Goal: Task Accomplishment & Management: Manage account settings

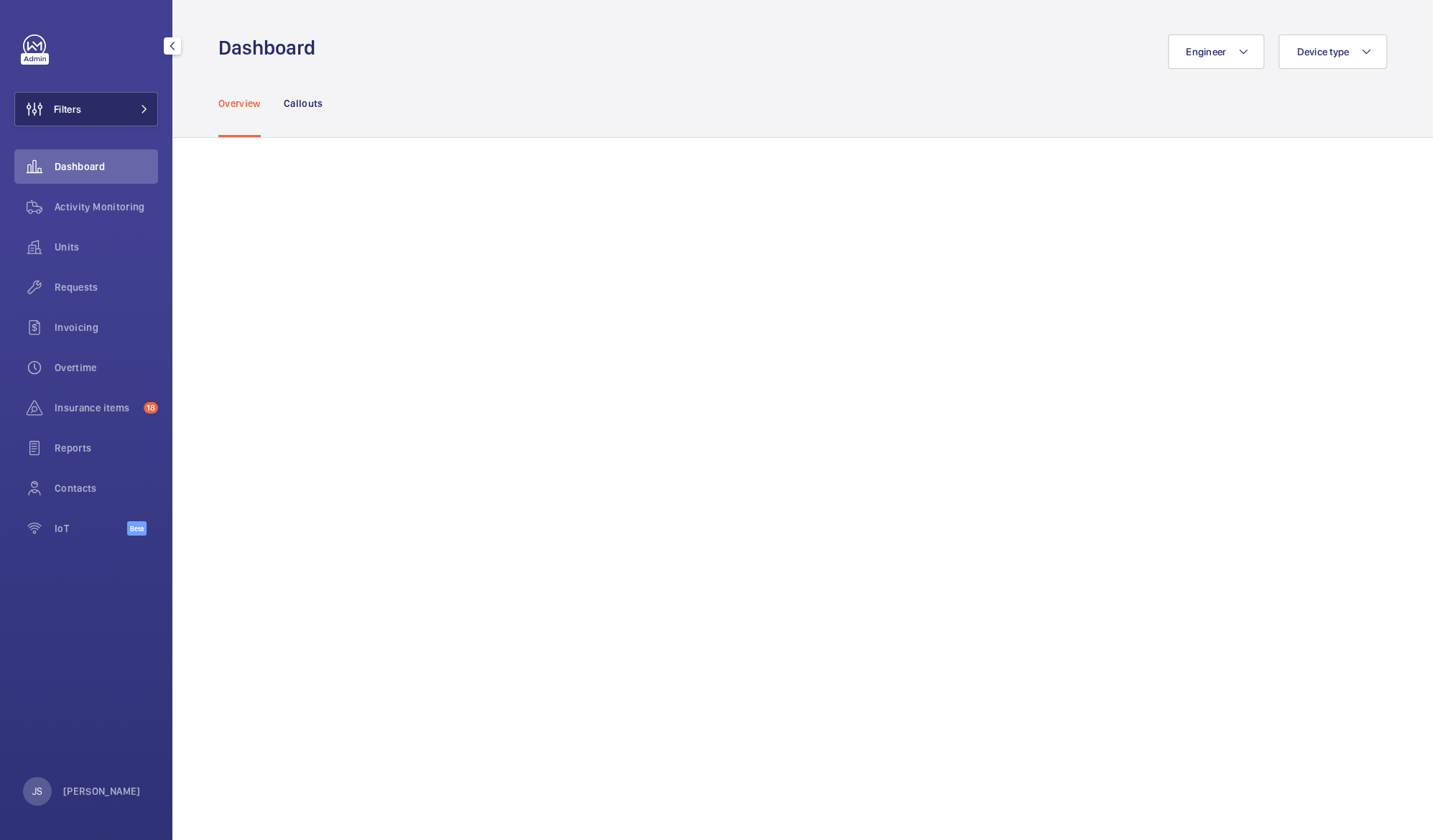
click at [109, 106] on button "Filters" at bounding box center [86, 109] width 144 height 34
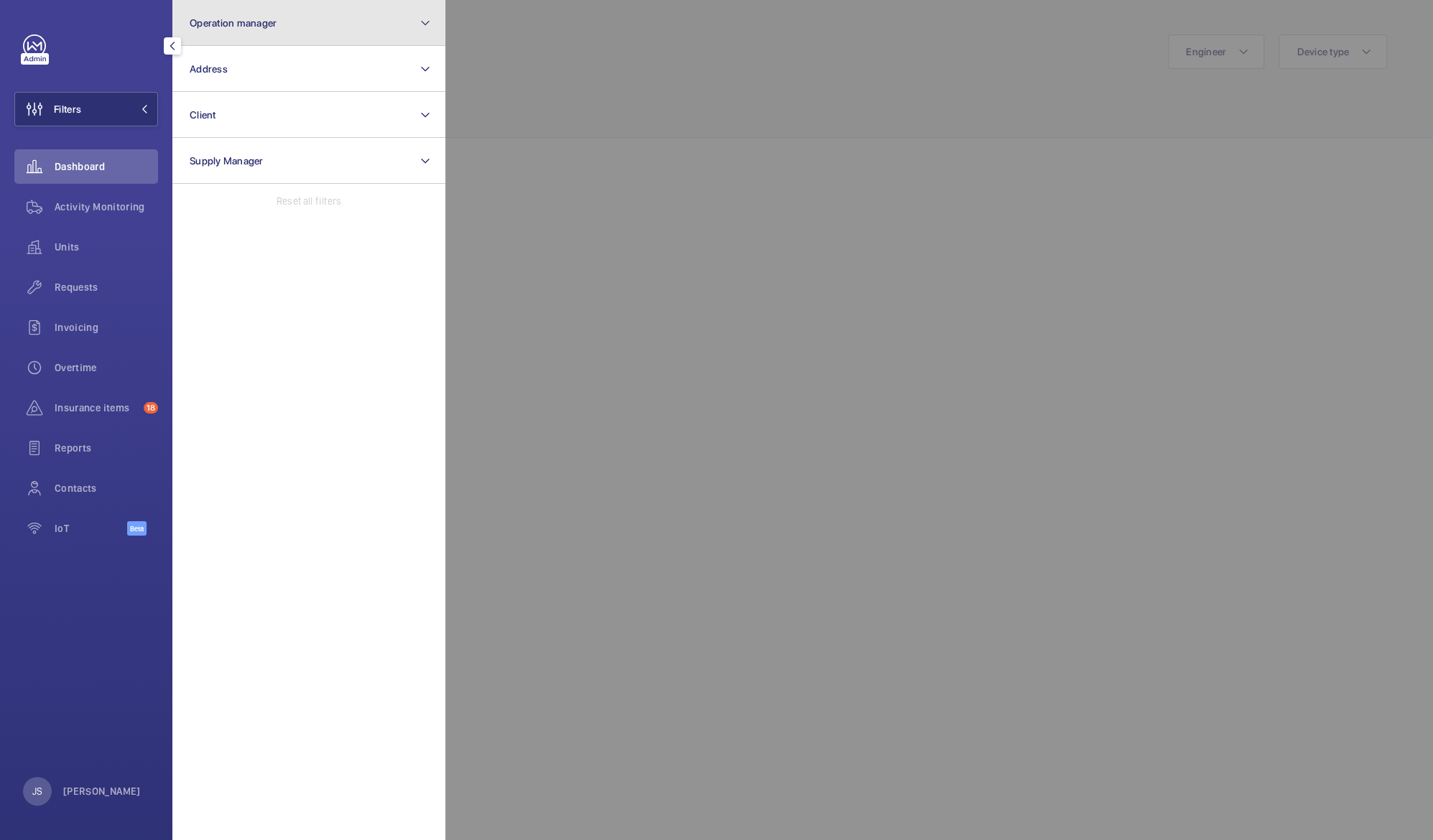
click at [261, 39] on button "Operation manager" at bounding box center [308, 23] width 273 height 46
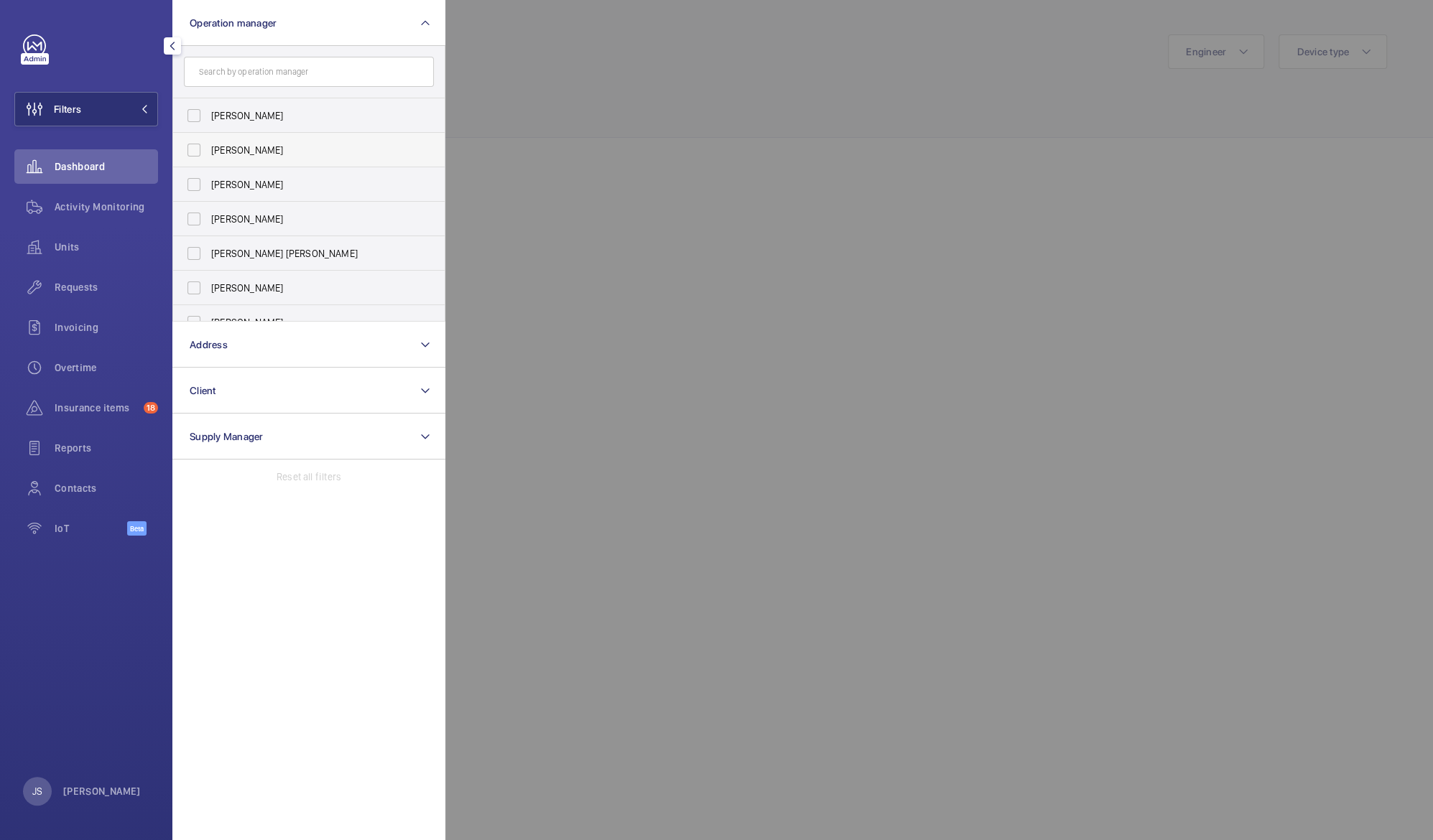
click at [241, 146] on span "[PERSON_NAME]" at bounding box center [310, 150] width 197 height 14
click at [209, 146] on input "[PERSON_NAME]" at bounding box center [194, 150] width 29 height 29
click at [241, 146] on span "[PERSON_NAME]" at bounding box center [310, 150] width 197 height 14
click at [209, 146] on input "[PERSON_NAME]" at bounding box center [194, 150] width 29 height 29
click at [228, 150] on span "[PERSON_NAME]" at bounding box center [310, 150] width 197 height 14
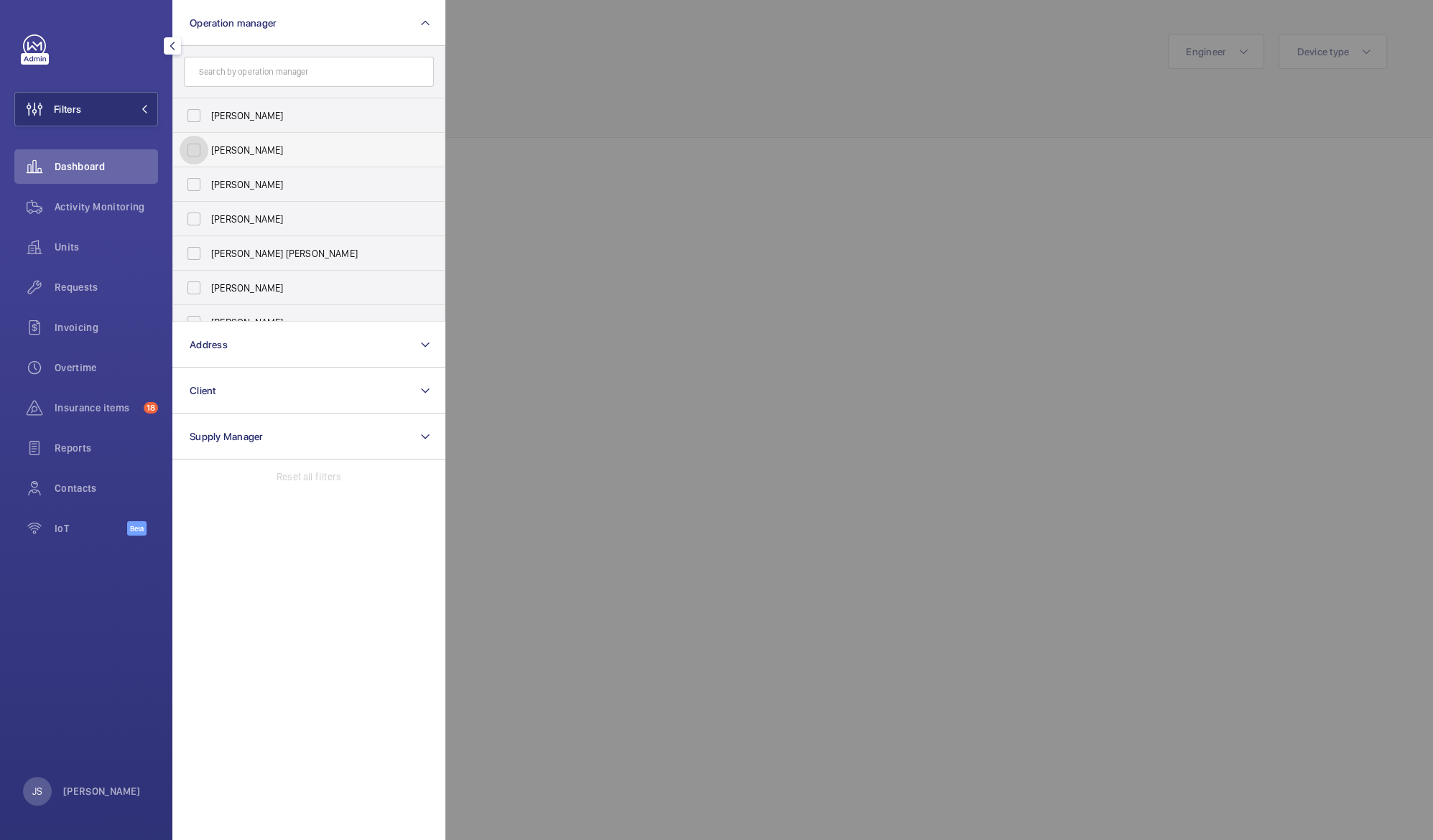
click at [209, 150] on input "[PERSON_NAME]" at bounding box center [194, 150] width 29 height 29
checkbox input "true"
click at [574, 60] on div at bounding box center [1162, 420] width 1433 height 840
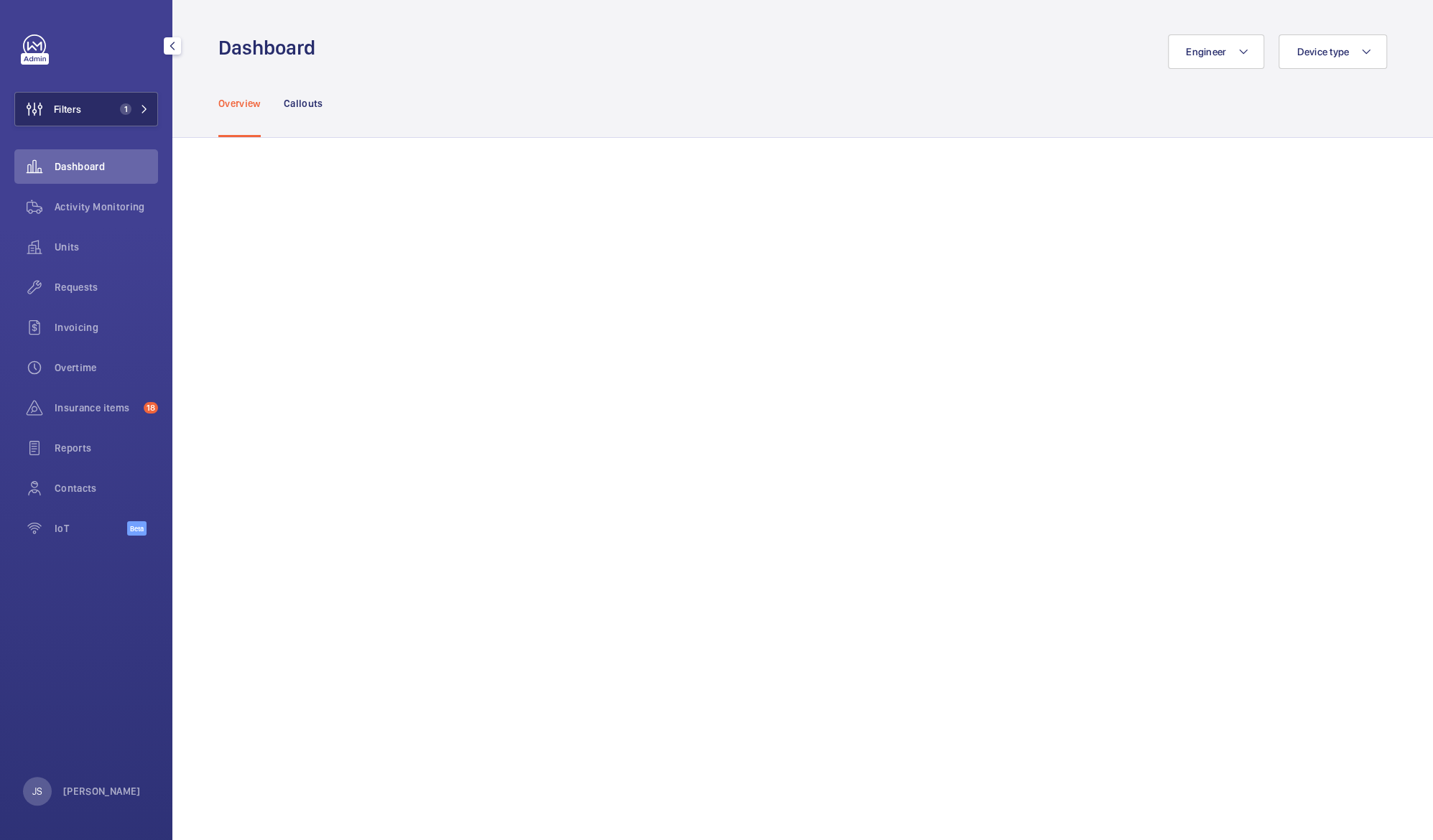
click at [80, 103] on span "Filters" at bounding box center [67, 109] width 28 height 14
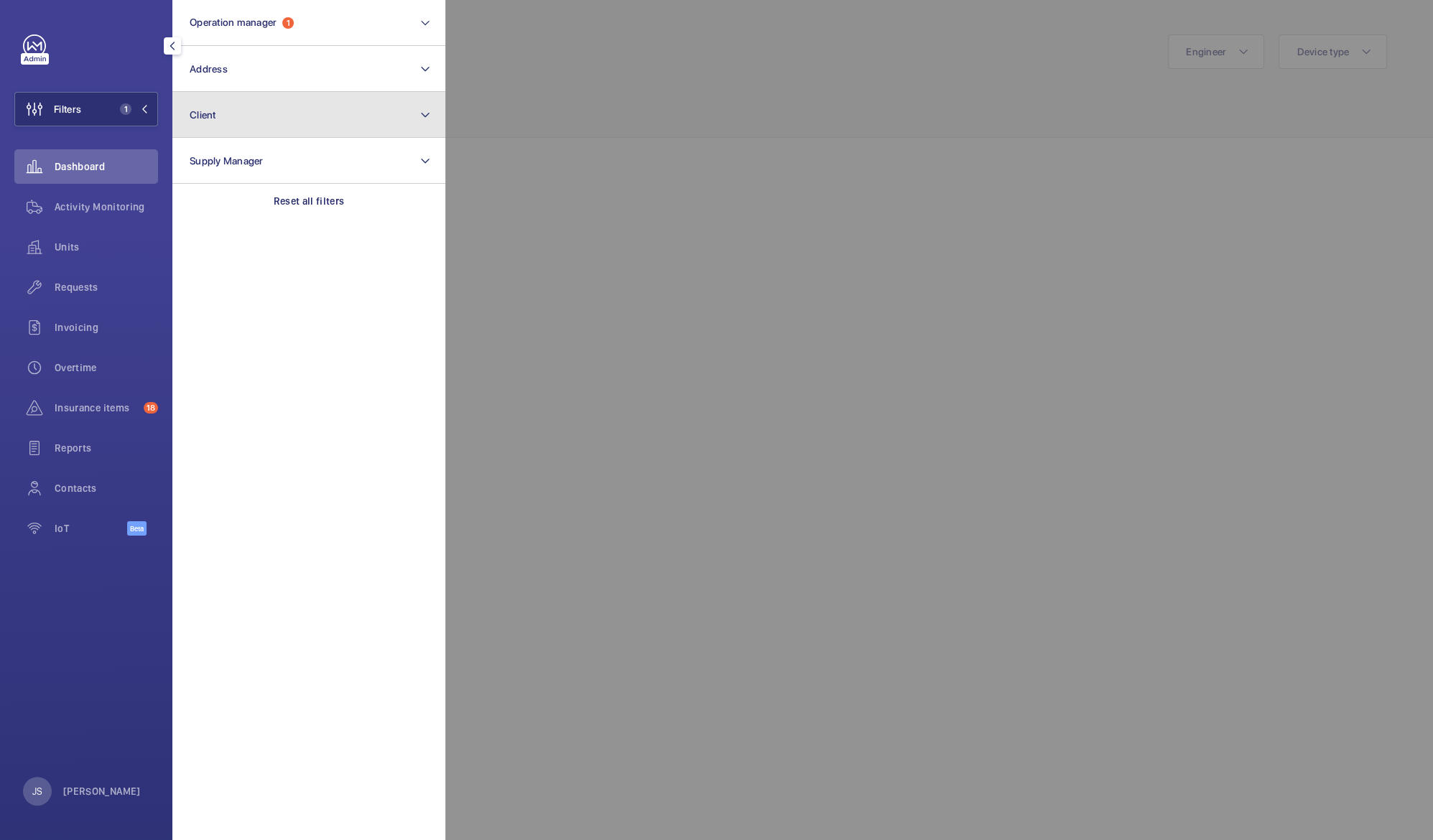
click at [247, 115] on button "Client" at bounding box center [308, 115] width 273 height 46
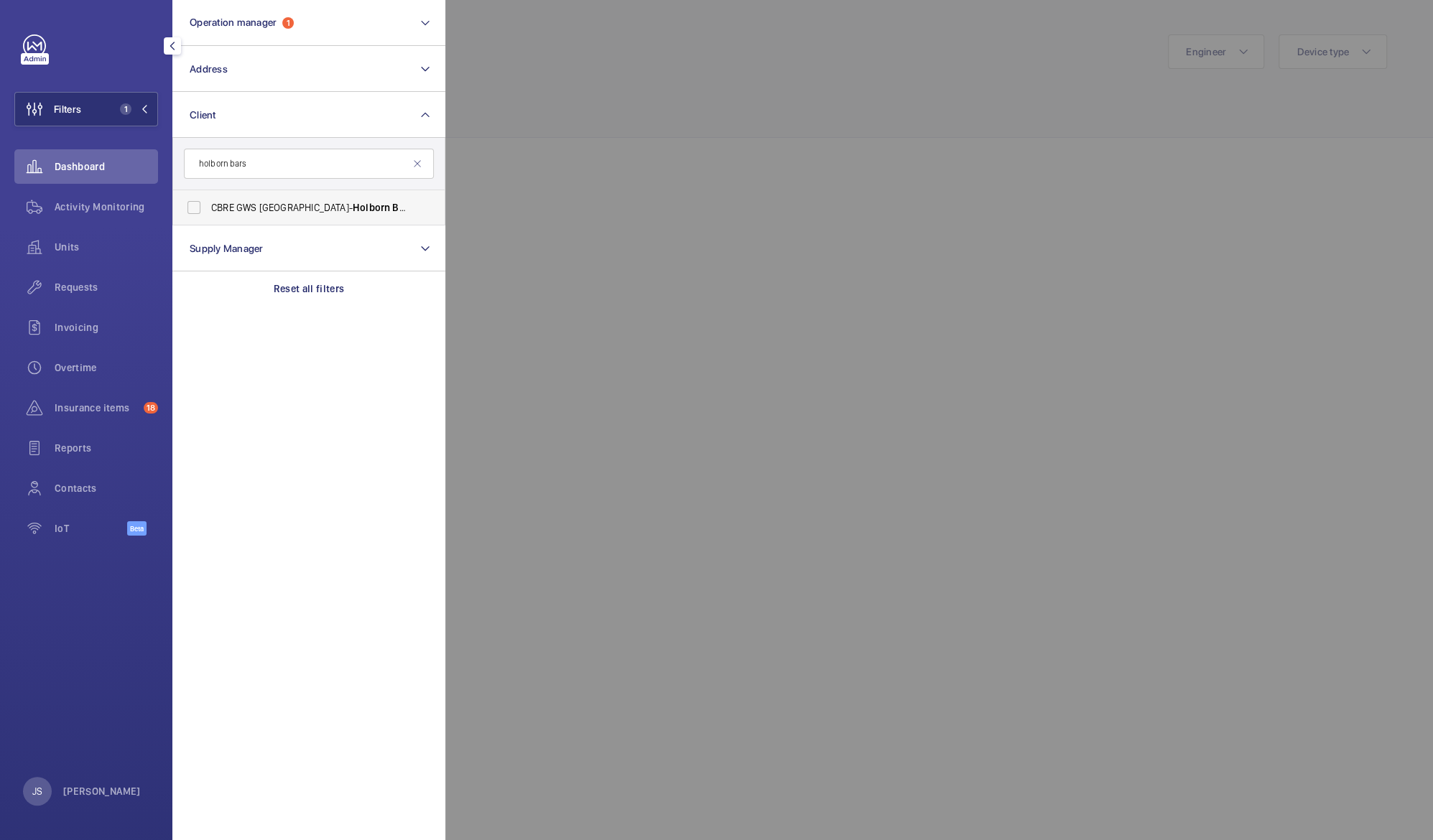
type input "holborn bars"
click at [233, 208] on span "CBRE GWS UK- Holborn Bars" at bounding box center [310, 207] width 197 height 14
click at [209, 208] on input "CBRE GWS UK- Holborn Bars" at bounding box center [194, 207] width 29 height 29
checkbox input "true"
click at [644, 229] on div at bounding box center [1162, 420] width 1433 height 840
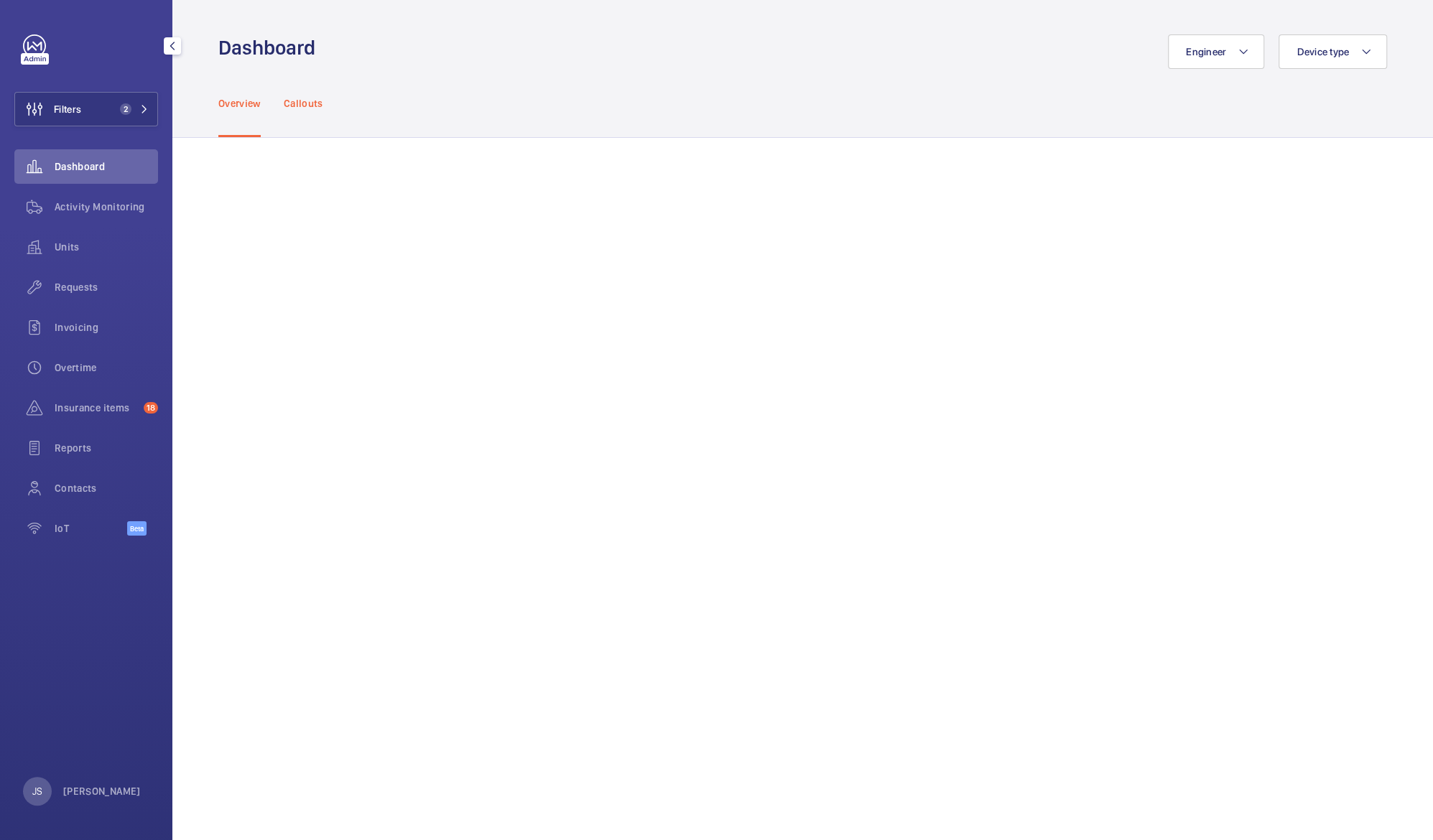
click at [308, 97] on p "Callouts" at bounding box center [303, 103] width 39 height 14
click at [231, 102] on p "Overview" at bounding box center [239, 103] width 42 height 14
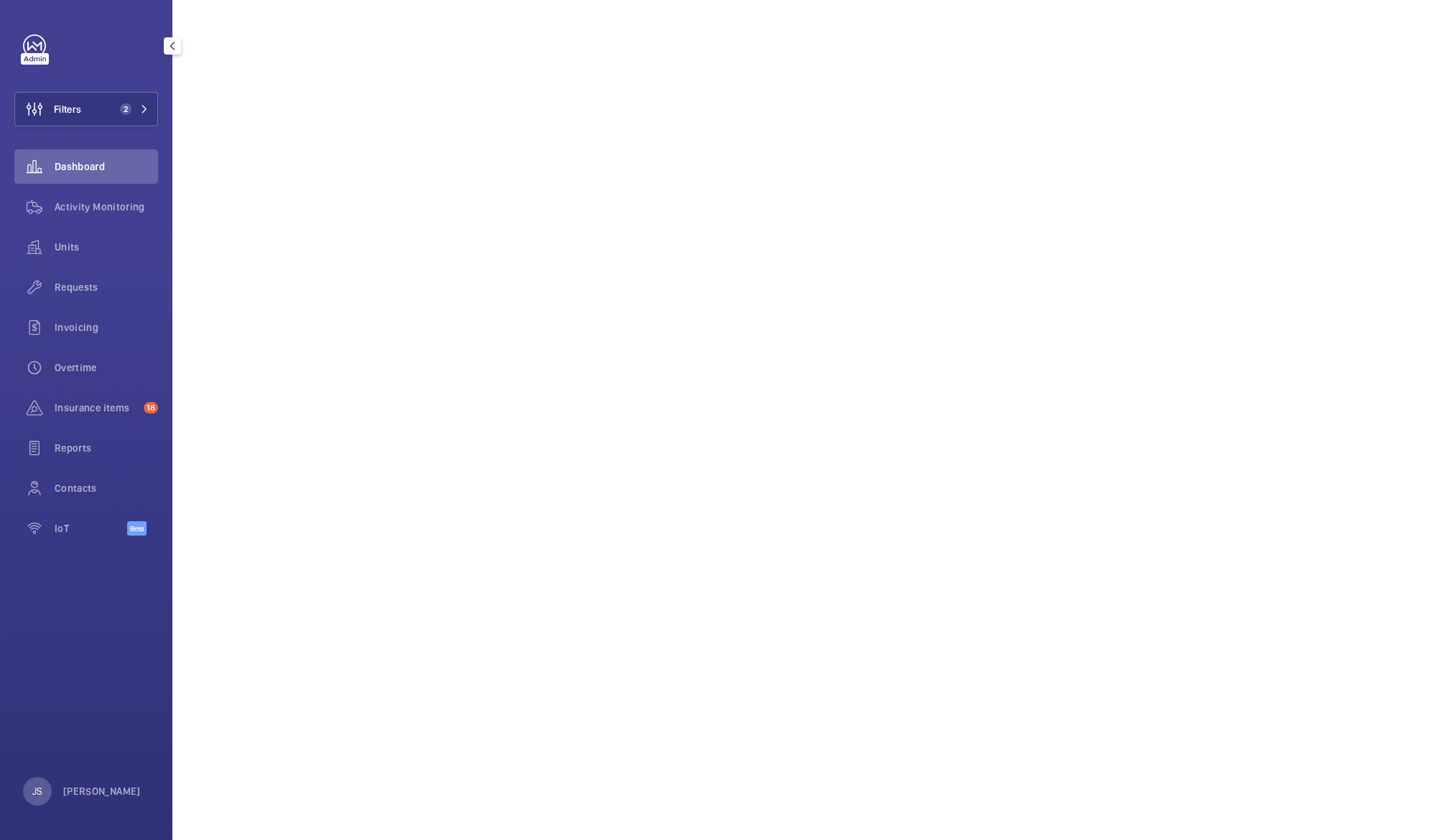
scroll to position [1649, 0]
click at [92, 416] on div "Insurance items 18" at bounding box center [86, 408] width 144 height 34
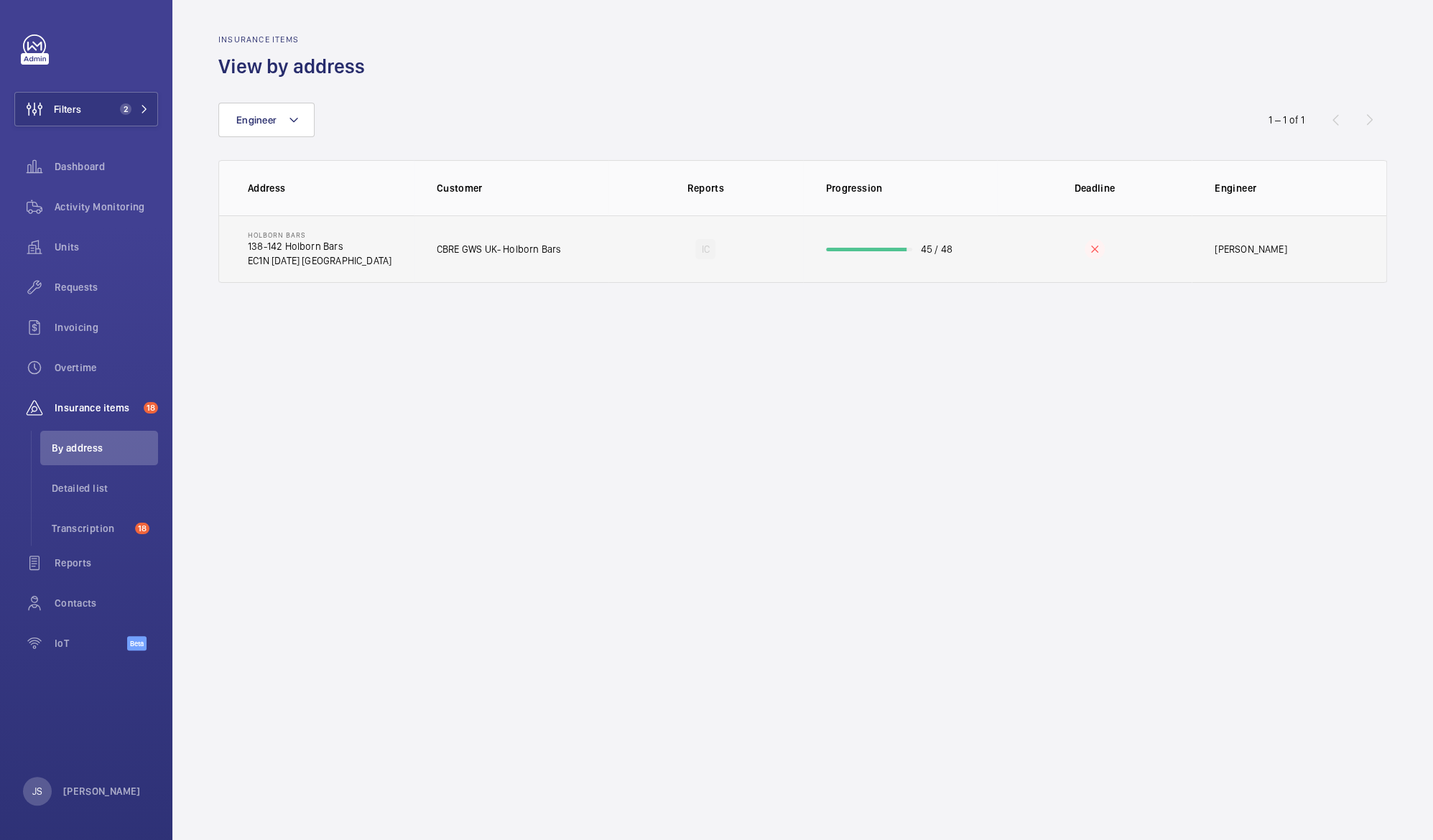
click at [287, 252] on p "138-142 Holborn Bars" at bounding box center [320, 246] width 144 height 14
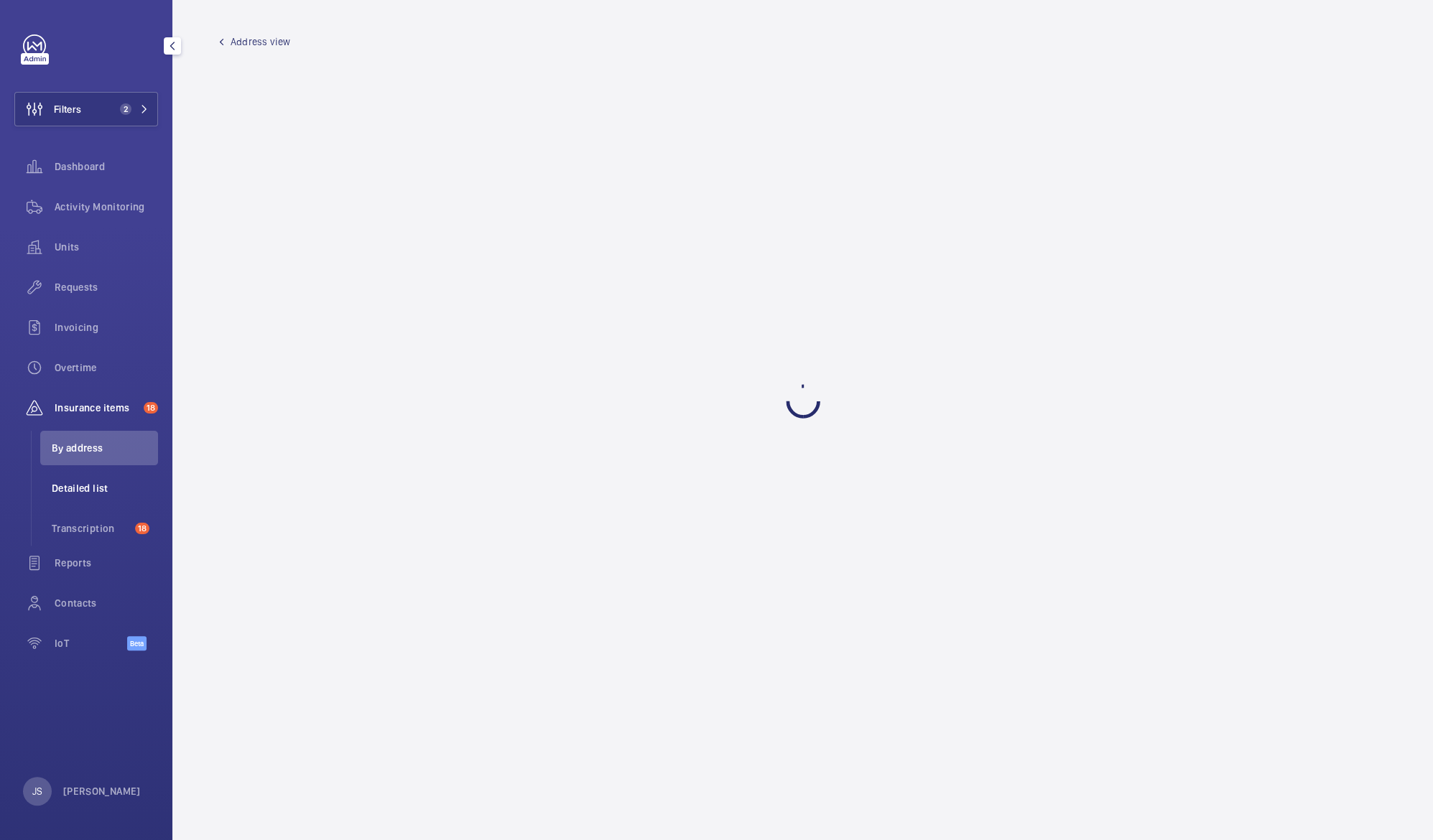
click at [72, 501] on li "Detailed list" at bounding box center [99, 489] width 118 height 34
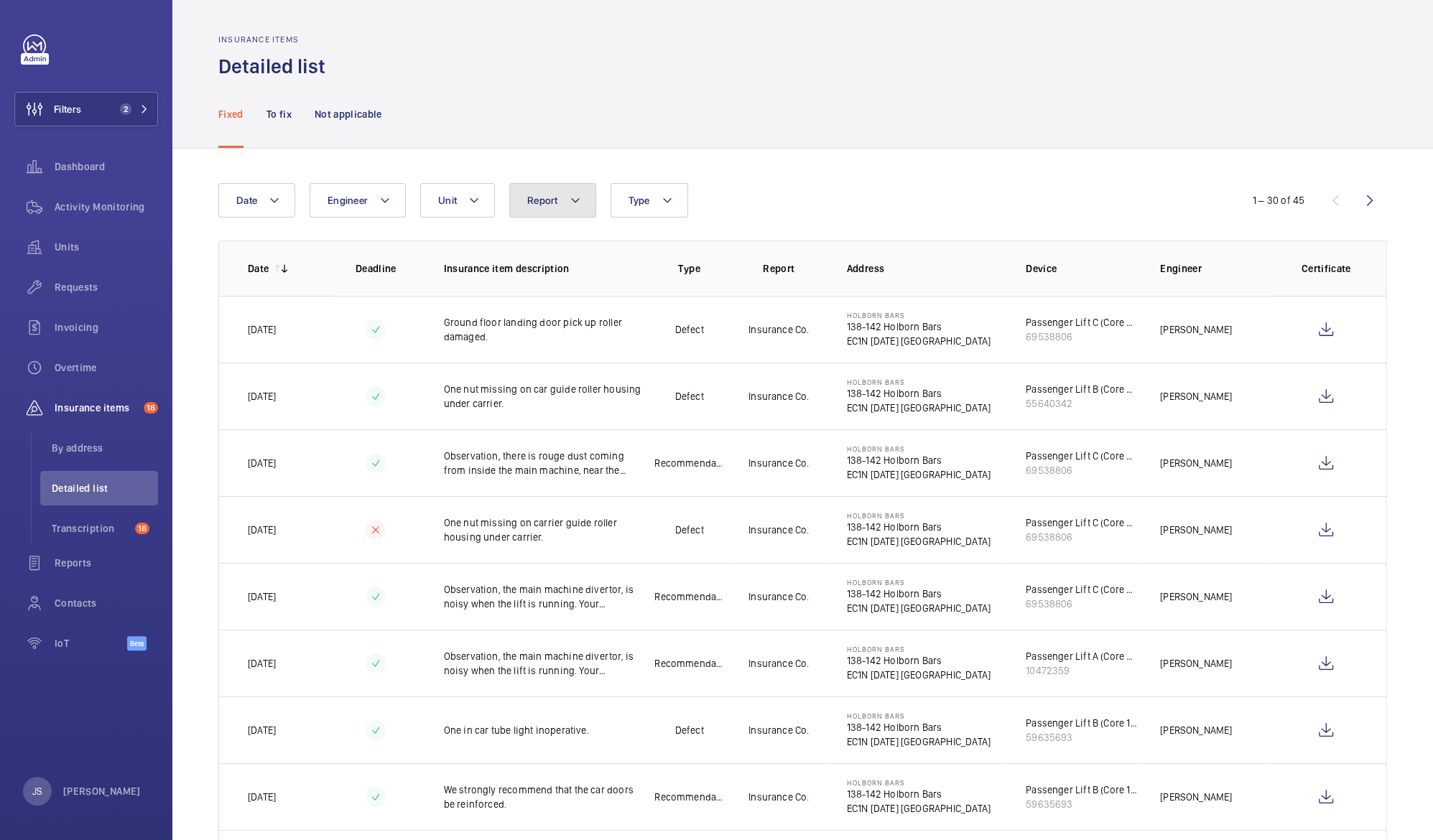
click at [573, 209] on button "Report" at bounding box center [553, 200] width 87 height 34
click at [573, 274] on span "Insurance Company" at bounding box center [646, 279] width 197 height 14
click at [545, 274] on input "Insurance Company" at bounding box center [530, 280] width 29 height 29
checkbox input "true"
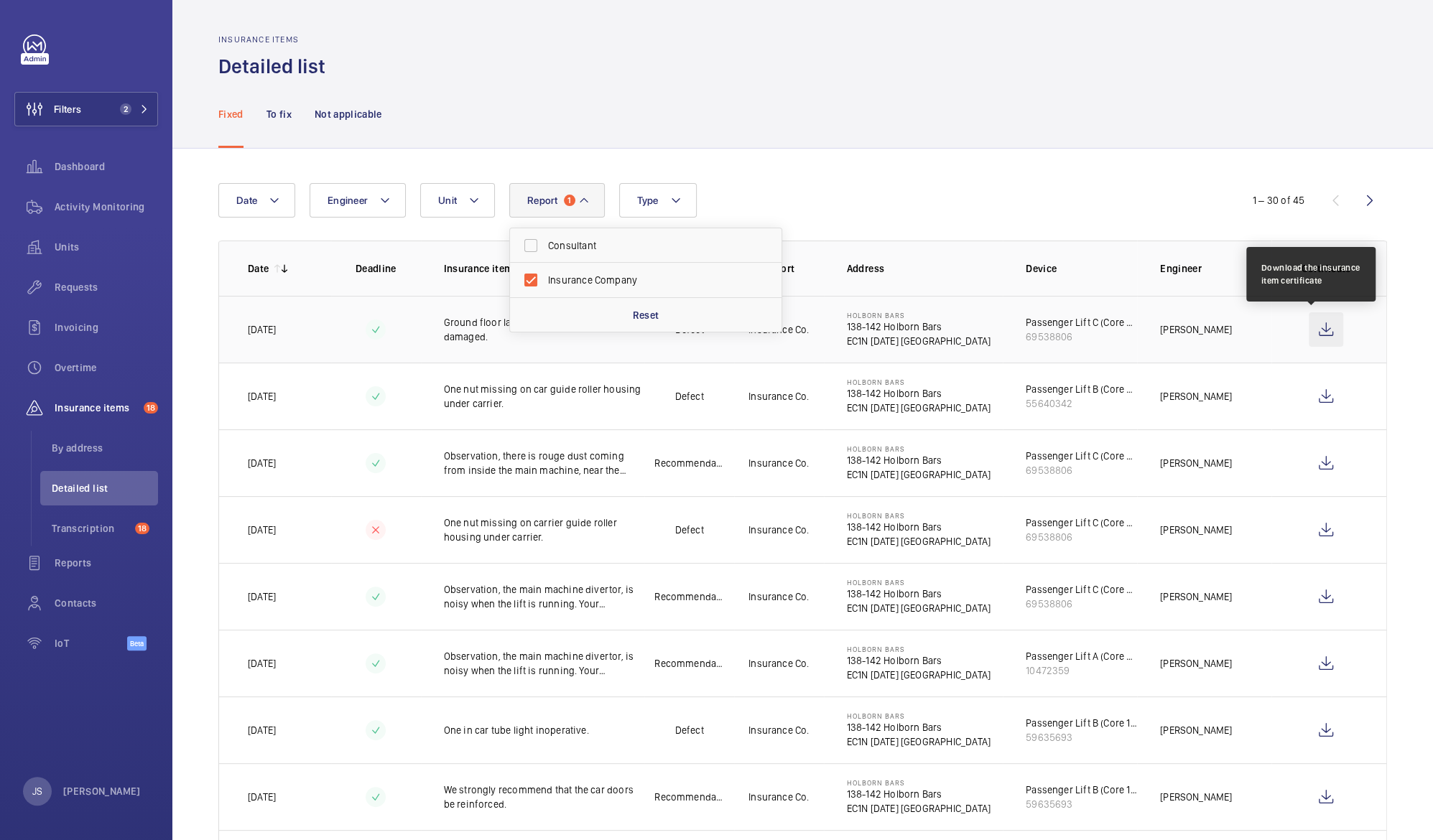
click at [1318, 337] on wm-front-icon-button at bounding box center [1326, 329] width 34 height 34
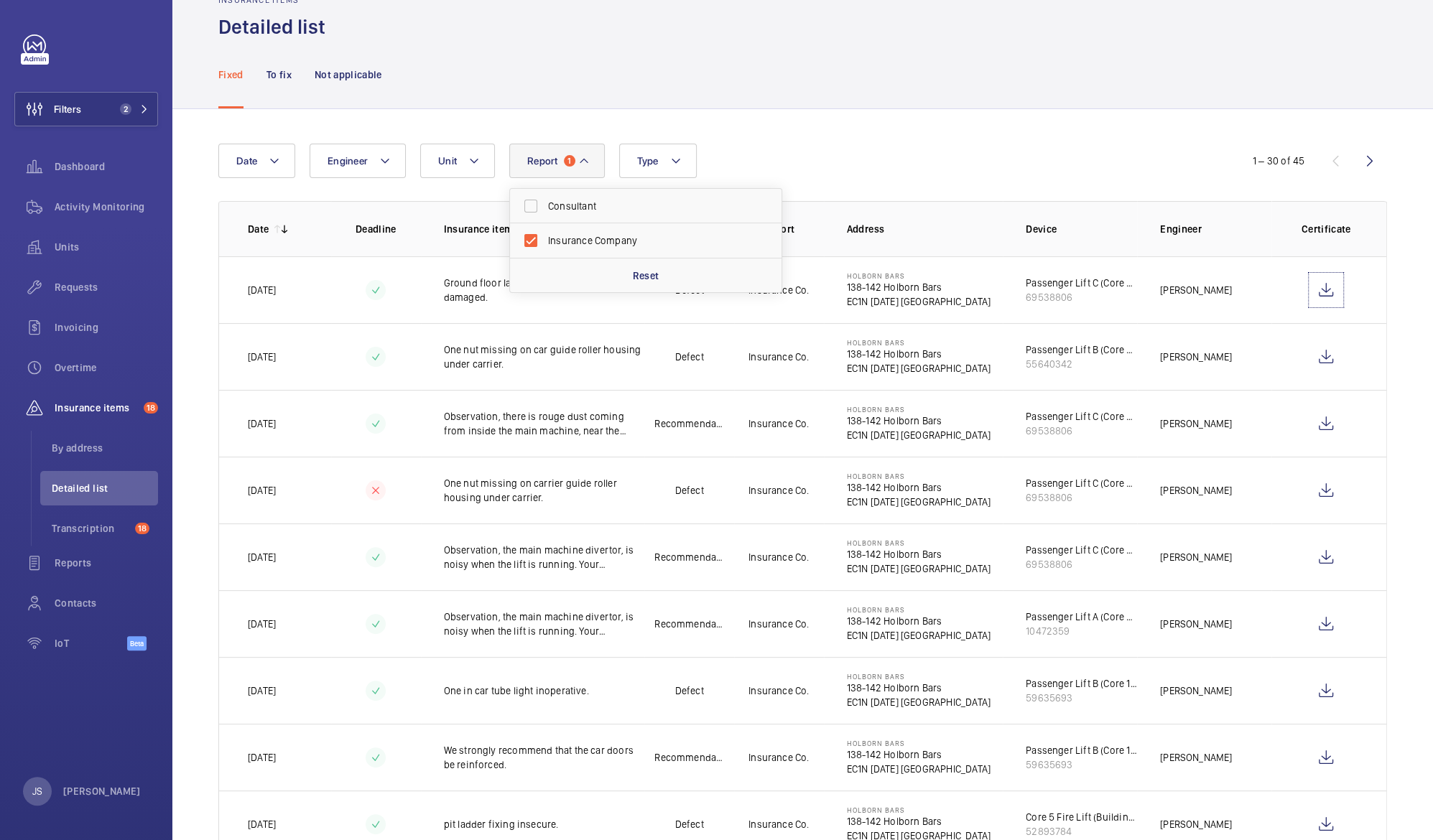
scroll to position [41, 0]
click at [1312, 484] on wm-front-icon-button at bounding box center [1326, 489] width 34 height 34
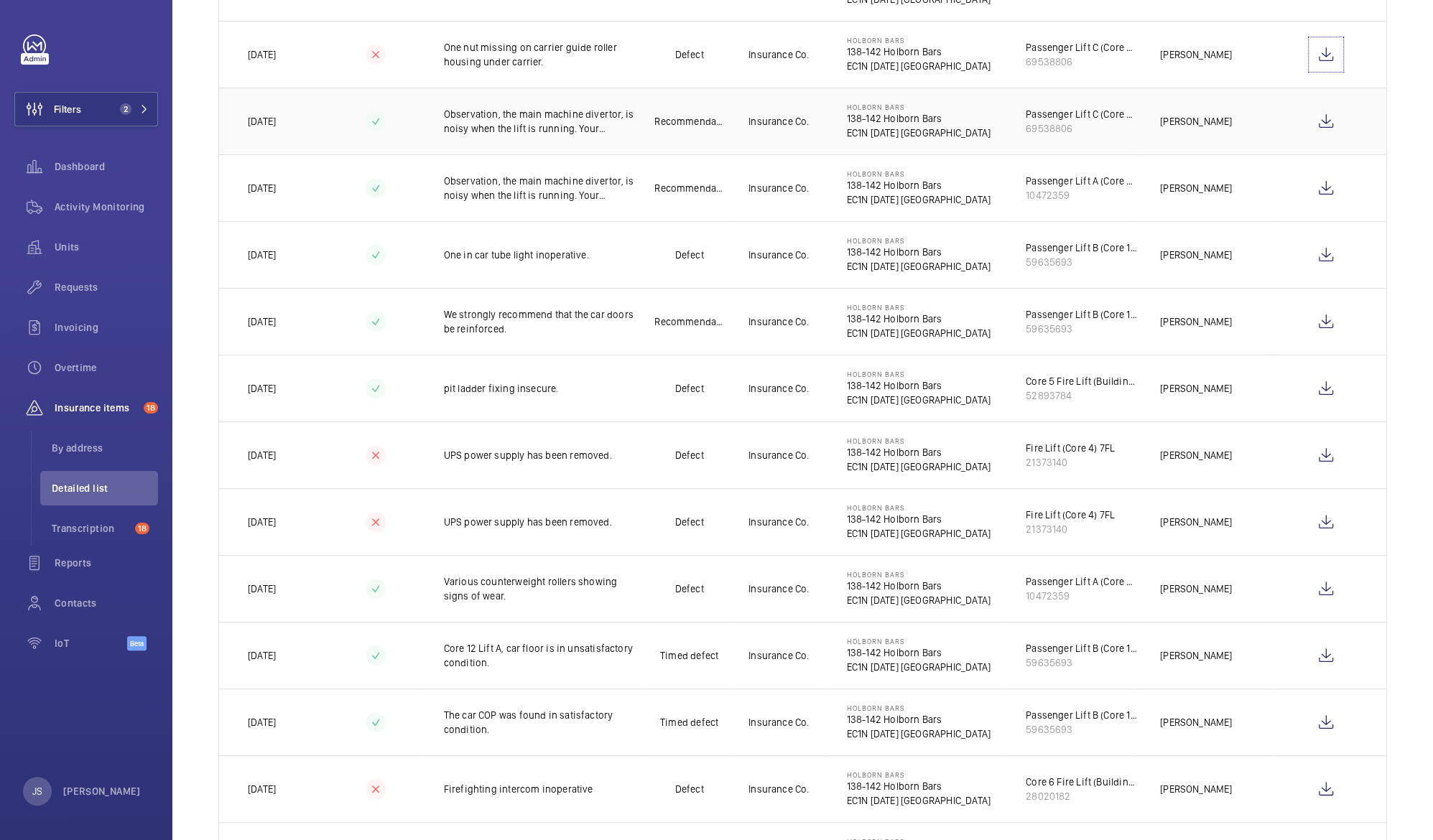
scroll to position [477, 0]
click at [1309, 456] on wm-front-icon-button at bounding box center [1326, 454] width 34 height 34
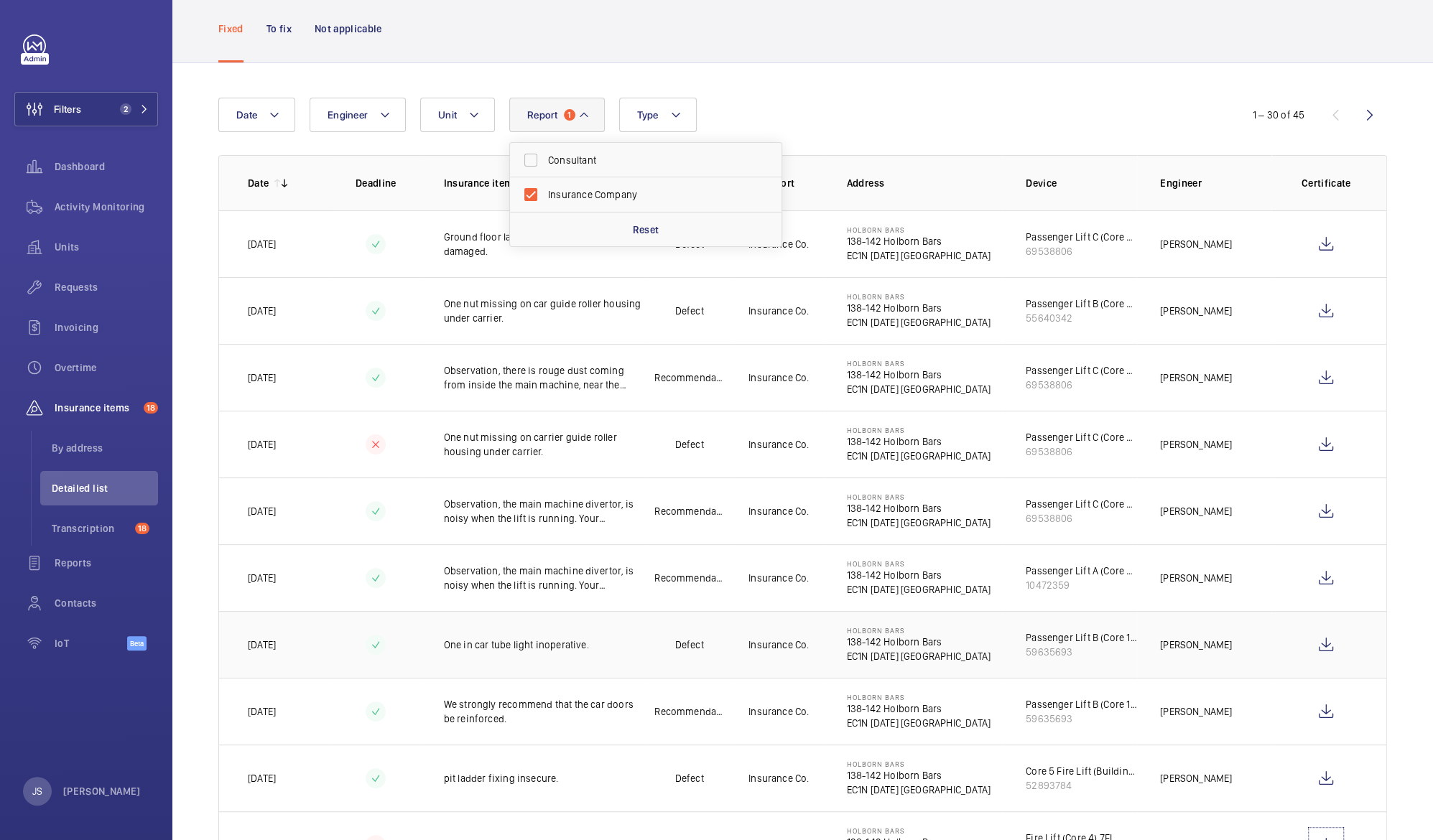
scroll to position [0, 0]
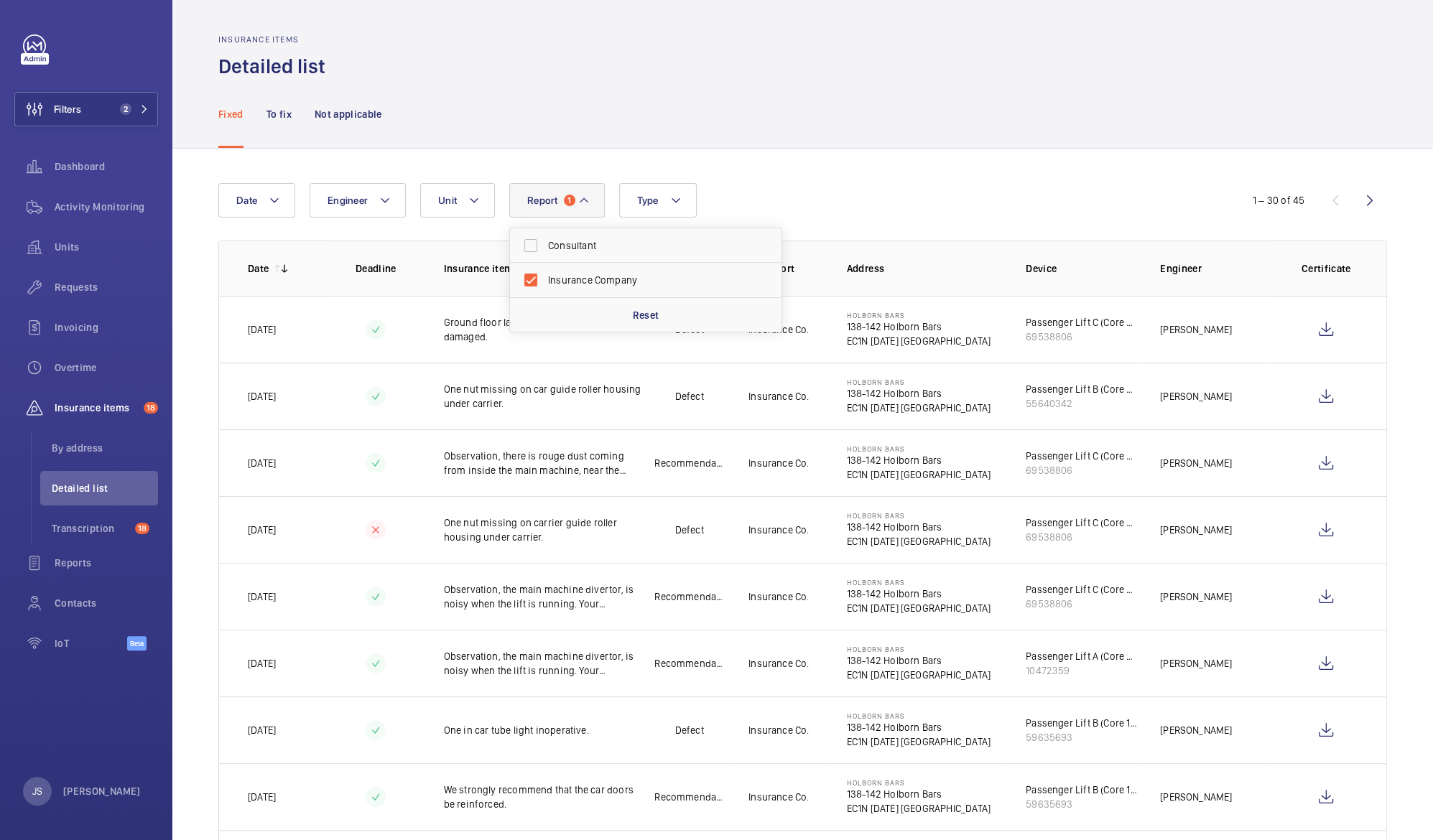
click at [582, 198] on mat-icon at bounding box center [583, 200] width 11 height 17
click at [556, 278] on span "Consultant" at bounding box center [646, 279] width 197 height 14
click at [545, 278] on input "Consultant" at bounding box center [530, 280] width 29 height 29
checkbox input "true"
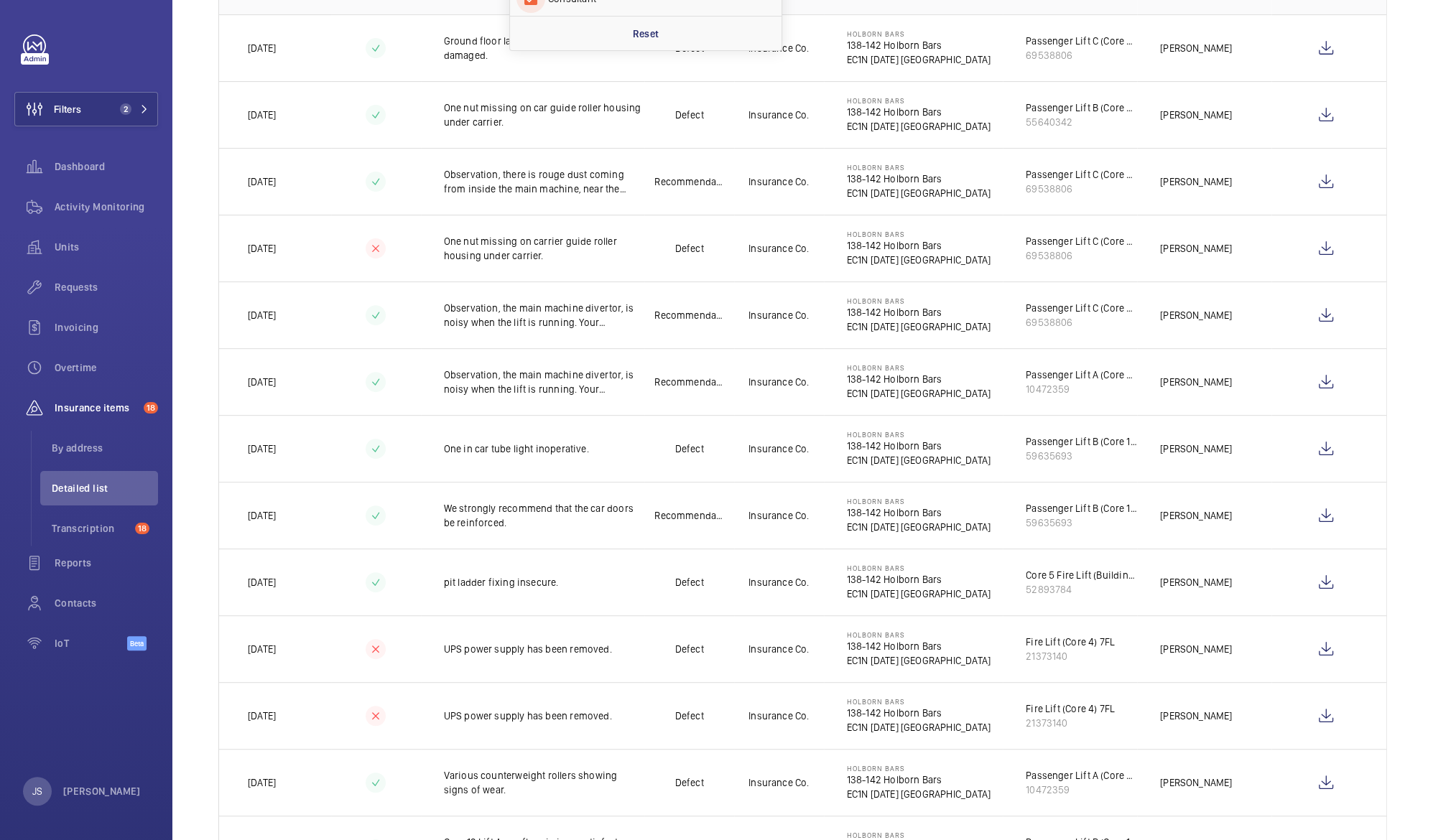
scroll to position [131, 0]
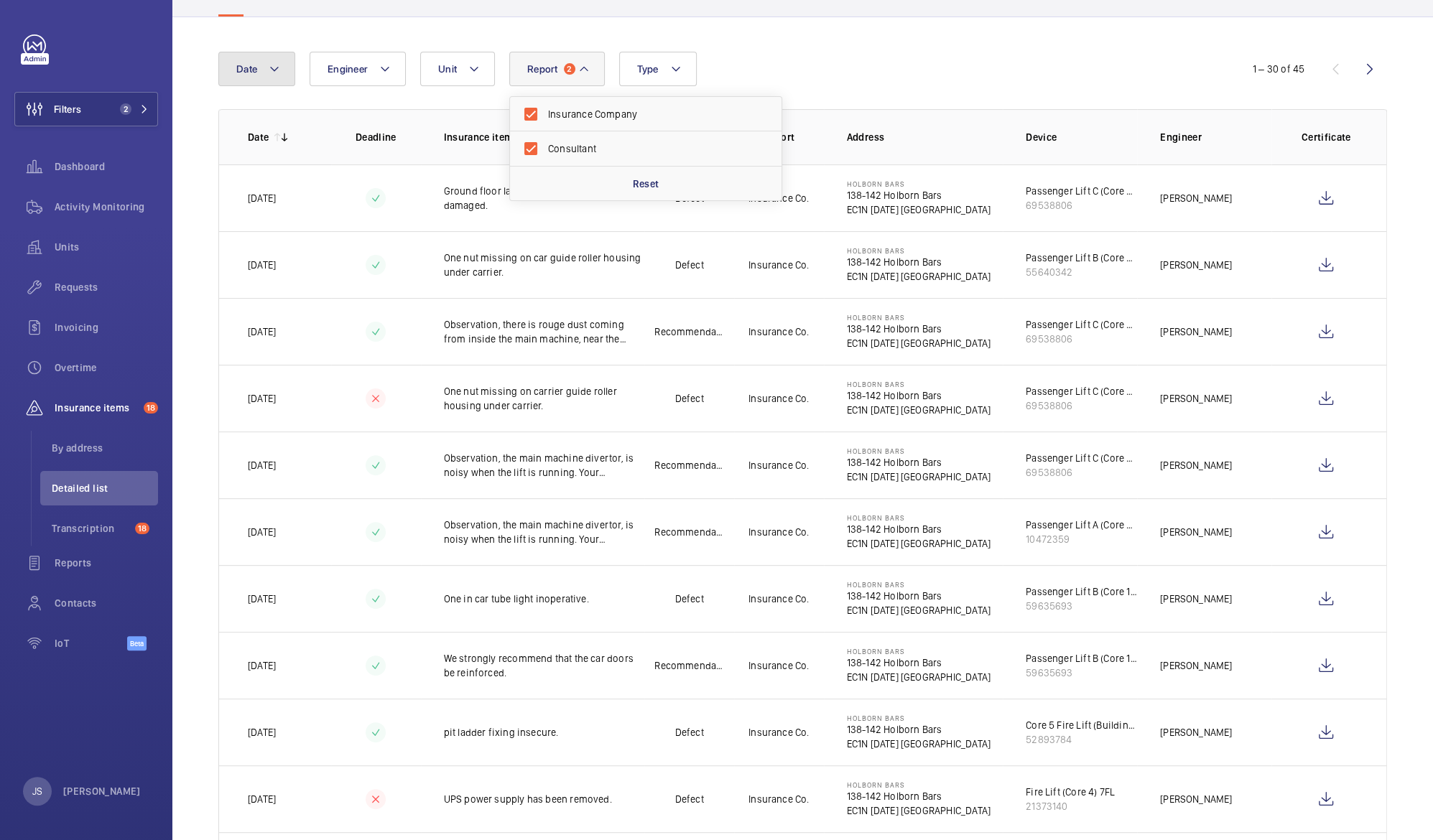
click at [279, 71] on mat-icon at bounding box center [274, 69] width 11 height 17
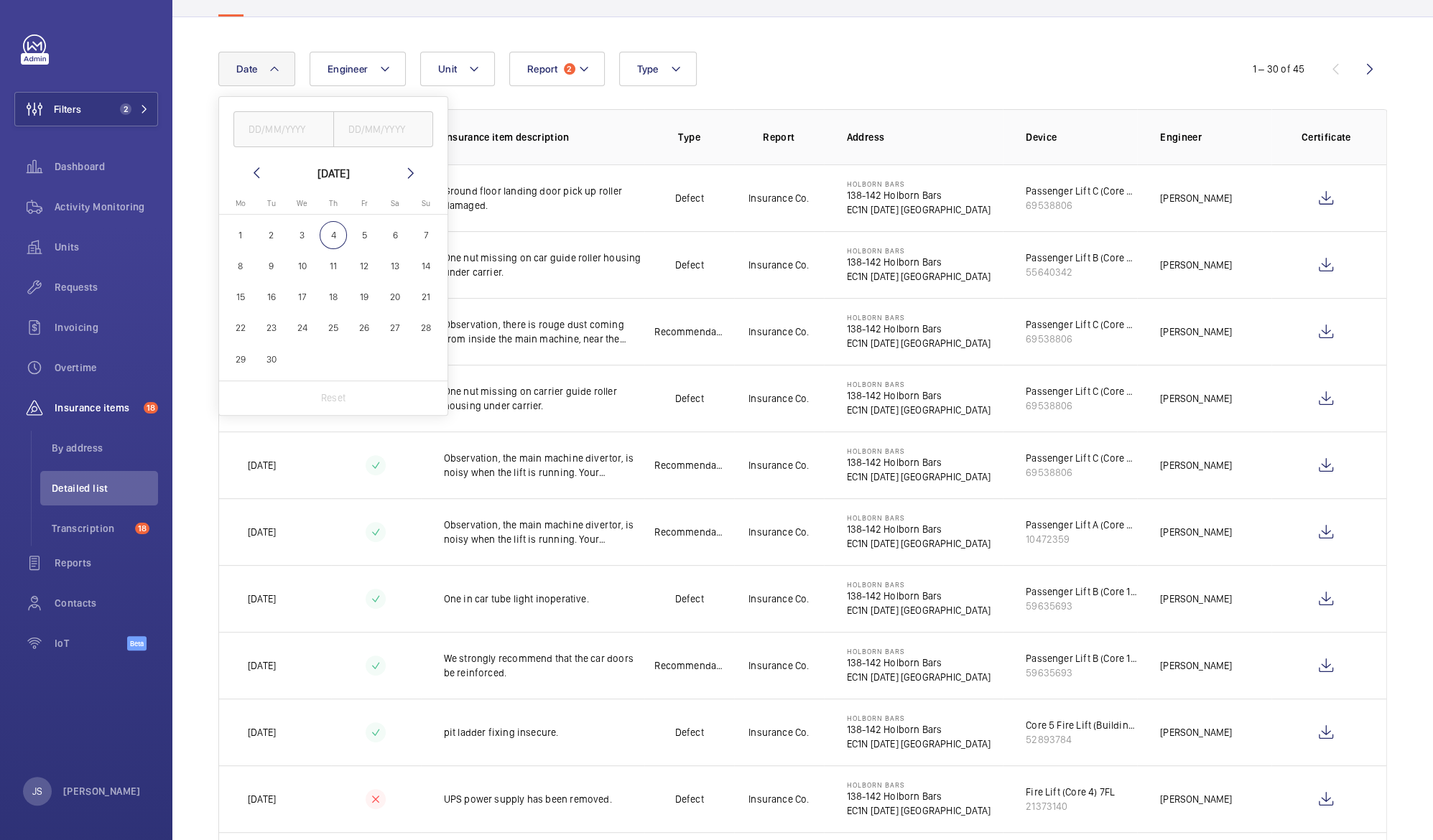
click at [279, 71] on mat-icon at bounding box center [274, 69] width 11 height 17
click at [90, 526] on span "Transcription" at bounding box center [90, 528] width 77 height 14
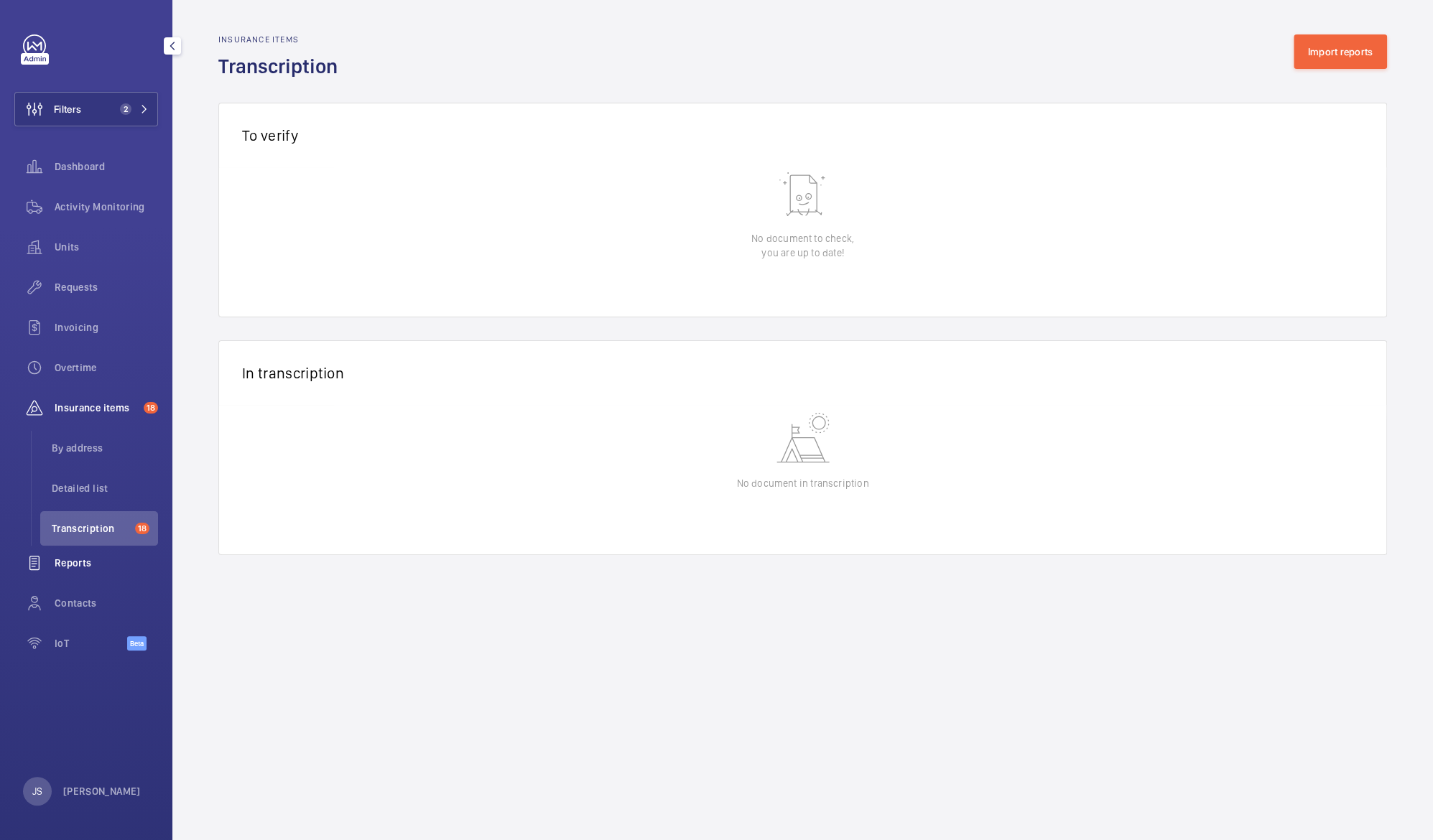
click at [82, 556] on span "Reports" at bounding box center [106, 562] width 104 height 14
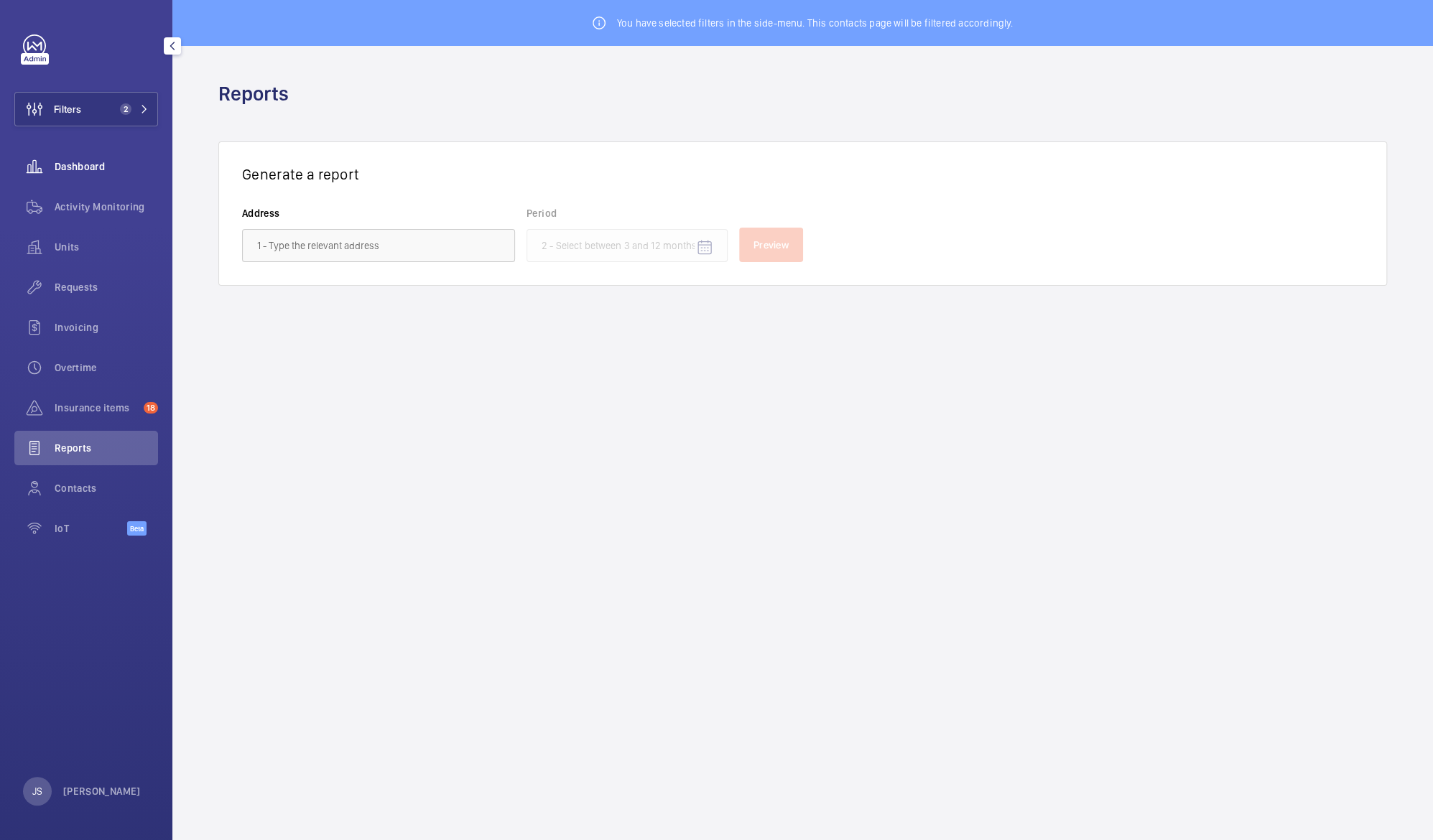
click at [75, 174] on div "Dashboard" at bounding box center [86, 167] width 144 height 34
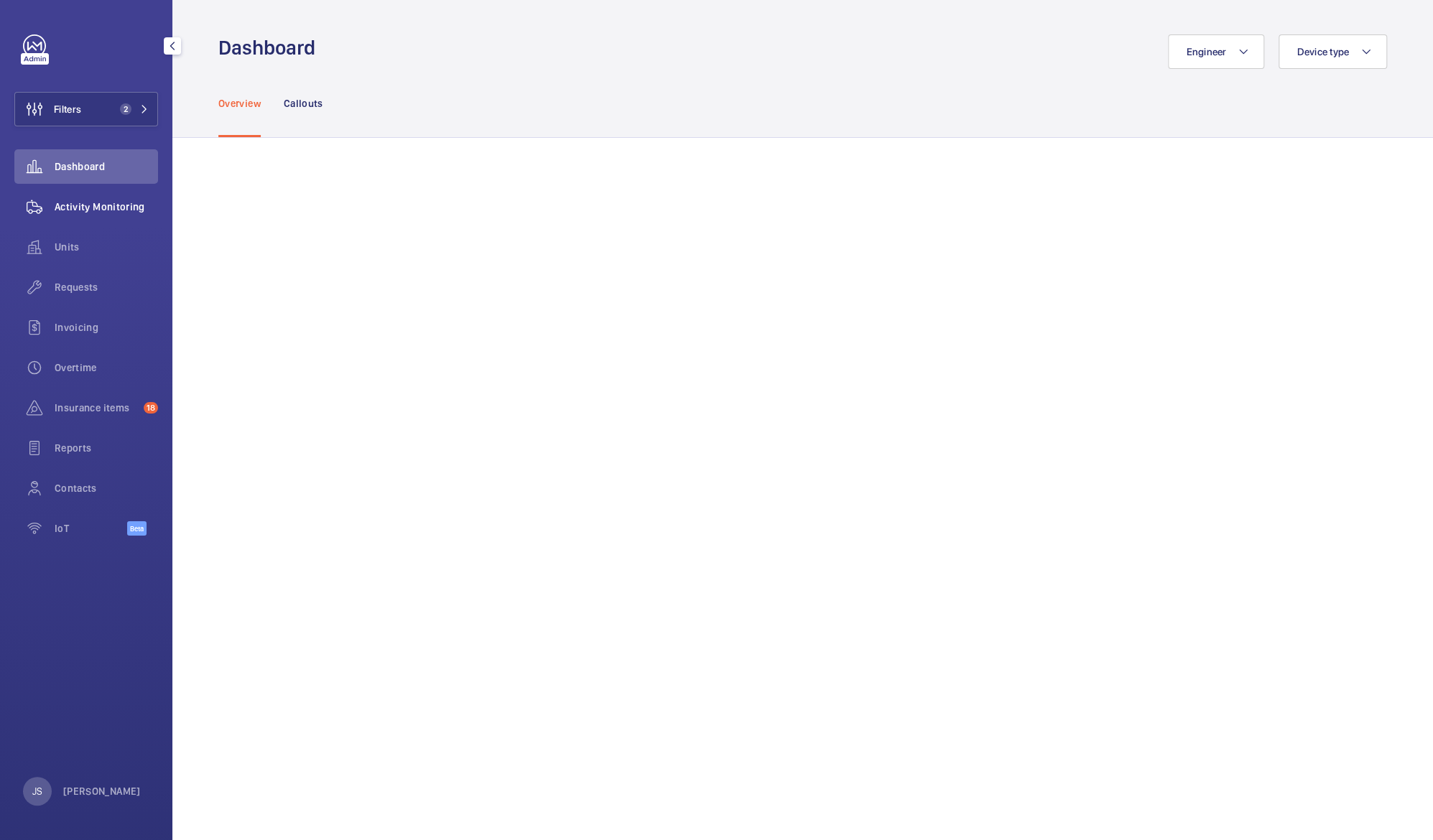
click at [90, 211] on span "Activity Monitoring" at bounding box center [106, 206] width 104 height 14
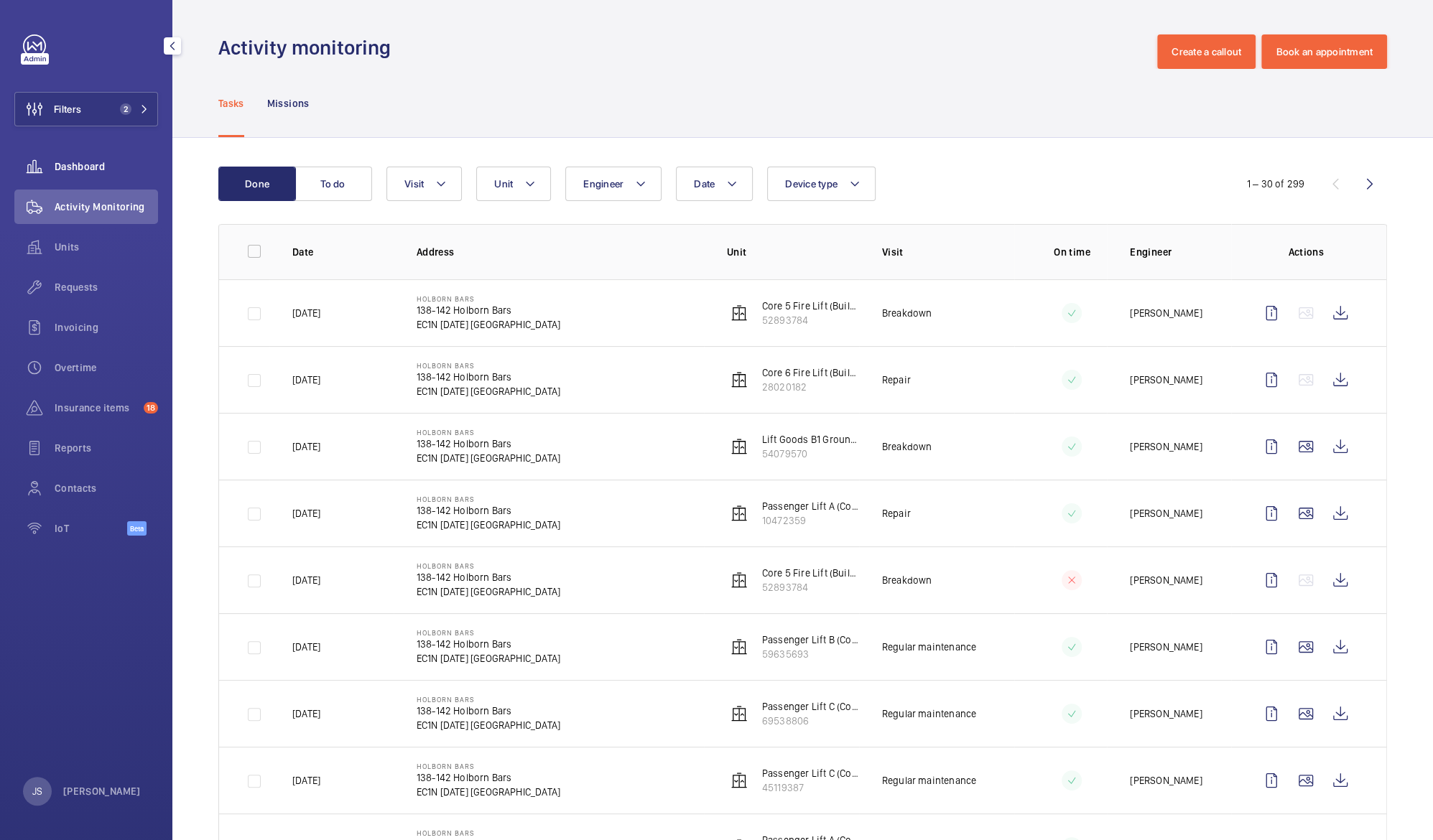
click at [60, 169] on span "Dashboard" at bounding box center [106, 166] width 104 height 14
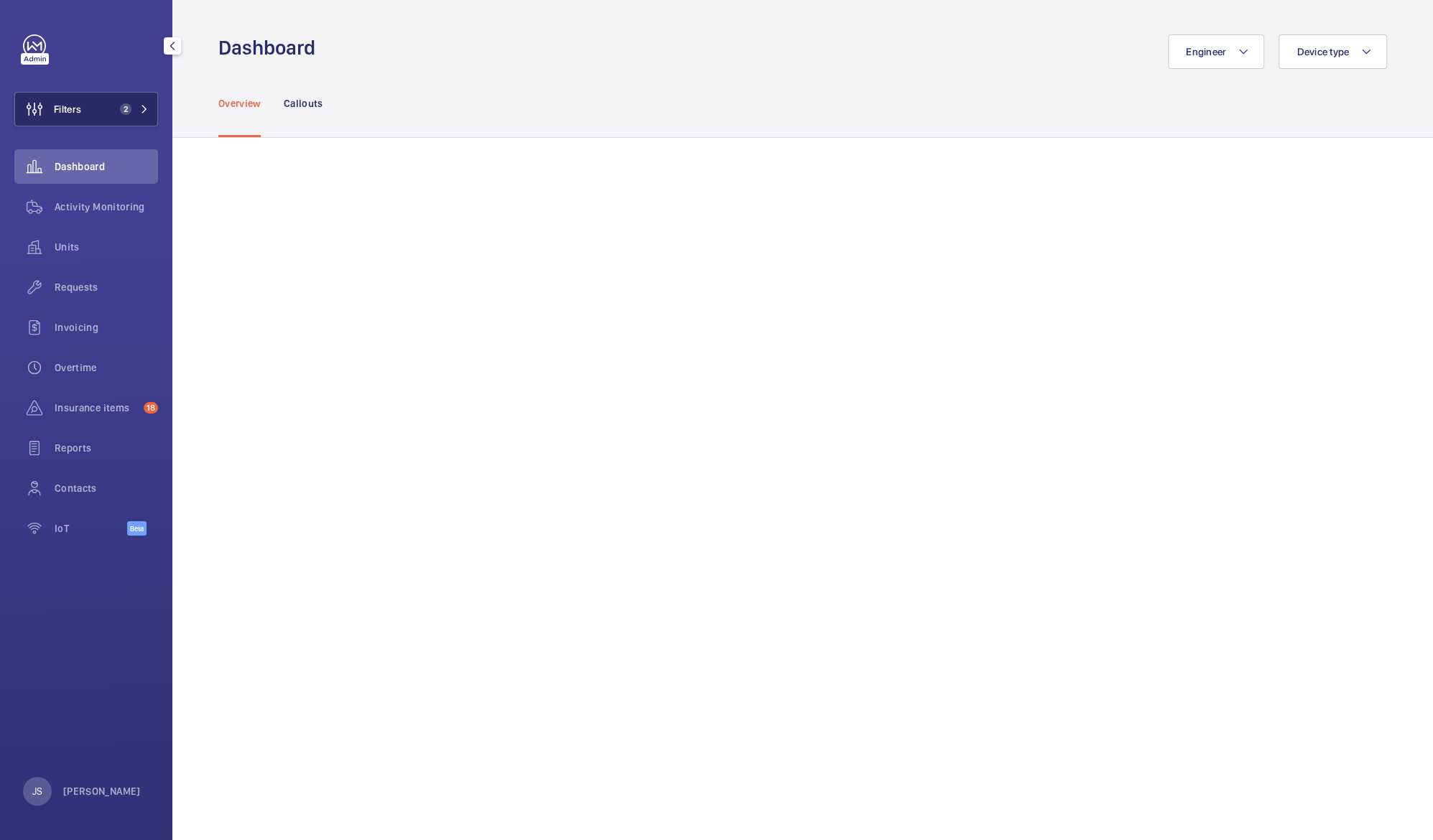
click at [109, 100] on button "Filters 2" at bounding box center [86, 109] width 144 height 34
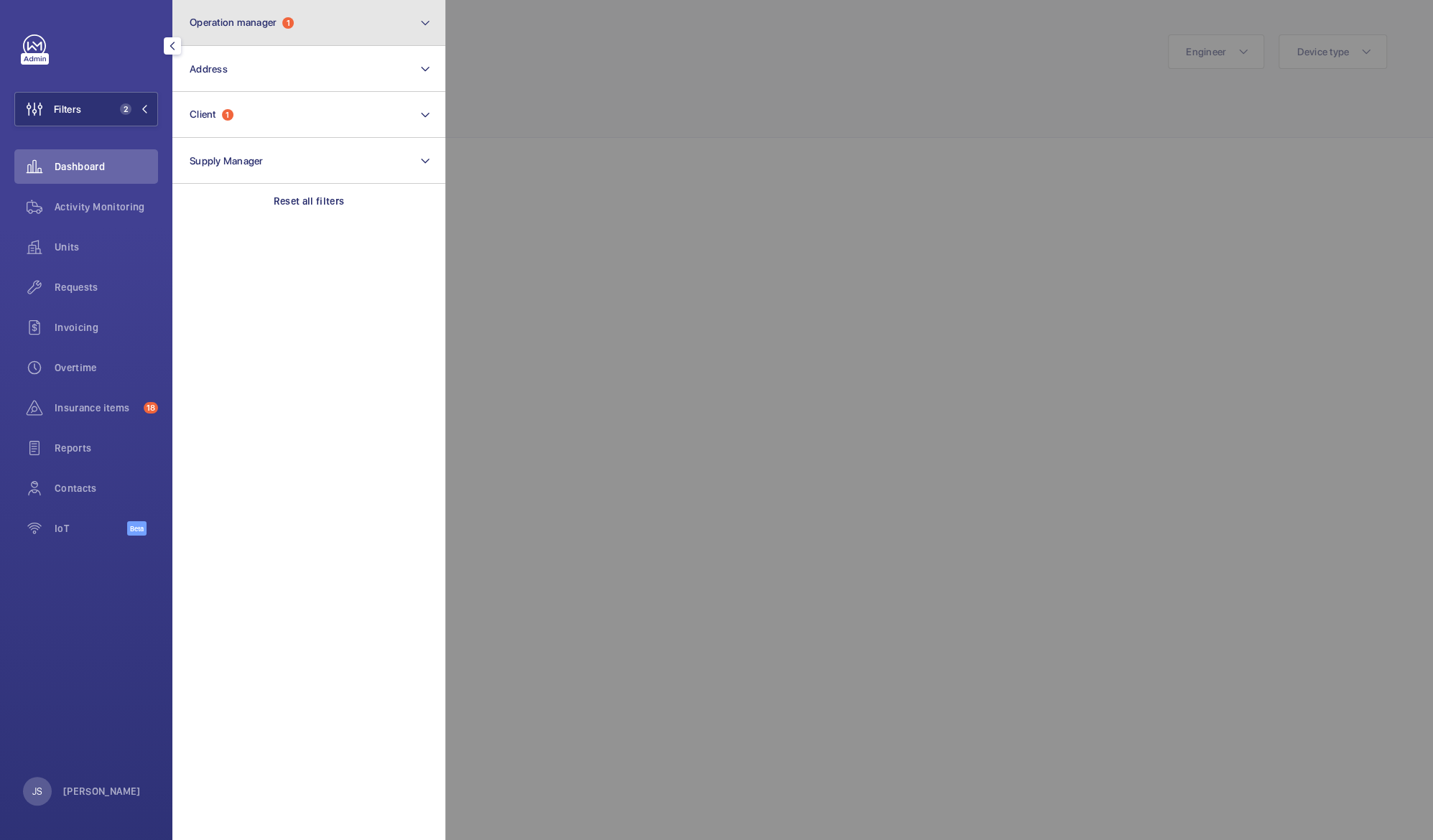
click at [244, 25] on span "Operation manager" at bounding box center [233, 22] width 87 height 11
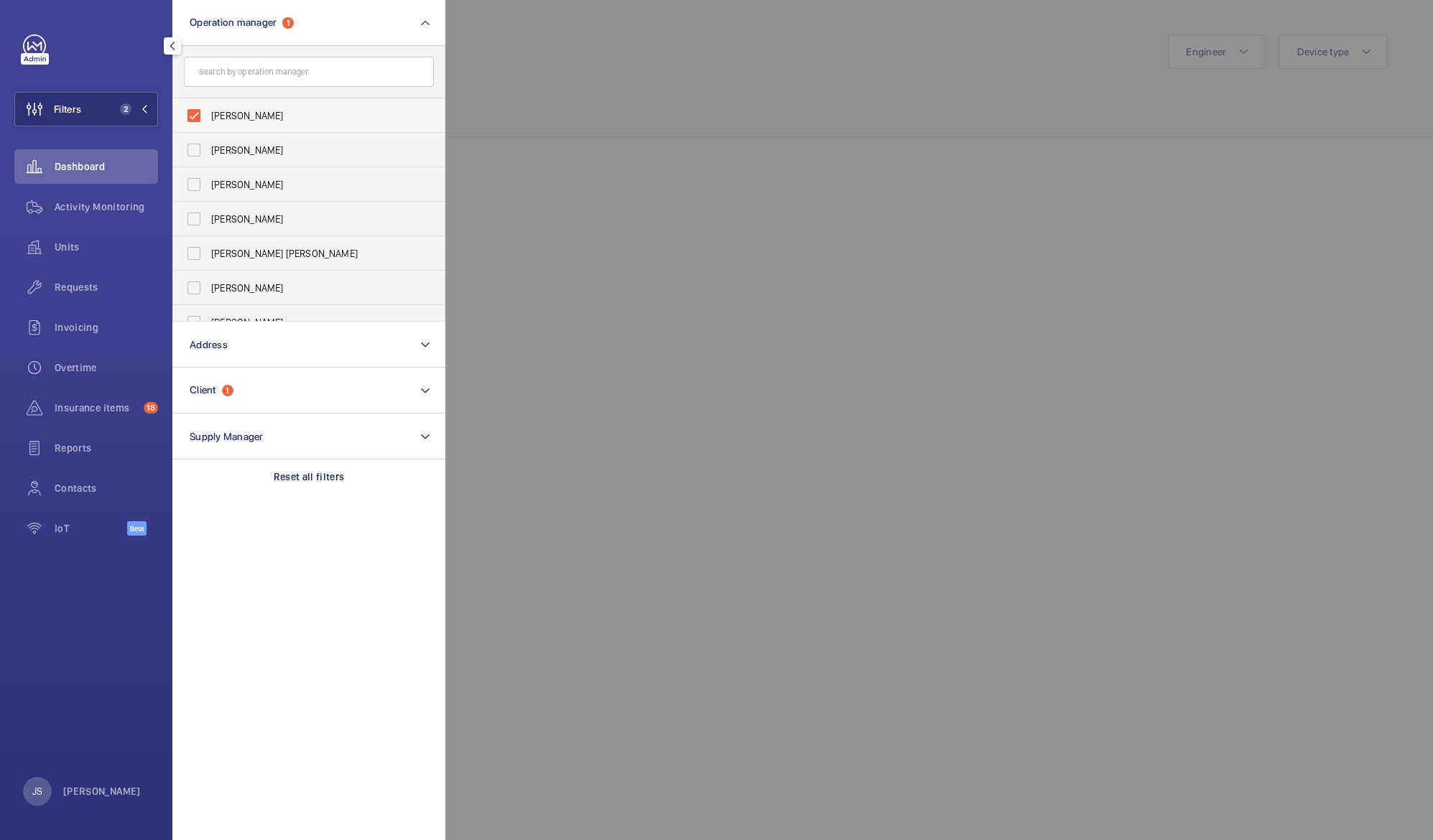
click at [212, 117] on span "[PERSON_NAME]" at bounding box center [310, 115] width 197 height 14
click at [209, 117] on input "[PERSON_NAME]" at bounding box center [194, 115] width 29 height 29
checkbox input "false"
click at [104, 36] on div at bounding box center [90, 45] width 135 height 23
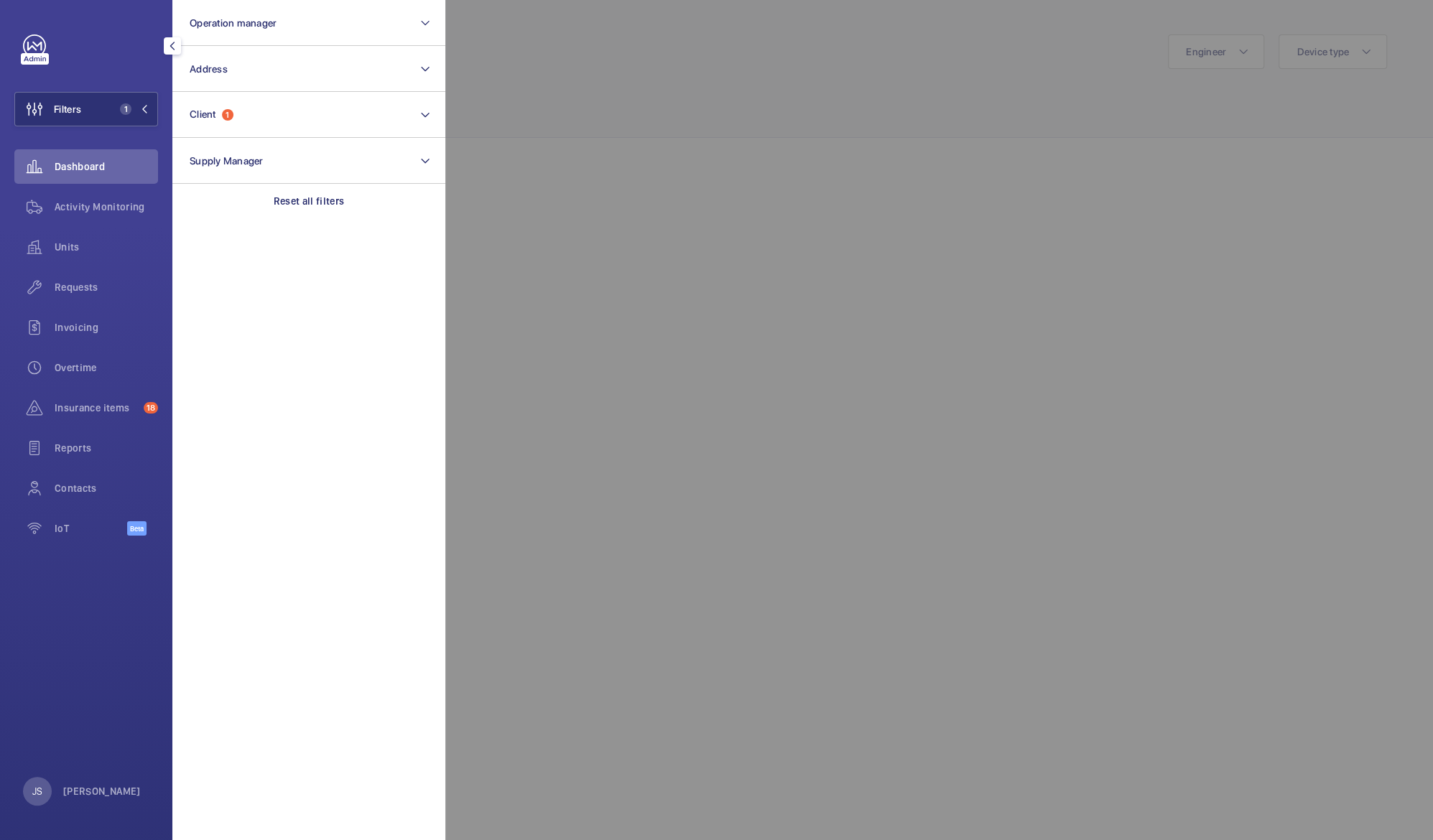
click at [557, 71] on div at bounding box center [1162, 420] width 1433 height 840
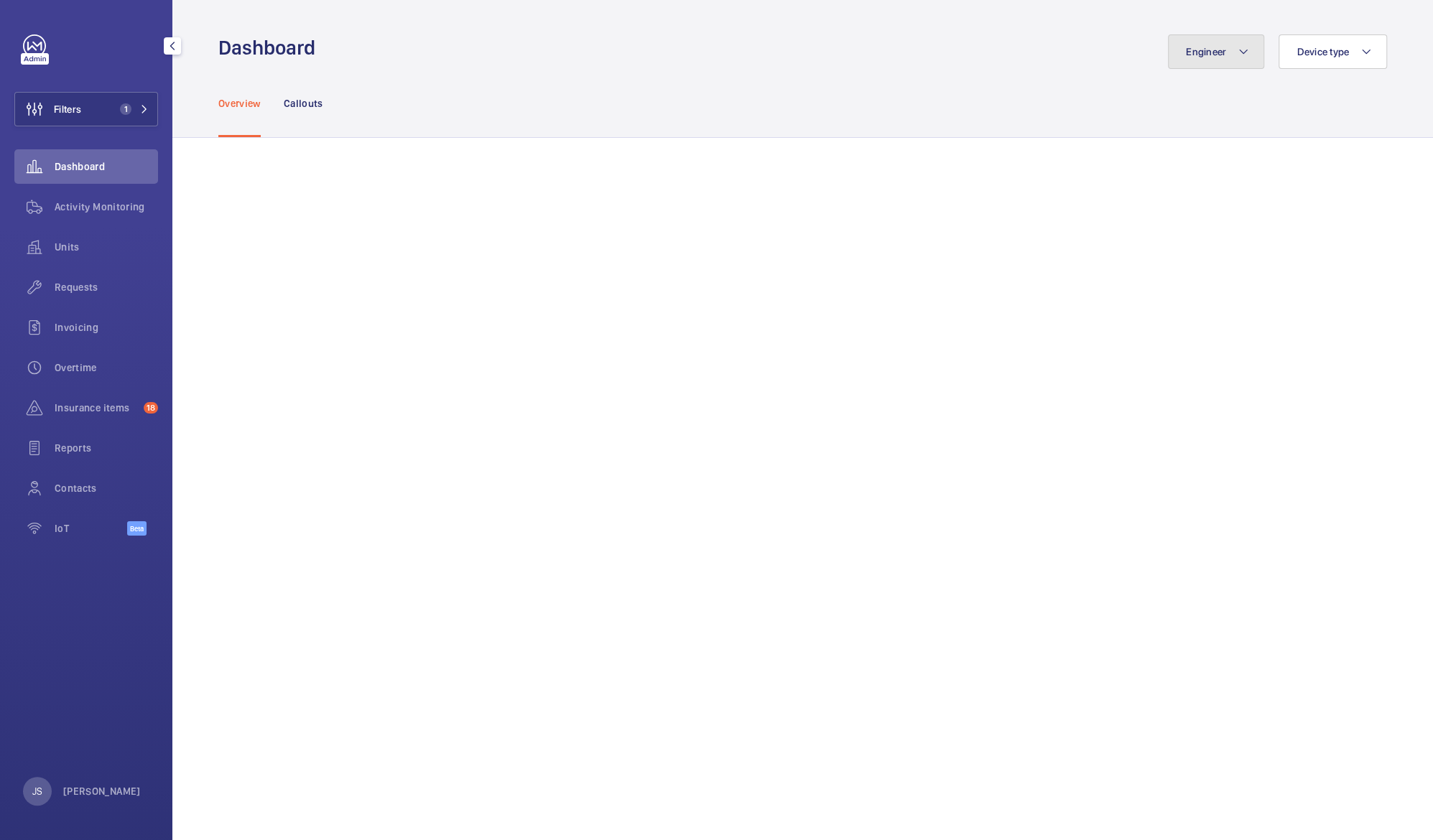
click at [1238, 51] on mat-icon at bounding box center [1243, 51] width 11 height 17
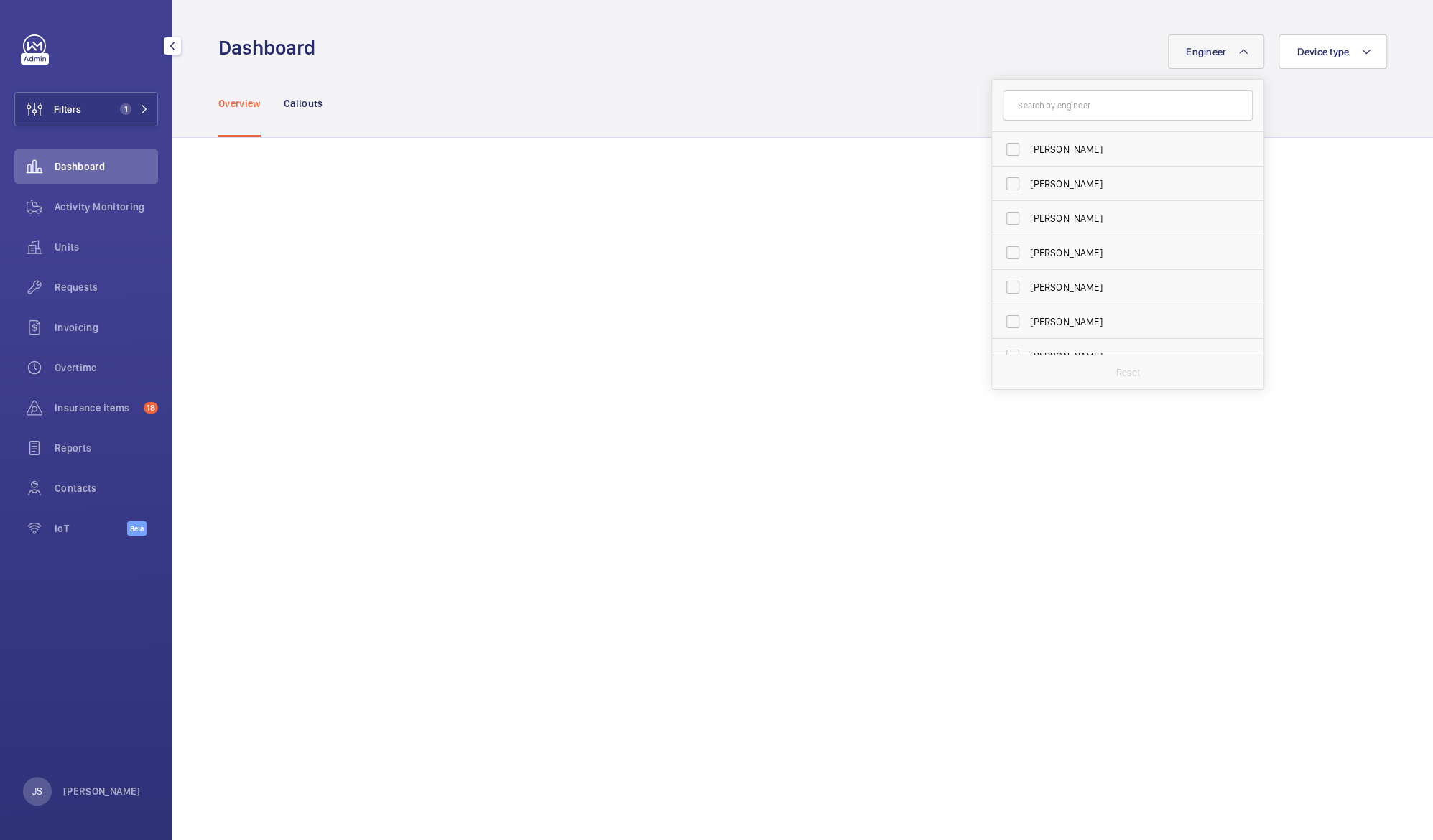
click at [1238, 53] on mat-icon at bounding box center [1243, 51] width 11 height 17
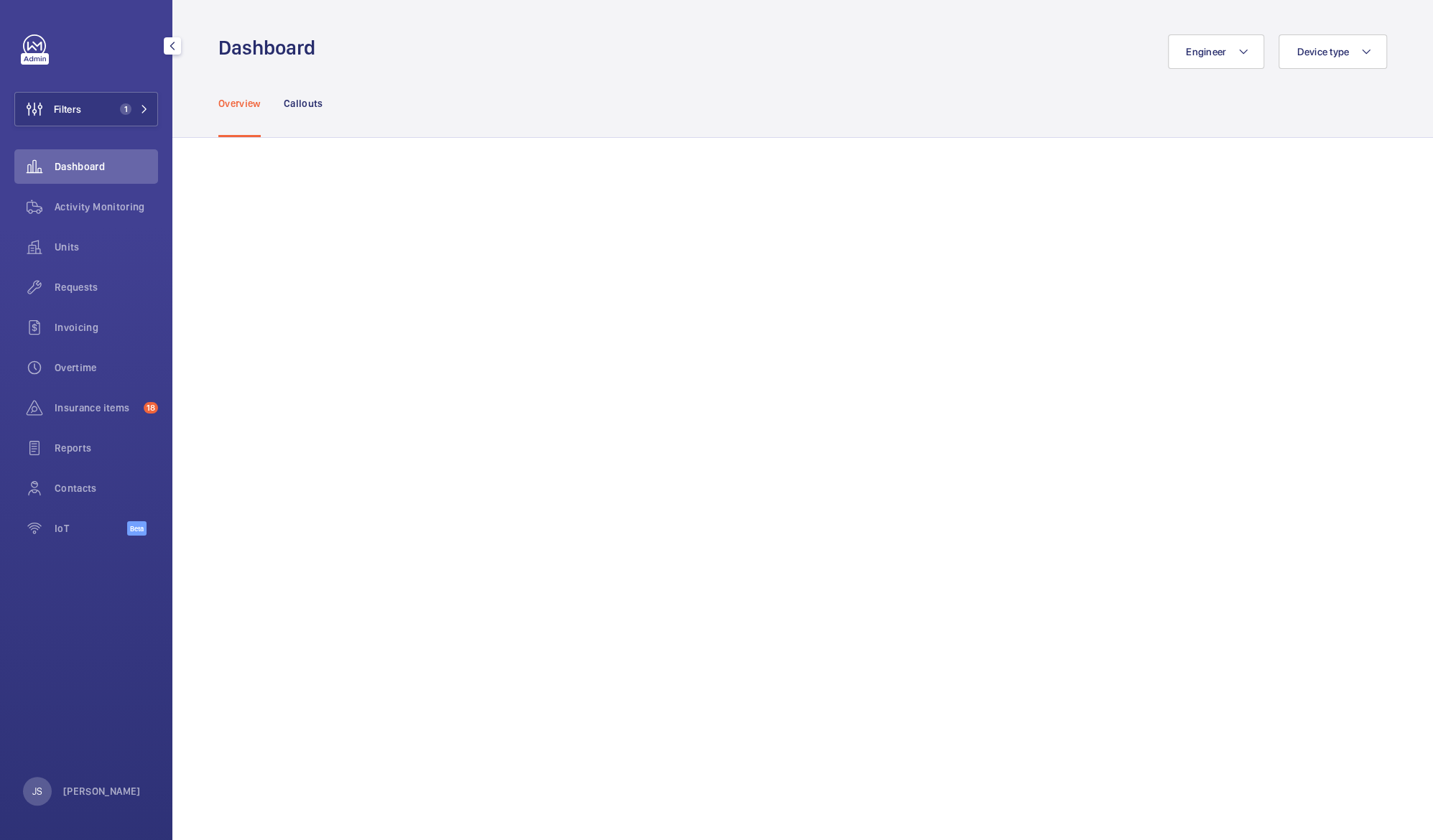
click at [904, 133] on div "Overview Callouts" at bounding box center [802, 104] width 1169 height 69
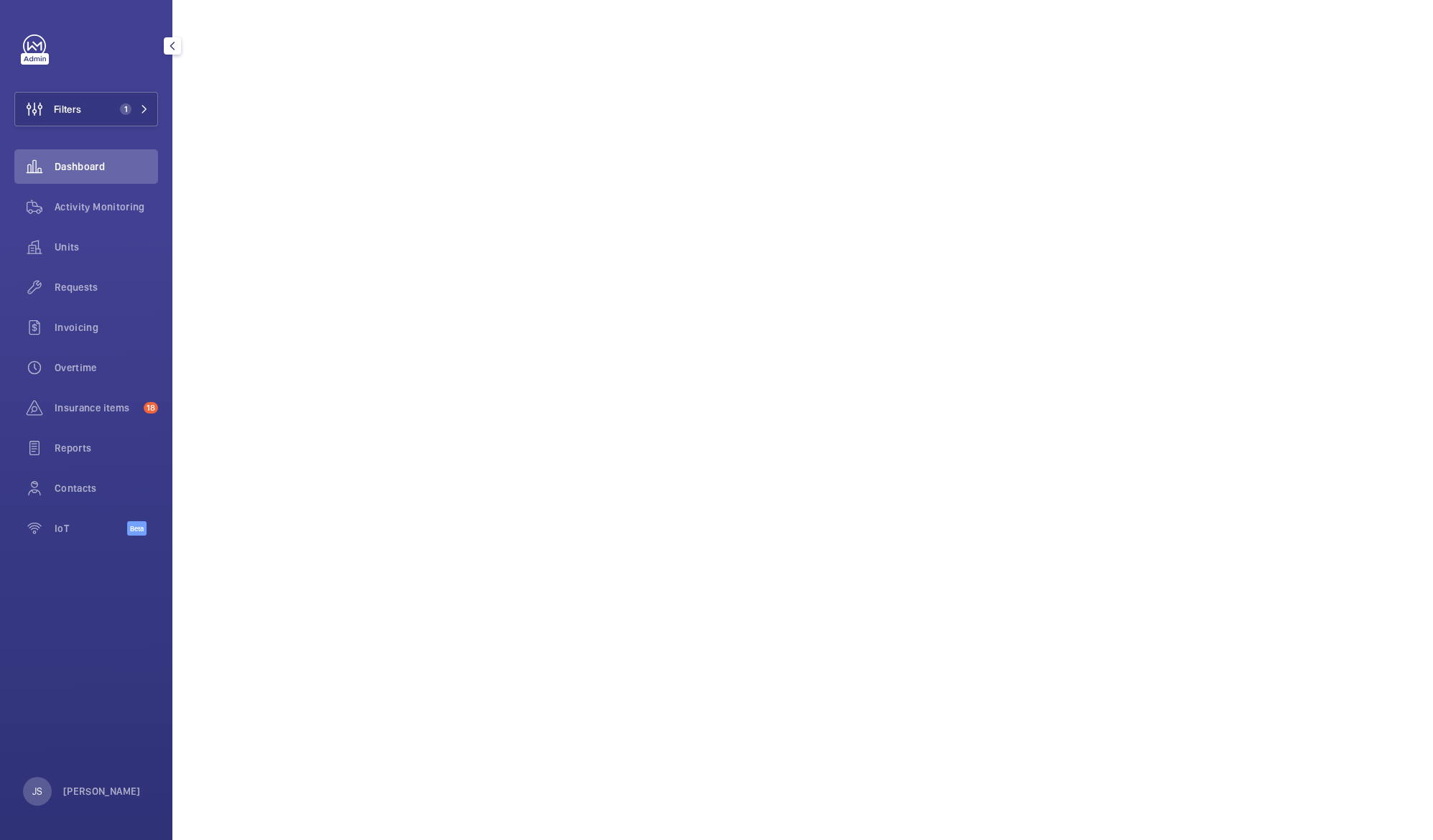
scroll to position [1583, 0]
click at [7, 586] on div "Filters 1 Dashboard Activity Monitoring Units Requests Invoicing Overtime Insur…" at bounding box center [86, 420] width 172 height 840
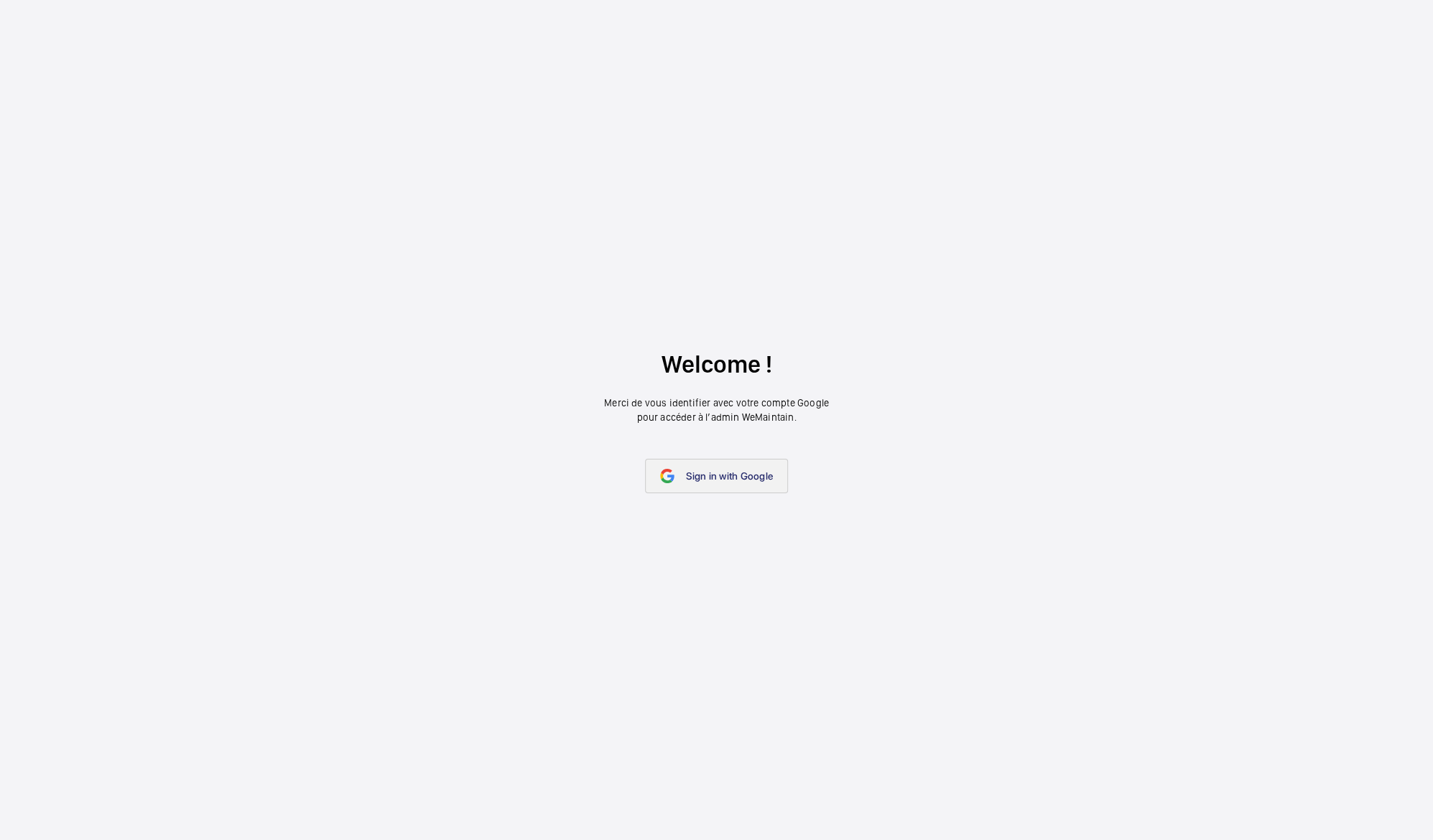
click at [724, 474] on span "Sign in with Google" at bounding box center [729, 476] width 87 height 11
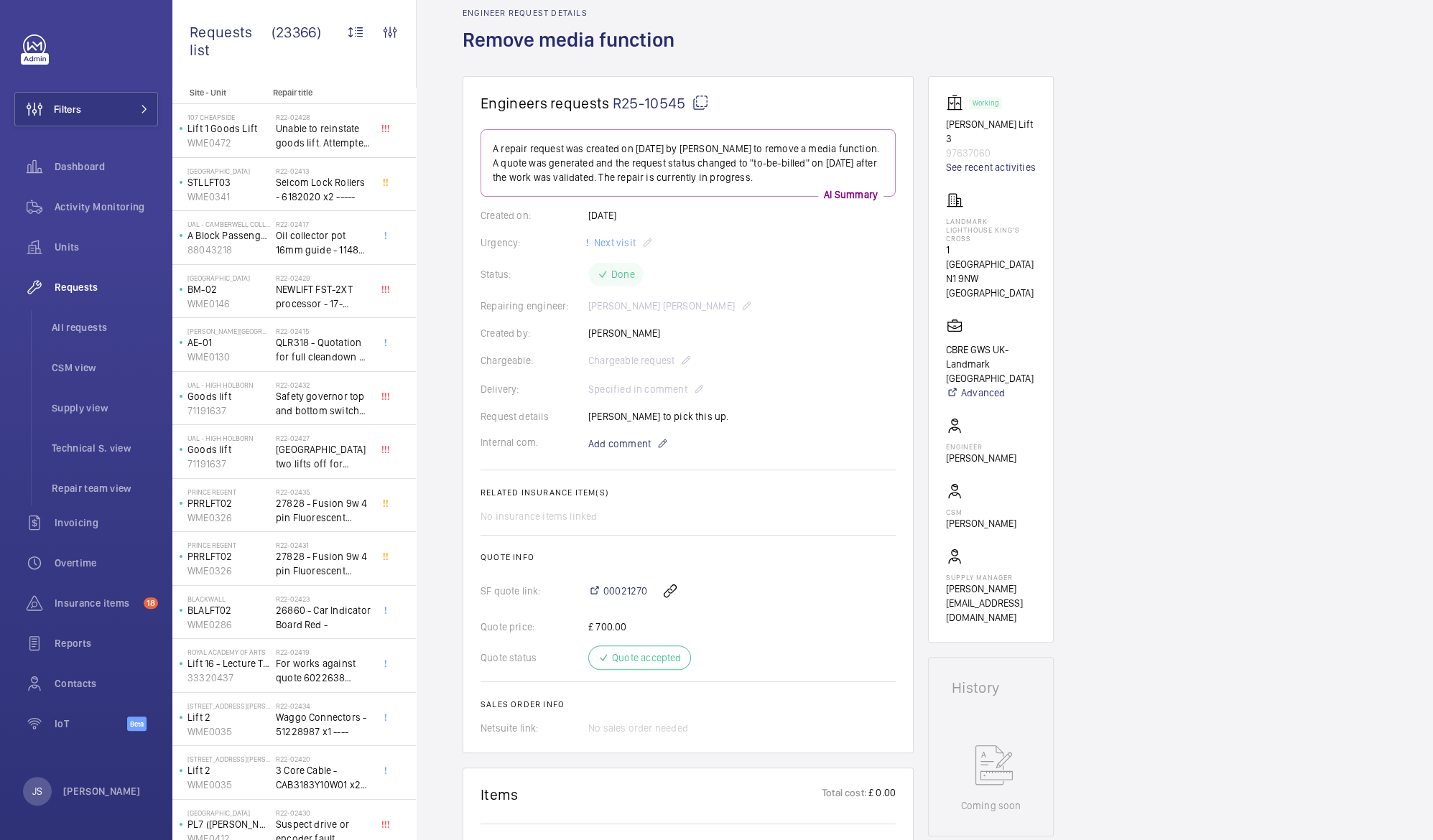
scroll to position [48, 0]
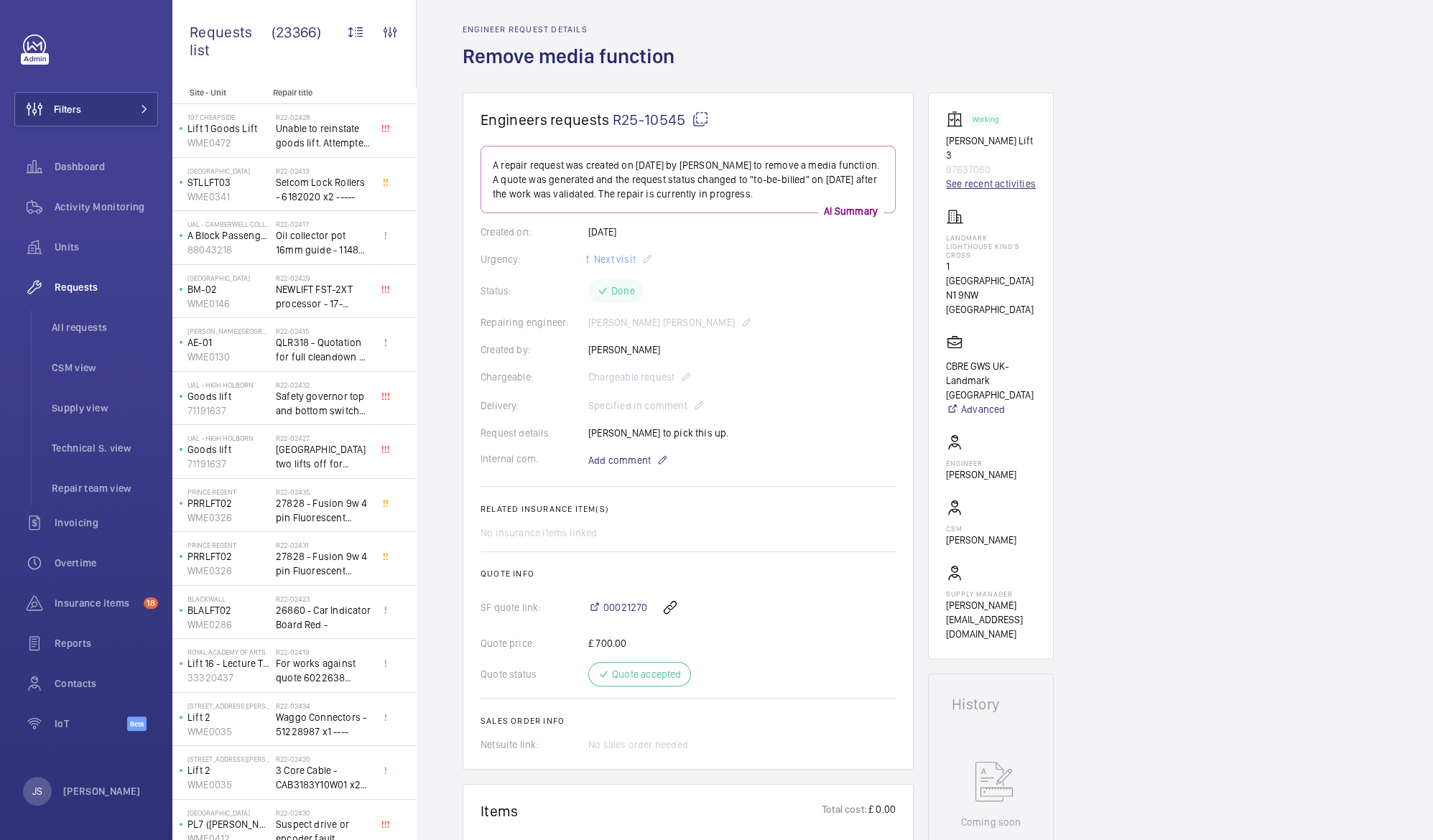
click at [990, 176] on link "See recent activities" at bounding box center [991, 183] width 90 height 14
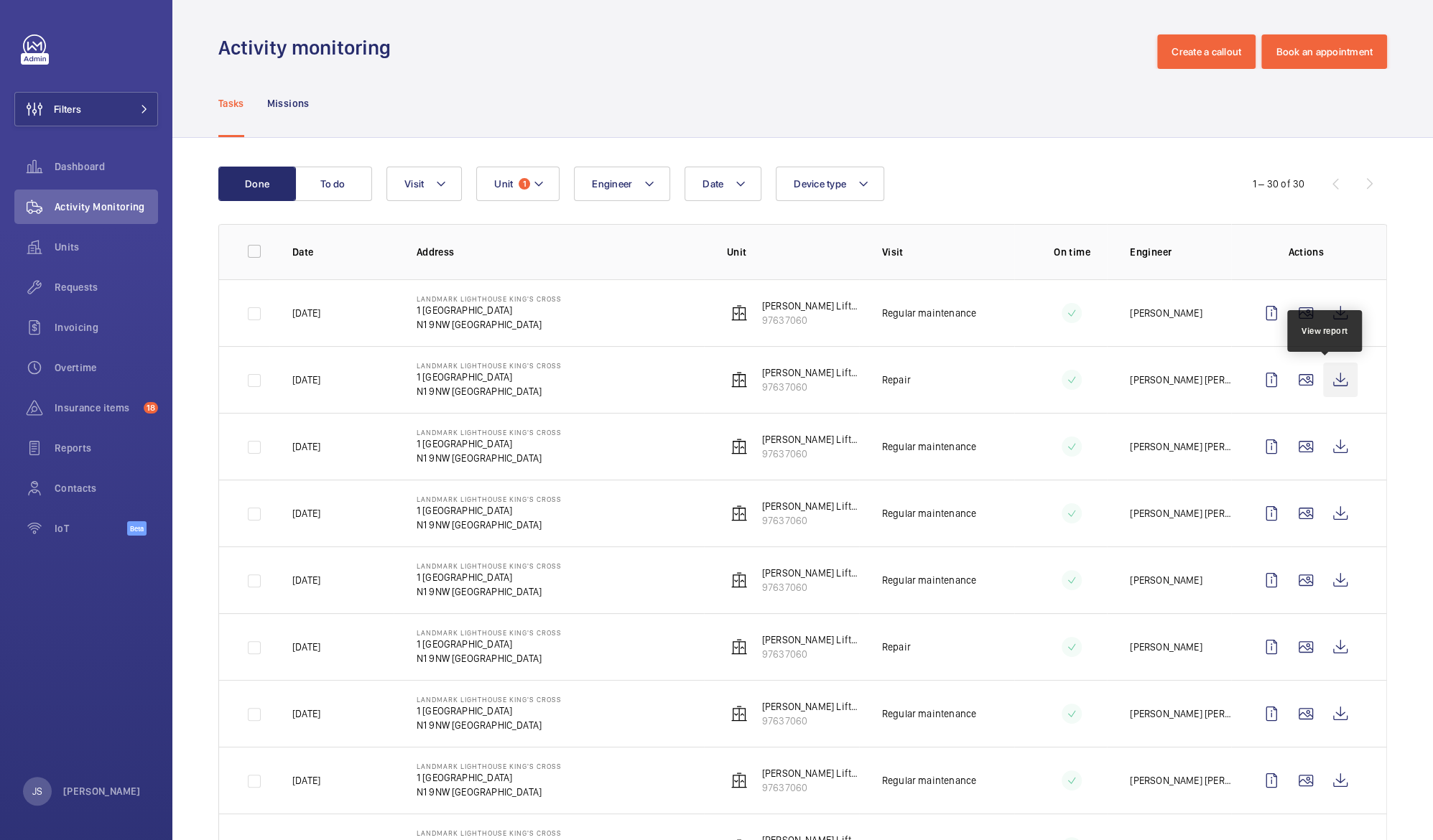
click at [1323, 375] on wm-front-icon-button at bounding box center [1340, 380] width 34 height 34
click at [99, 104] on button "Filters" at bounding box center [86, 109] width 144 height 34
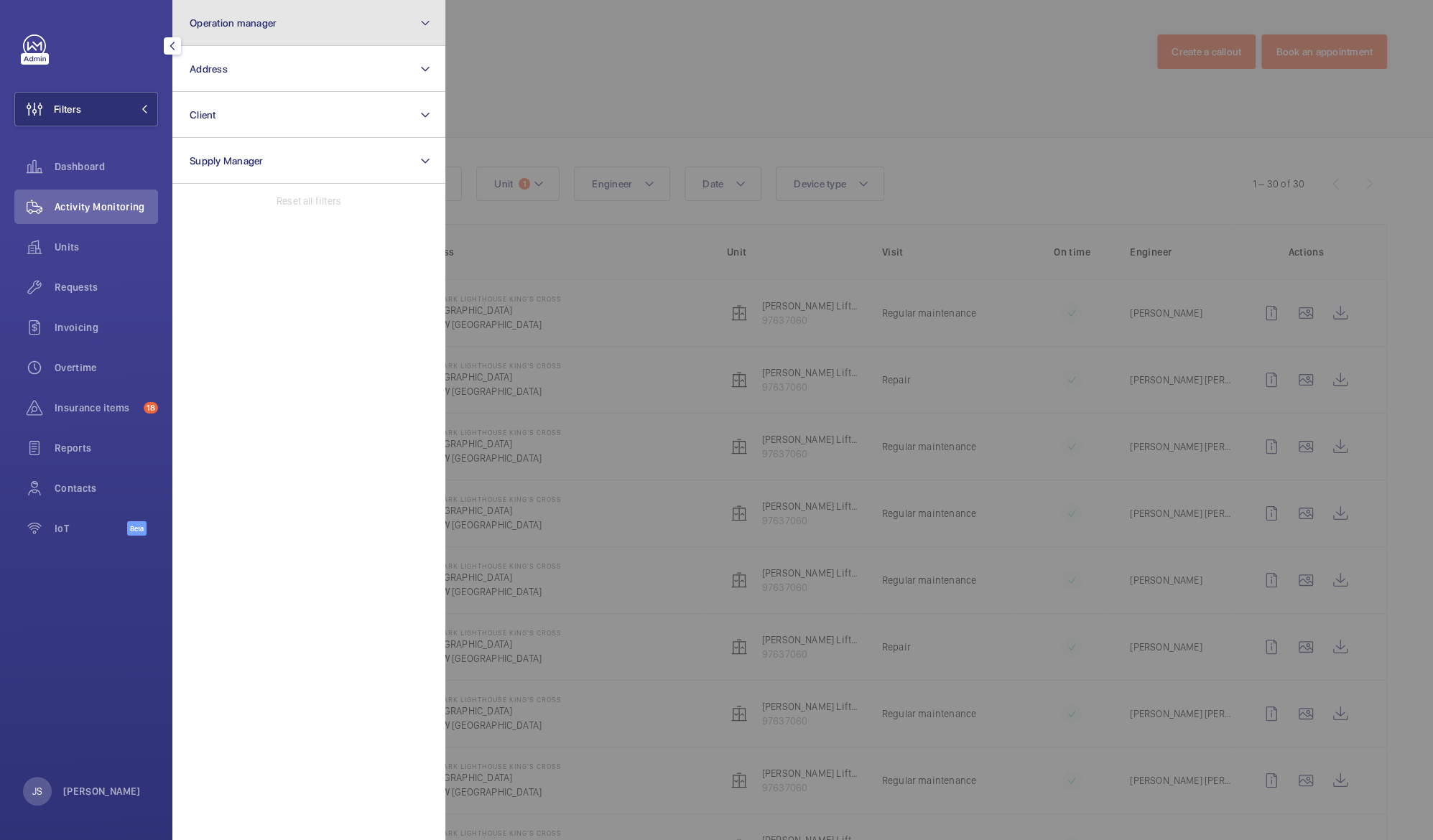
click at [220, 31] on button "Operation manager" at bounding box center [308, 23] width 273 height 46
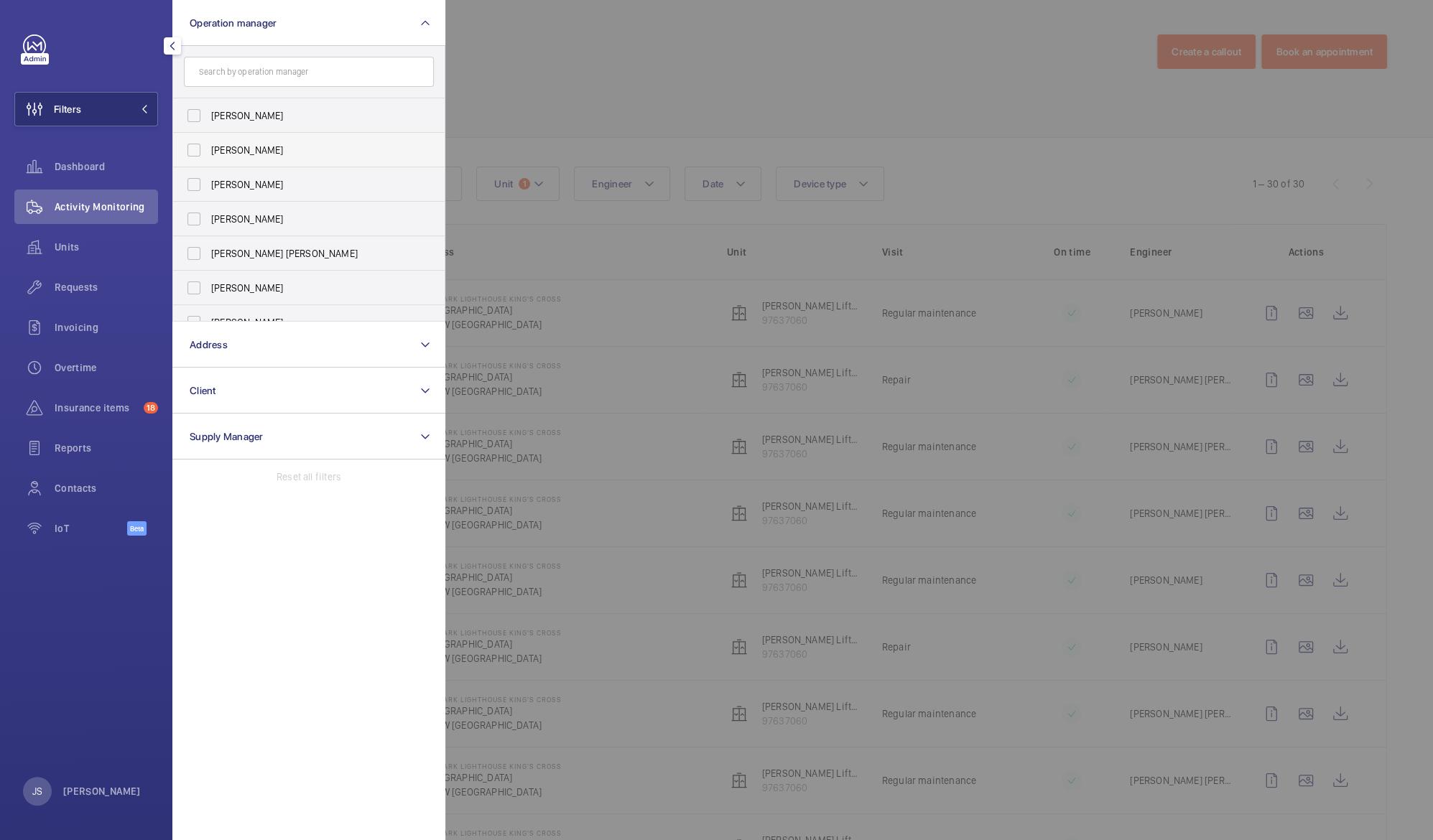
click at [235, 144] on span "[PERSON_NAME]" at bounding box center [310, 150] width 197 height 14
click at [209, 144] on input "[PERSON_NAME]" at bounding box center [194, 150] width 29 height 29
checkbox input "true"
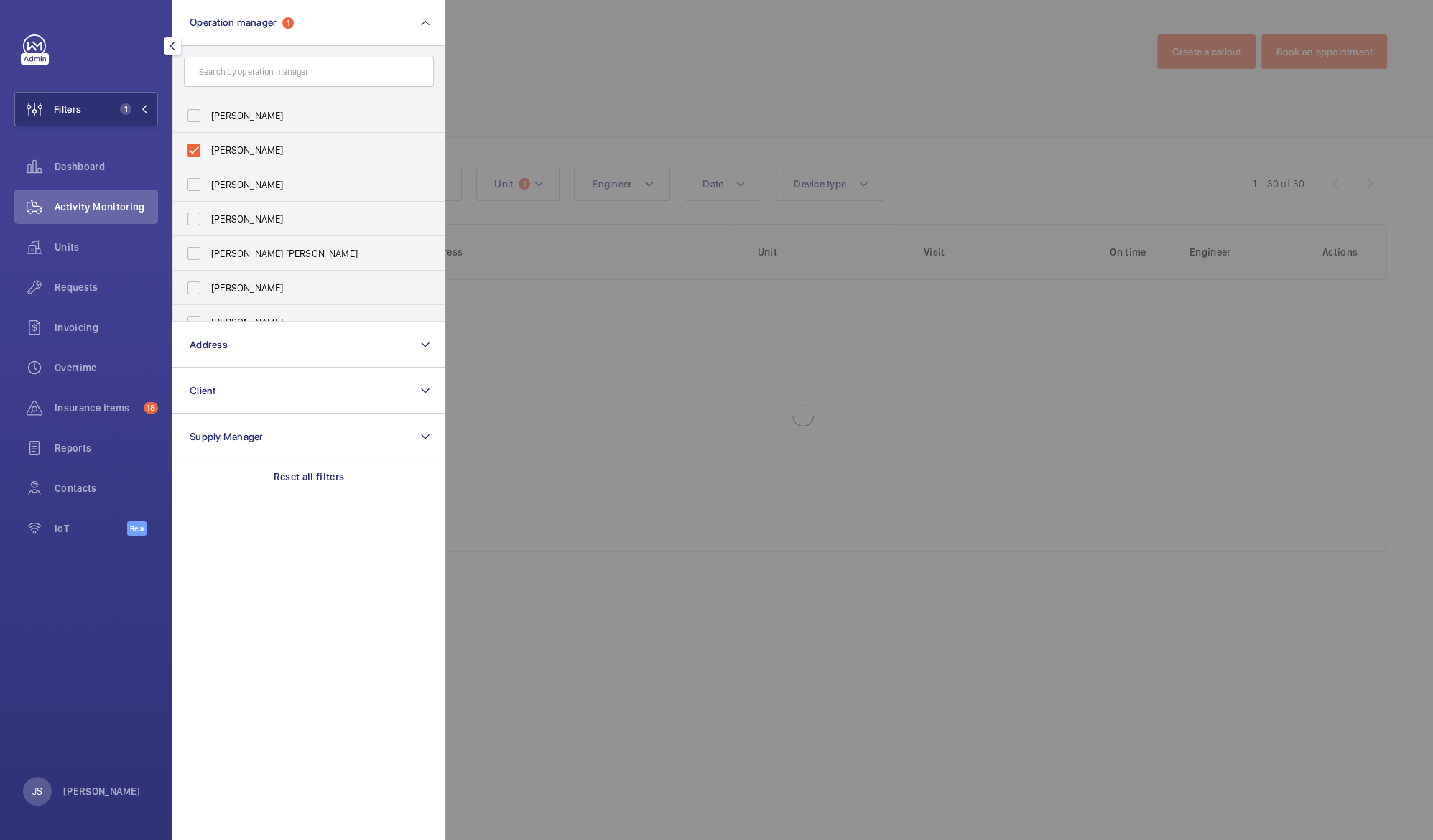
click at [535, 55] on div at bounding box center [1162, 420] width 1433 height 840
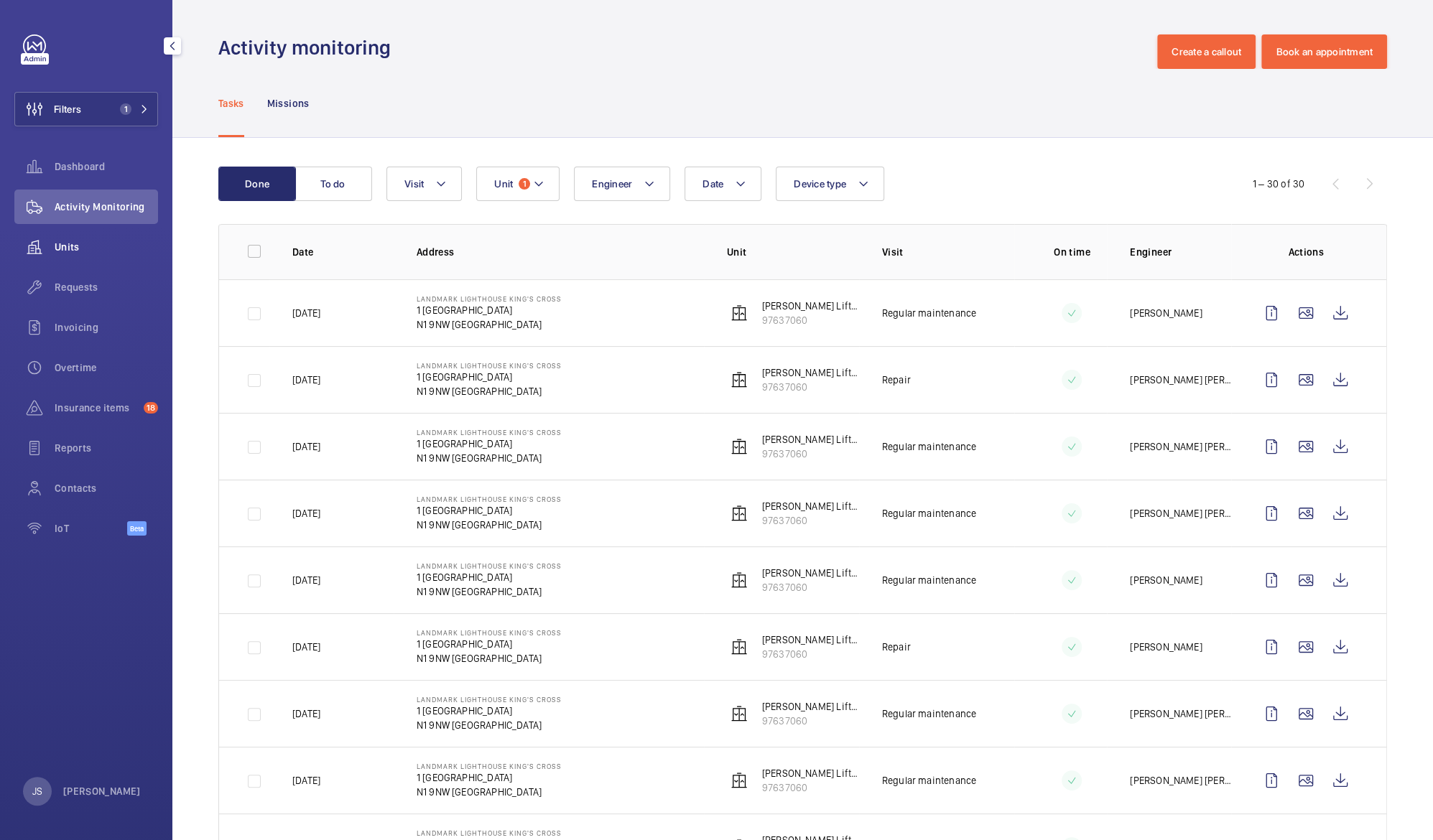
click at [79, 243] on span "Units" at bounding box center [106, 246] width 104 height 14
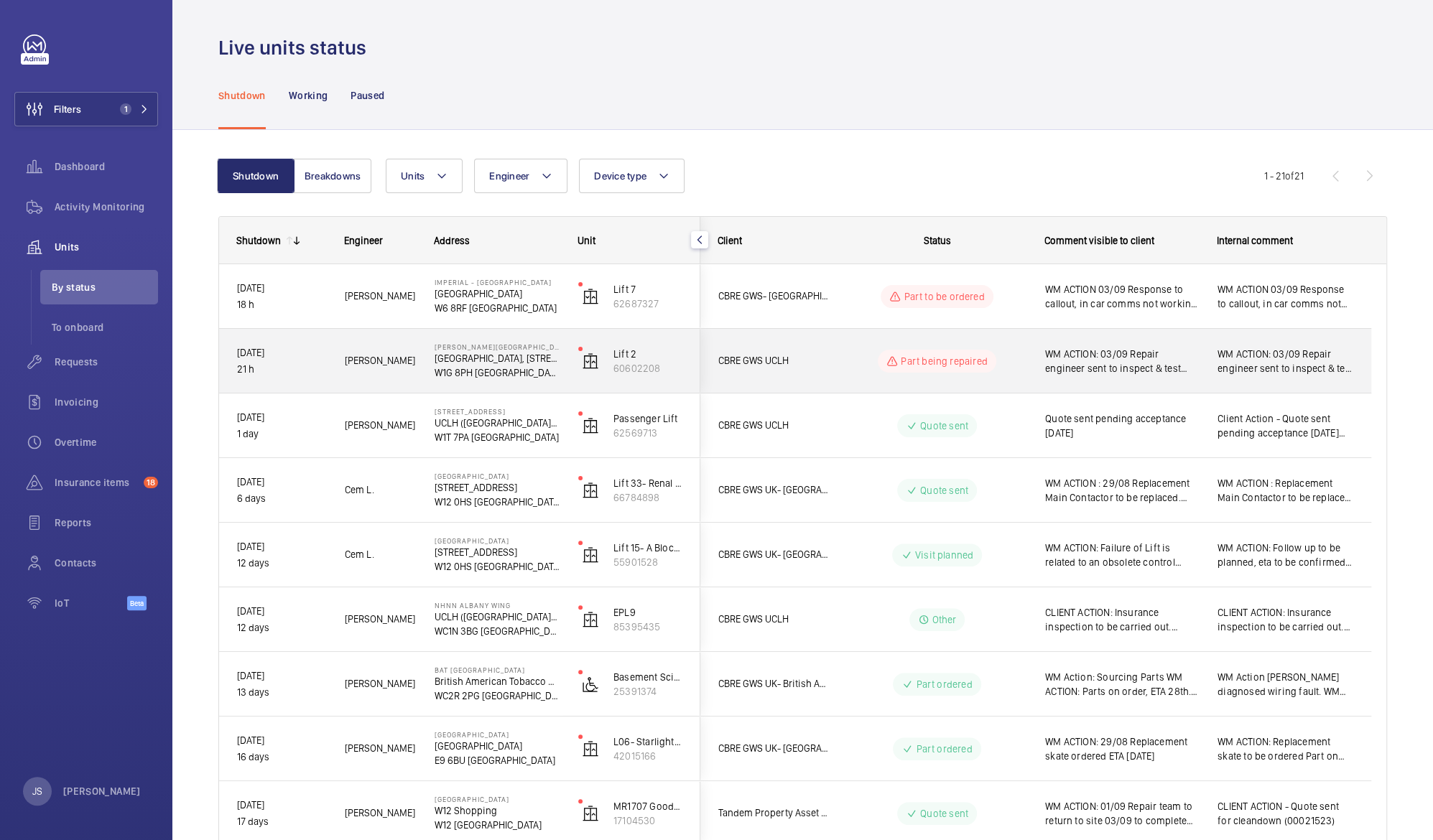
click at [1097, 352] on span "WM ACTION: 03/09 Repair engineer sent to inspect & test brake, found brake pads…" at bounding box center [1122, 361] width 153 height 29
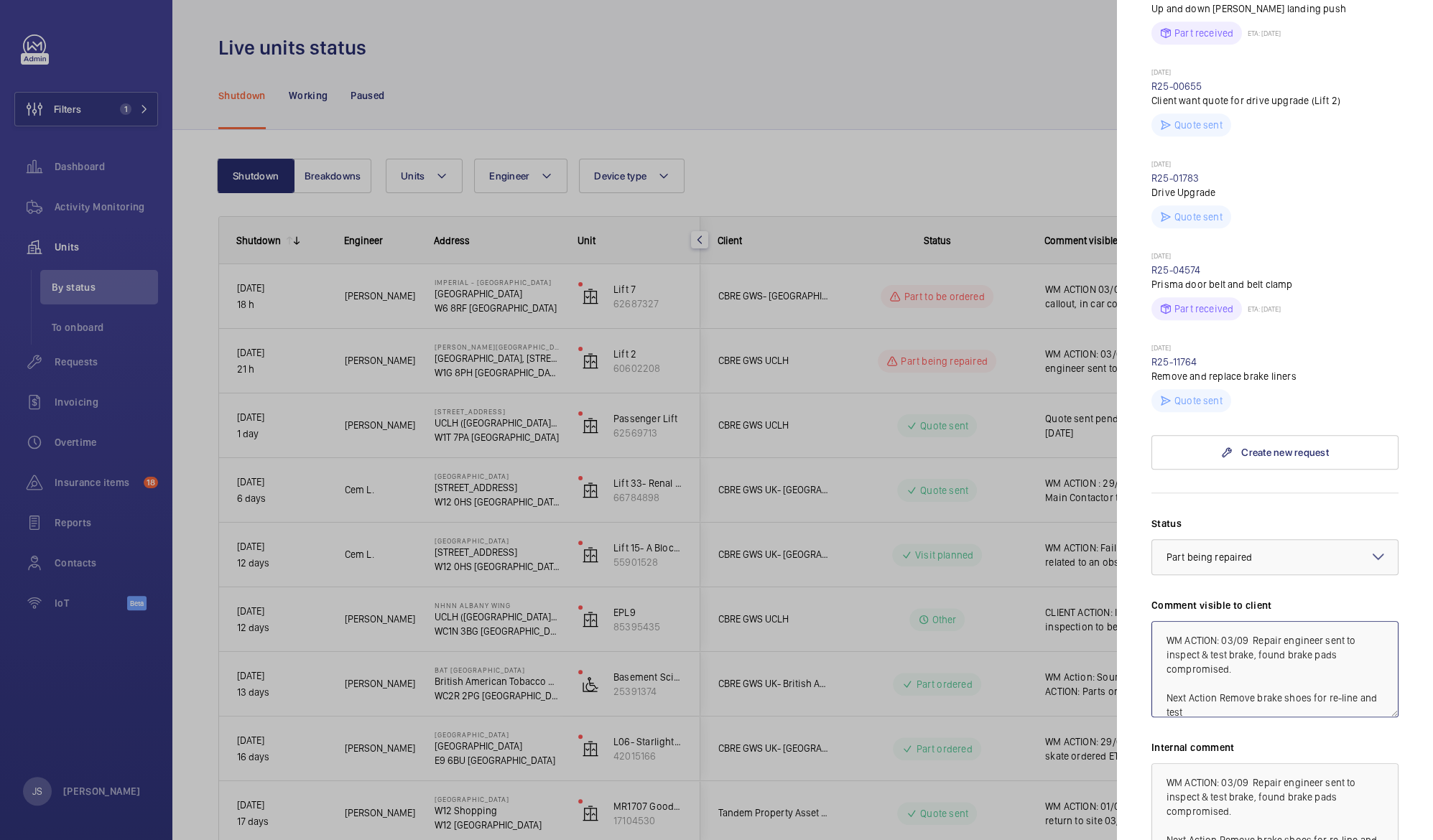
scroll to position [13, 0]
click at [1166, 621] on textarea "WM ACTION: 03/09 Repair engineer sent to inspect & test brake, found brake pads…" at bounding box center [1275, 669] width 247 height 96
drag, startPoint x: 1169, startPoint y: 594, endPoint x: 1218, endPoint y: 602, distance: 49.6
click at [1218, 621] on textarea "WM ACTION: 03/09 Repair engineer sent to inspect & test brake, found brake pads…" at bounding box center [1275, 669] width 247 height 96
paste textarea "#00021921"
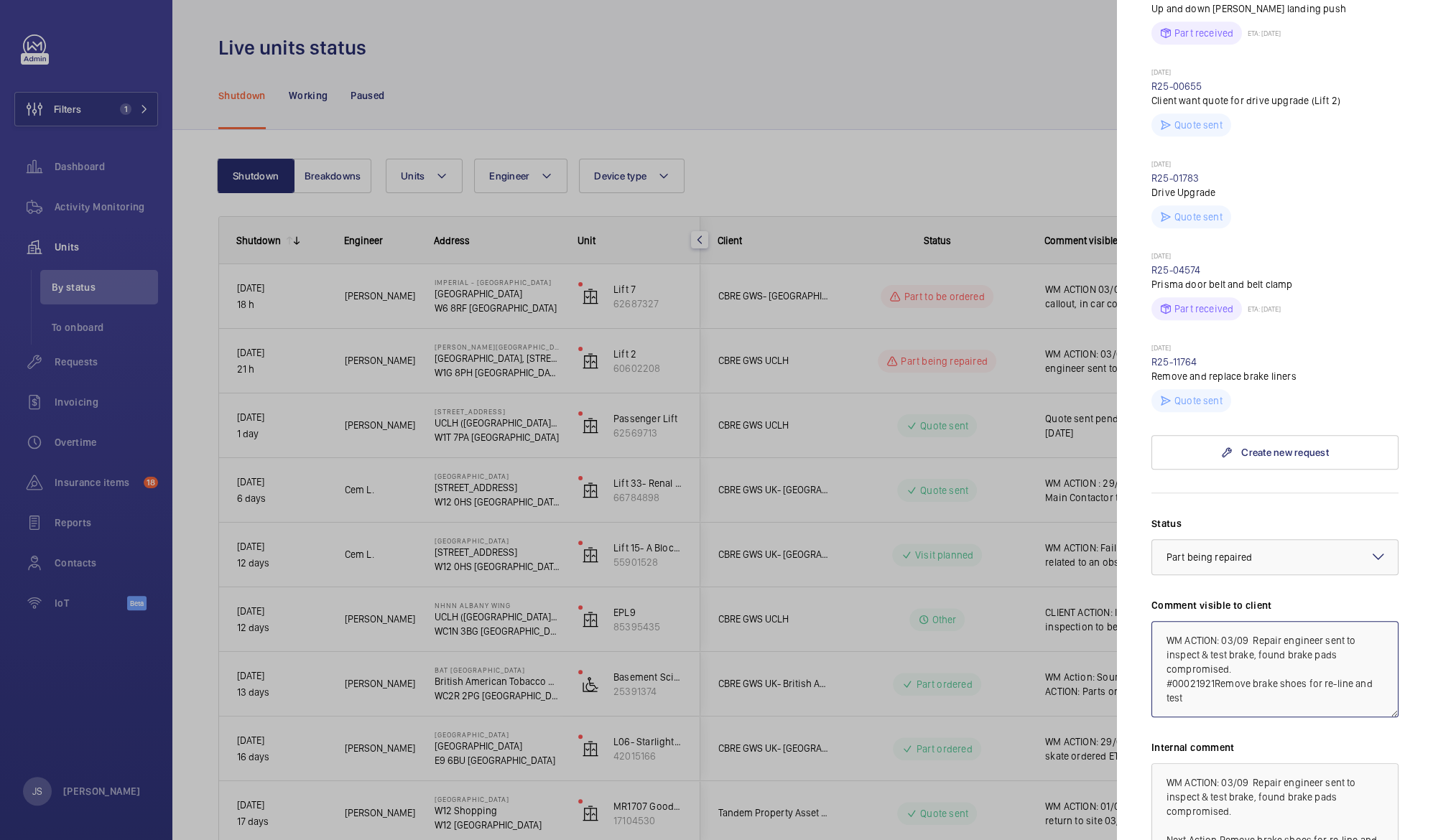
scroll to position [0, 0]
click at [1163, 621] on textarea "WM ACTION: 03/09 Repair engineer sent to inspect & test brake, found brake pads…" at bounding box center [1275, 669] width 247 height 96
click at [1313, 621] on textarea "WM ACTION: 03/09 Repair engineer sent to inspect & test brake, found brake pads…" at bounding box center [1275, 669] width 247 height 96
click at [1341, 621] on textarea "WM ACTION: 03/09 Repair engineer sent to inspect & test brake, found brake pads…" at bounding box center [1275, 669] width 247 height 96
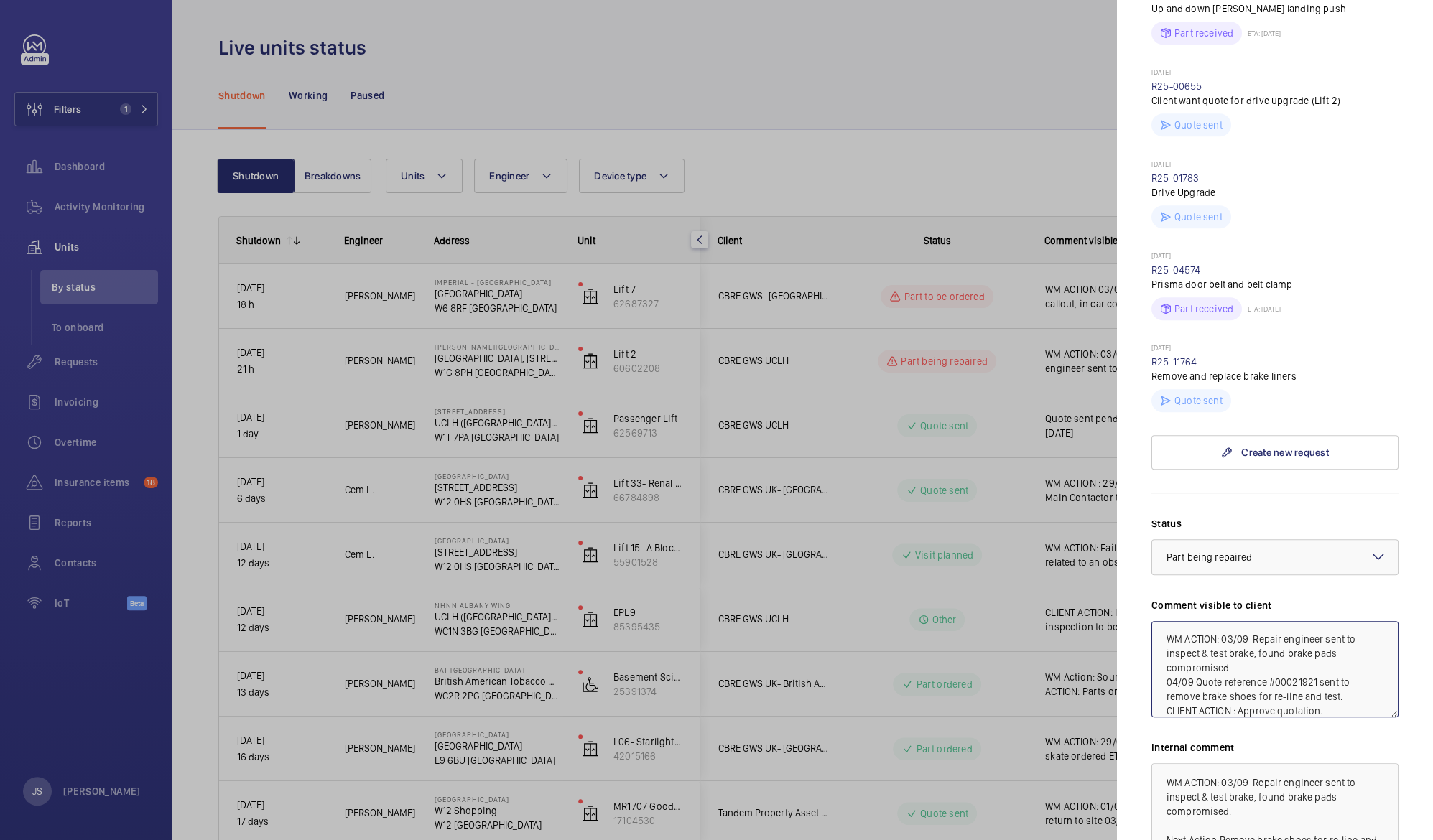
click at [1238, 629] on textarea "WM ACTION: 03/09 Repair engineer sent to inspect & test brake, found brake pads…" at bounding box center [1275, 669] width 247 height 96
drag, startPoint x: 1162, startPoint y: 556, endPoint x: 1359, endPoint y: 640, distance: 214.2
click at [1359, 640] on div "Status Select a status × Part being repaired × Comment visible to client WM ACT…" at bounding box center [1275, 716] width 247 height 401
type textarea "WM ACTION: 03/09 Repair engineer sent to inspect & test brake, found brake pads…"
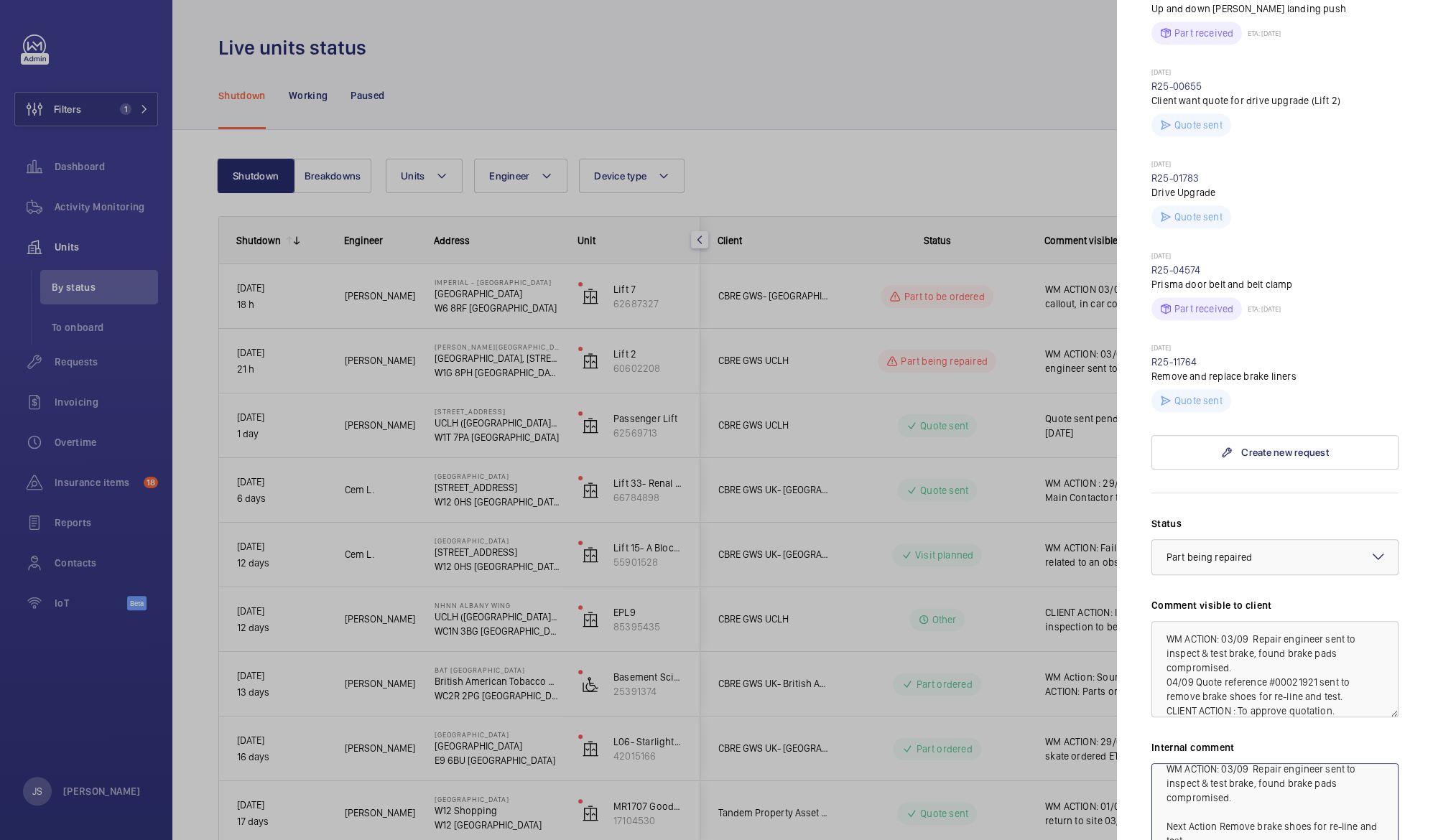
drag, startPoint x: 1162, startPoint y: 699, endPoint x: 1259, endPoint y: 802, distance: 141.5
click at [1259, 802] on div "Status Select a status × Part being repaired × Comment visible to client WM ACT…" at bounding box center [1275, 716] width 247 height 401
paste textarea "04/09 Quote reference #00021921 sent to remove brake shoes for re-line and test…"
type textarea "WM ACTION: 03/09 Repair engineer sent to inspect & test brake, found brake pads…"
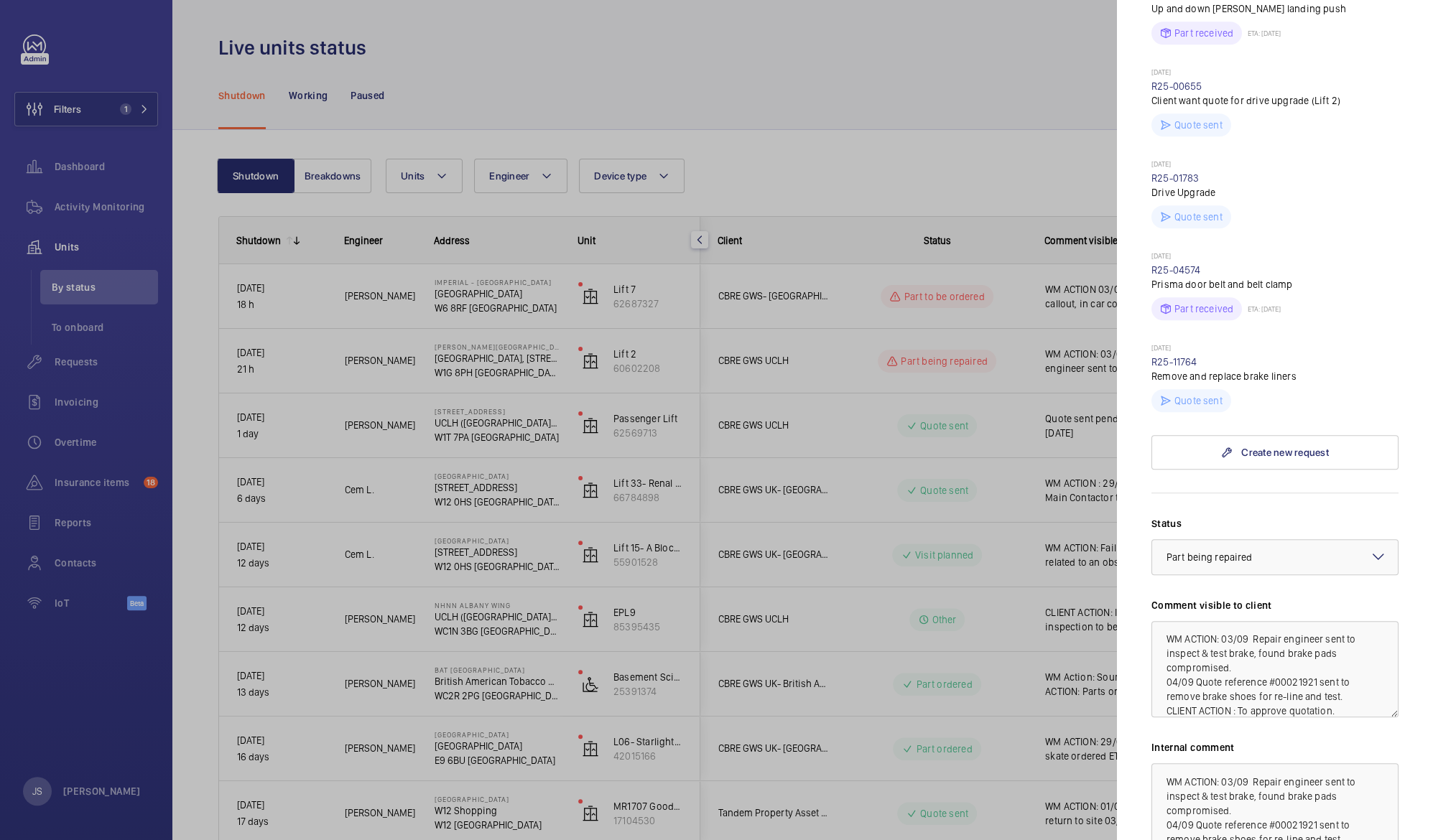
scroll to position [651, 0]
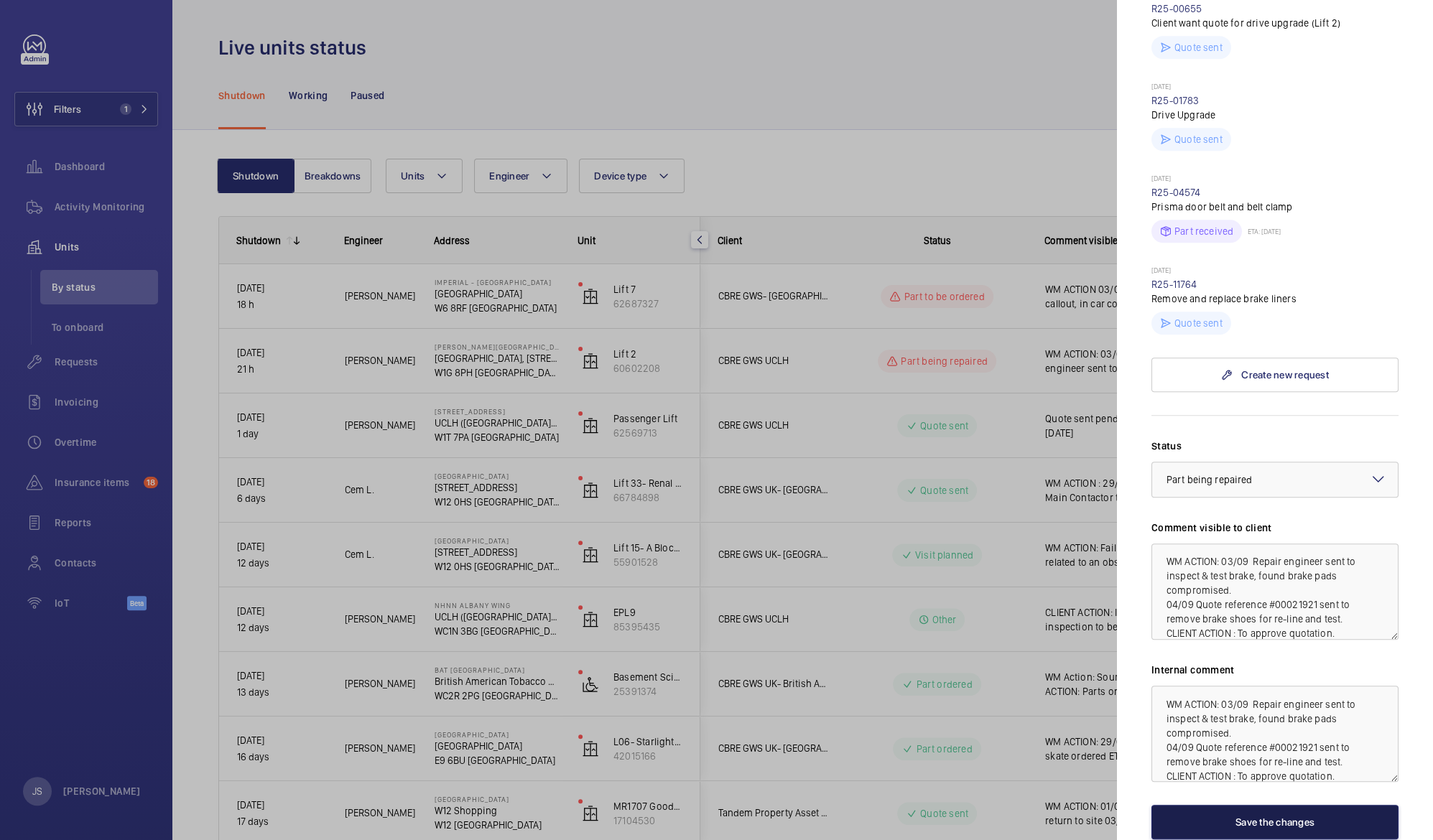
click at [1270, 805] on button "Save the changes" at bounding box center [1275, 822] width 247 height 34
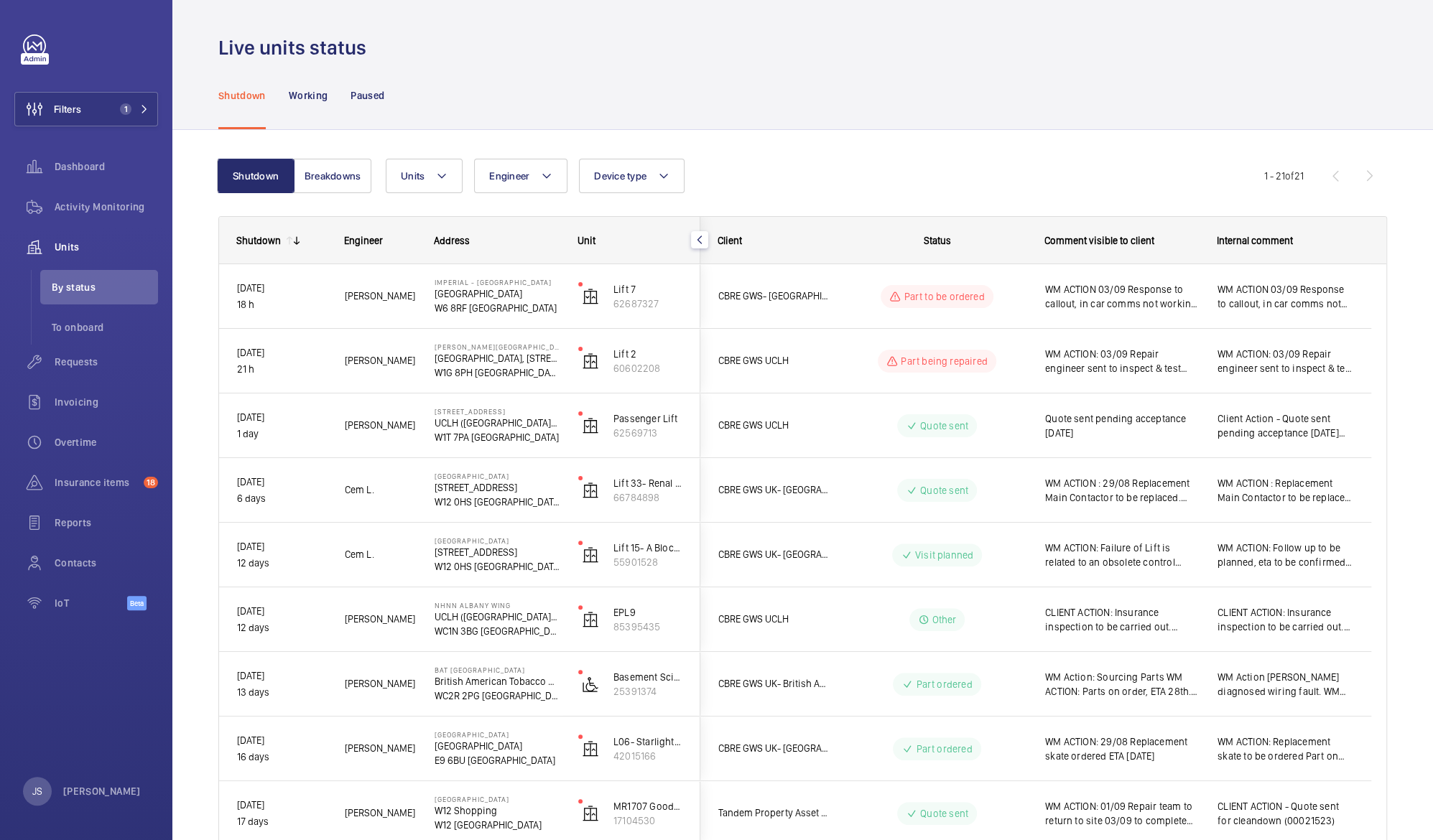
scroll to position [0, 0]
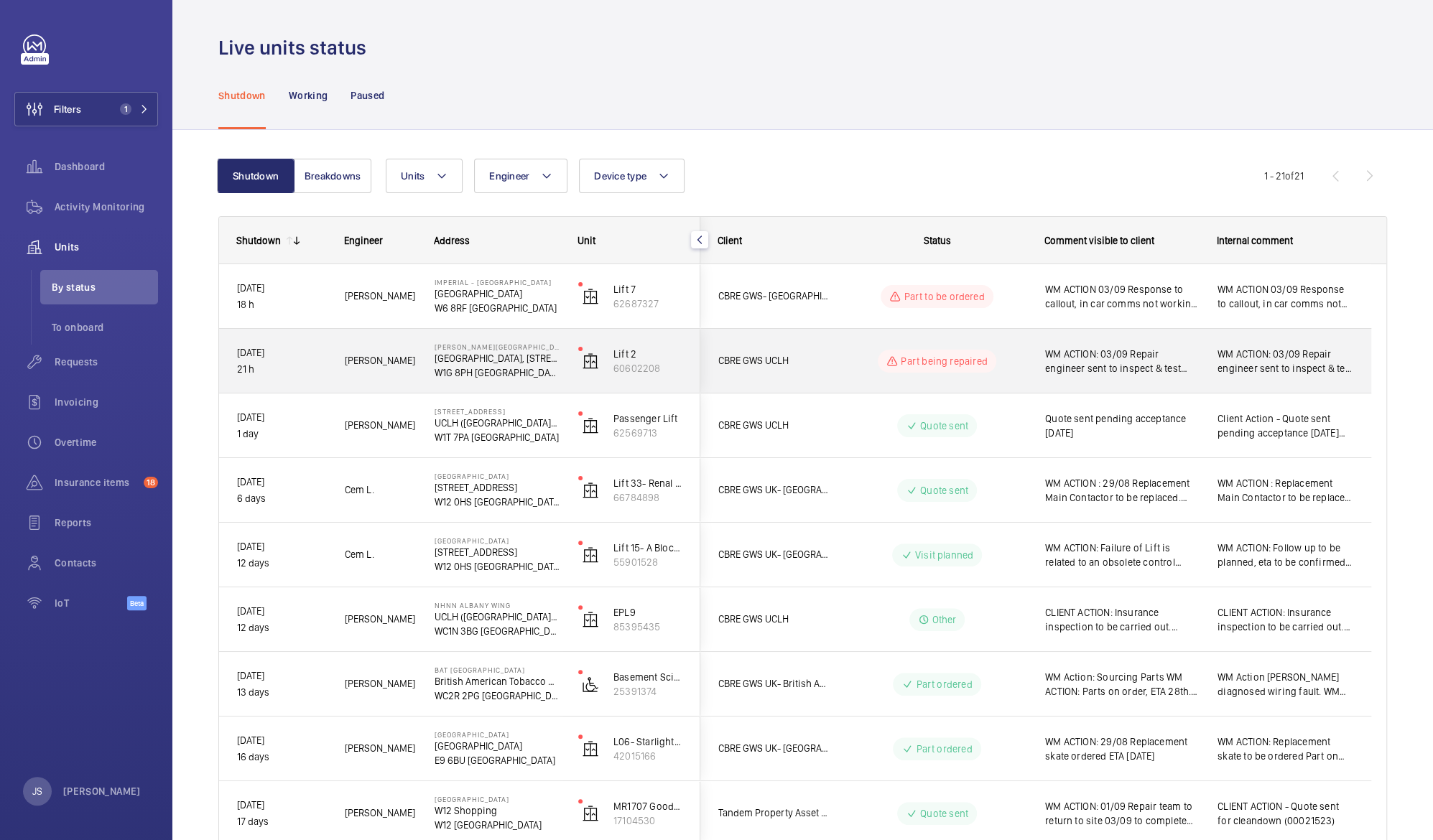
click at [1094, 361] on span "WM ACTION: 03/09 Repair engineer sent to inspect & test brake, found brake pads…" at bounding box center [1122, 361] width 153 height 29
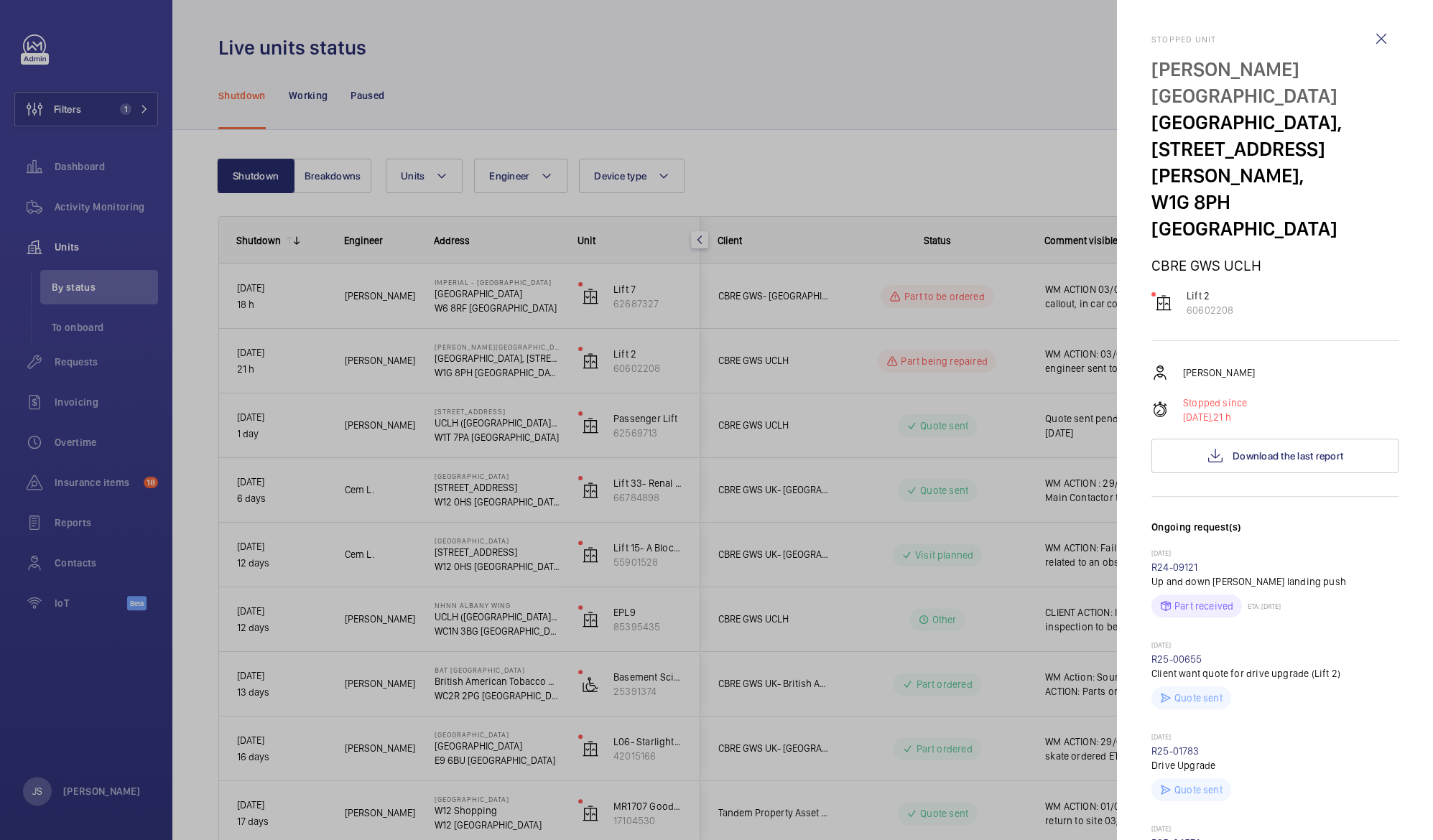
click at [958, 299] on div at bounding box center [716, 420] width 1433 height 840
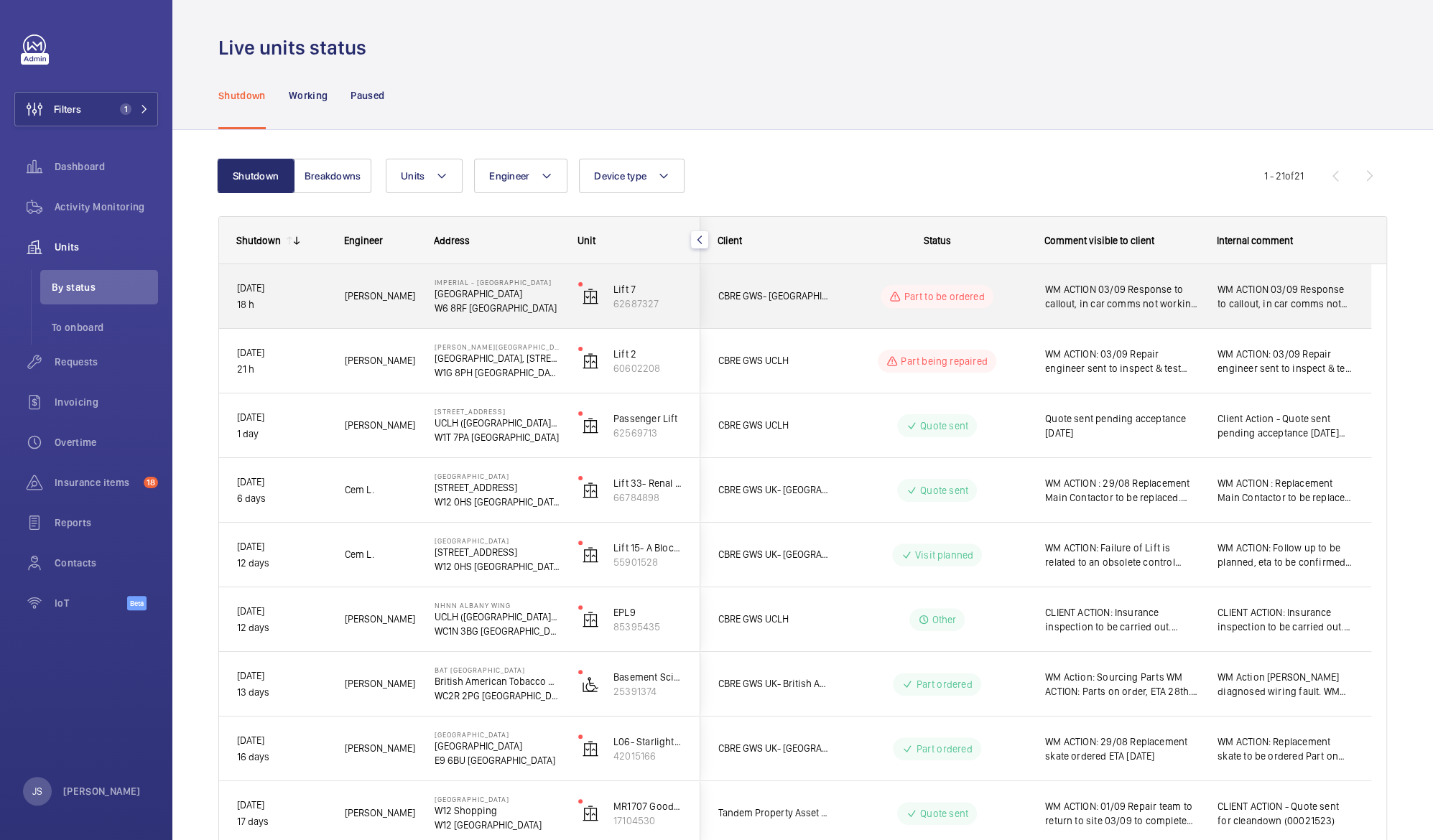
click at [1095, 286] on span "WM ACTION 03/09 Response to callout, in car comms not working due to expired SI…" at bounding box center [1122, 296] width 153 height 29
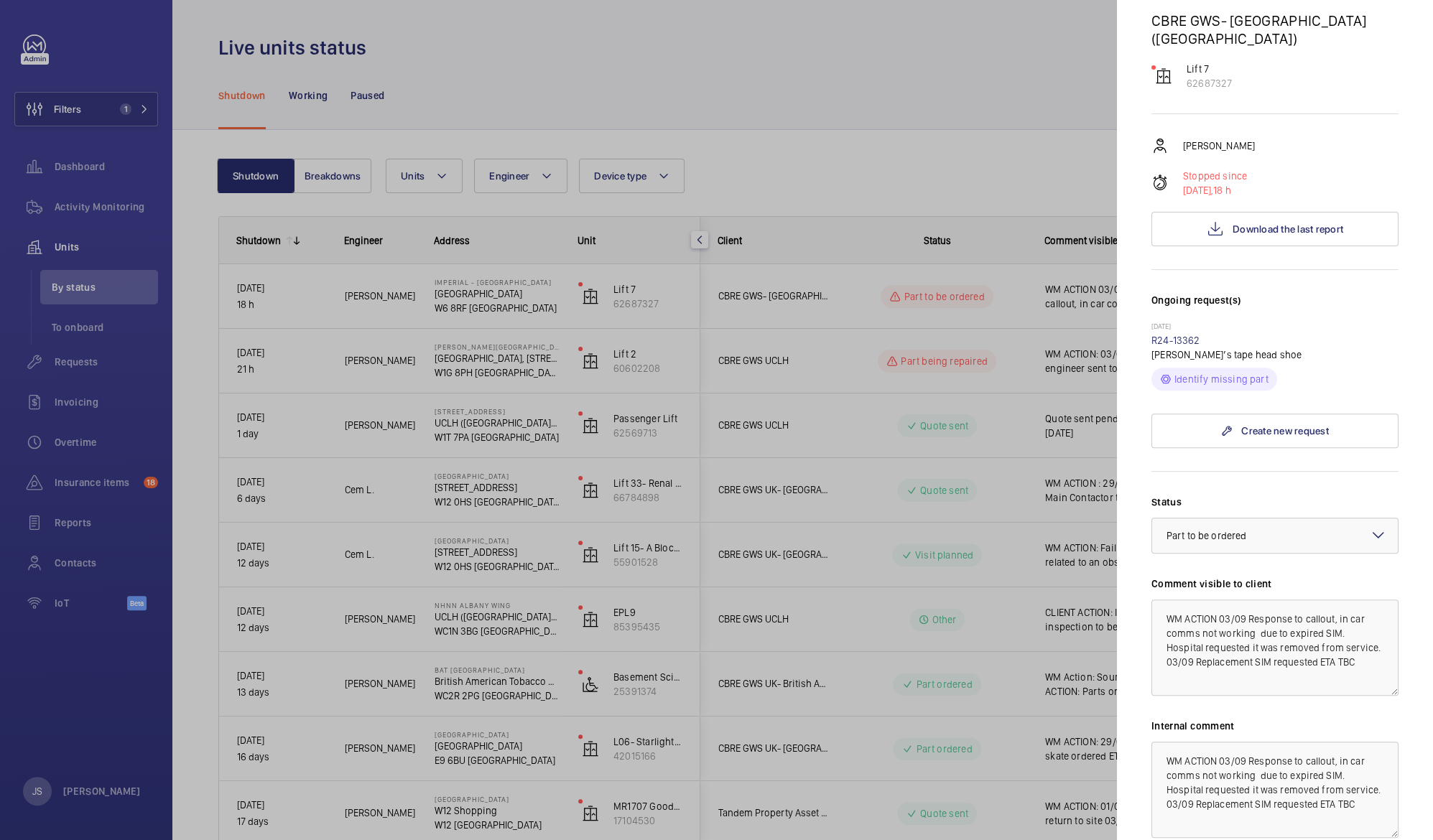
scroll to position [205, 0]
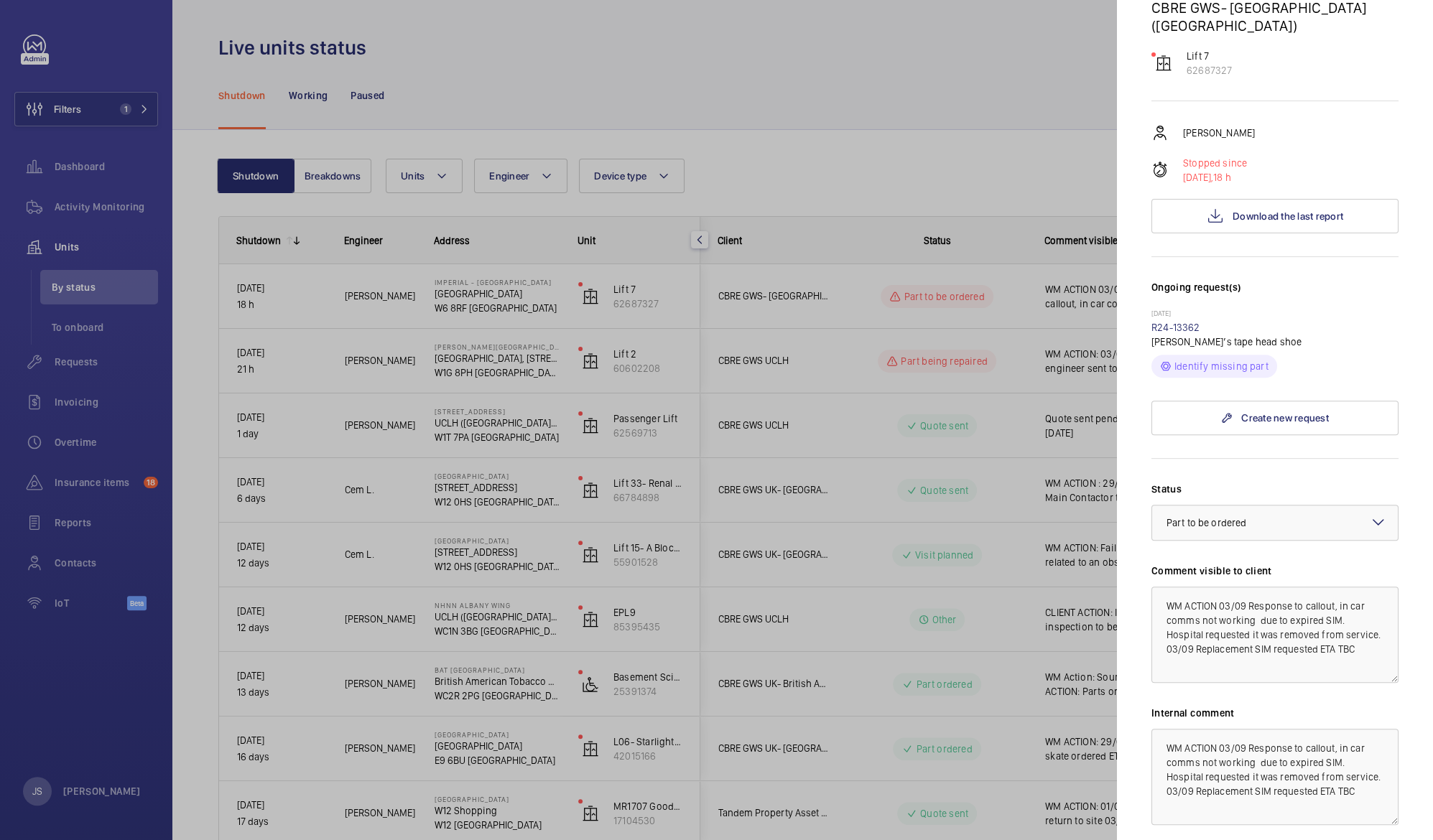
click at [991, 71] on div at bounding box center [716, 420] width 1433 height 840
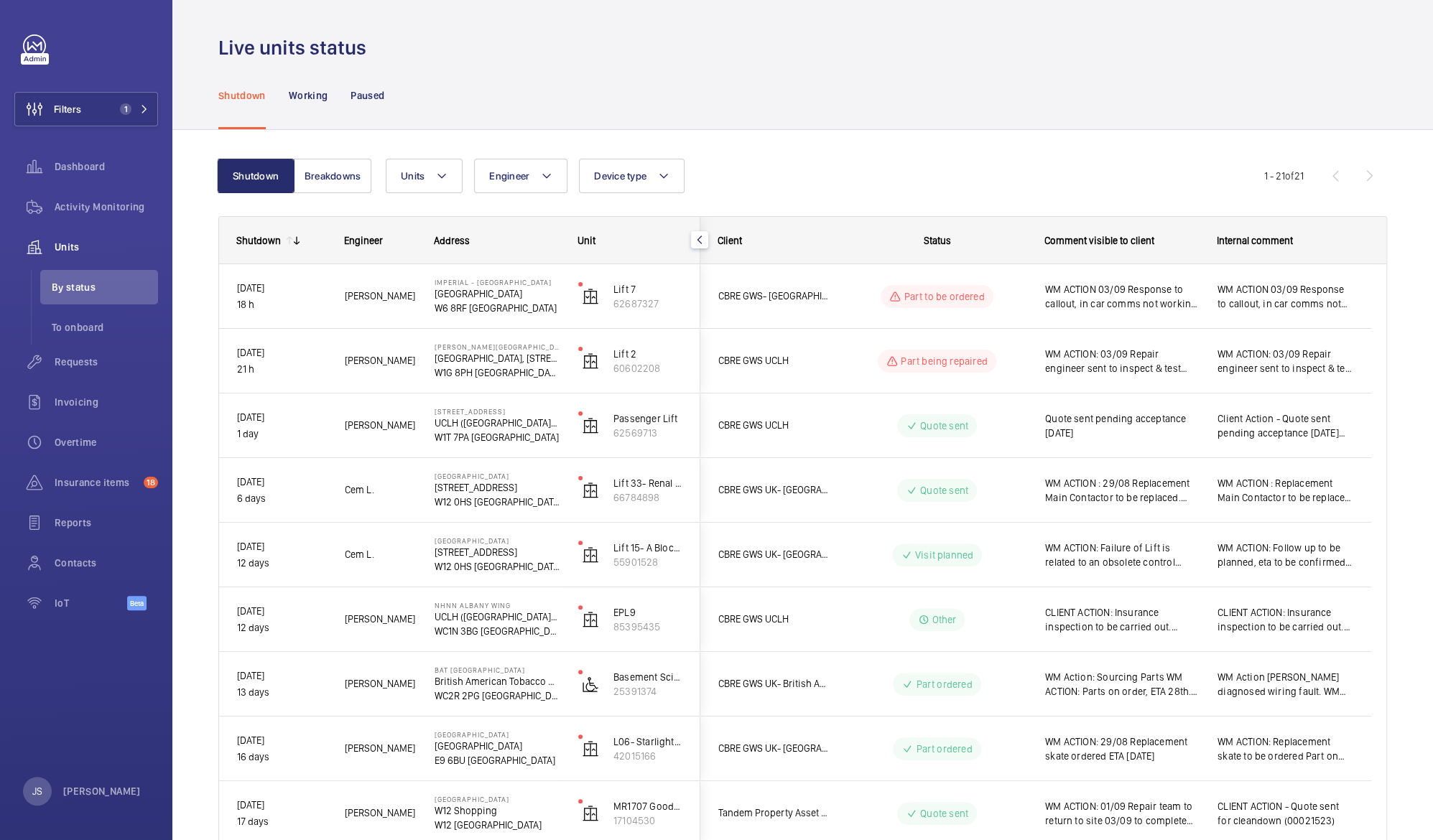
scroll to position [0, 0]
click at [106, 246] on span "Units" at bounding box center [106, 246] width 104 height 14
click at [49, 246] on wm-front-icon-button at bounding box center [34, 247] width 40 height 34
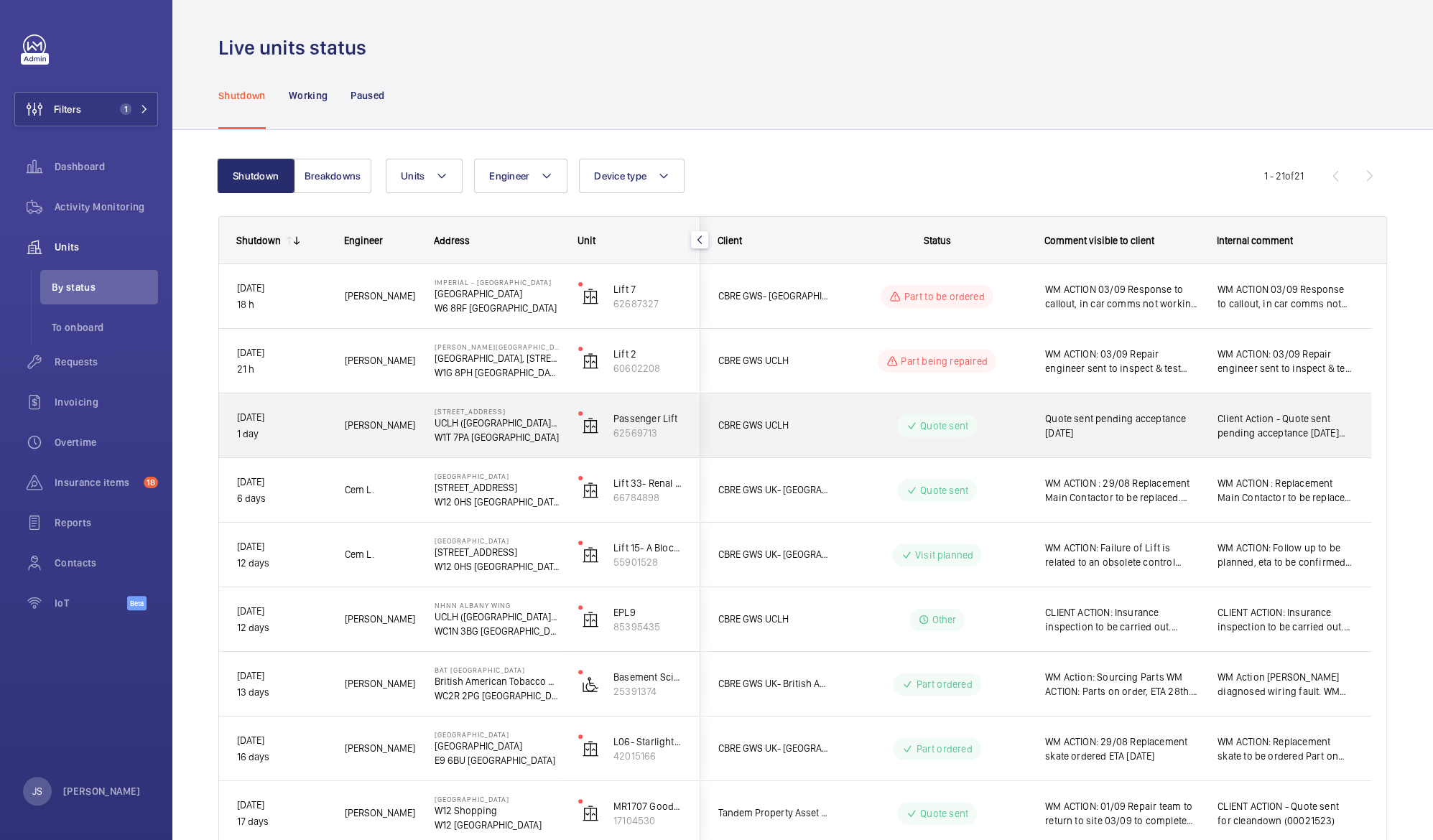
click at [1106, 433] on span "Quote sent pending acceptance 04.09.25" at bounding box center [1122, 426] width 153 height 29
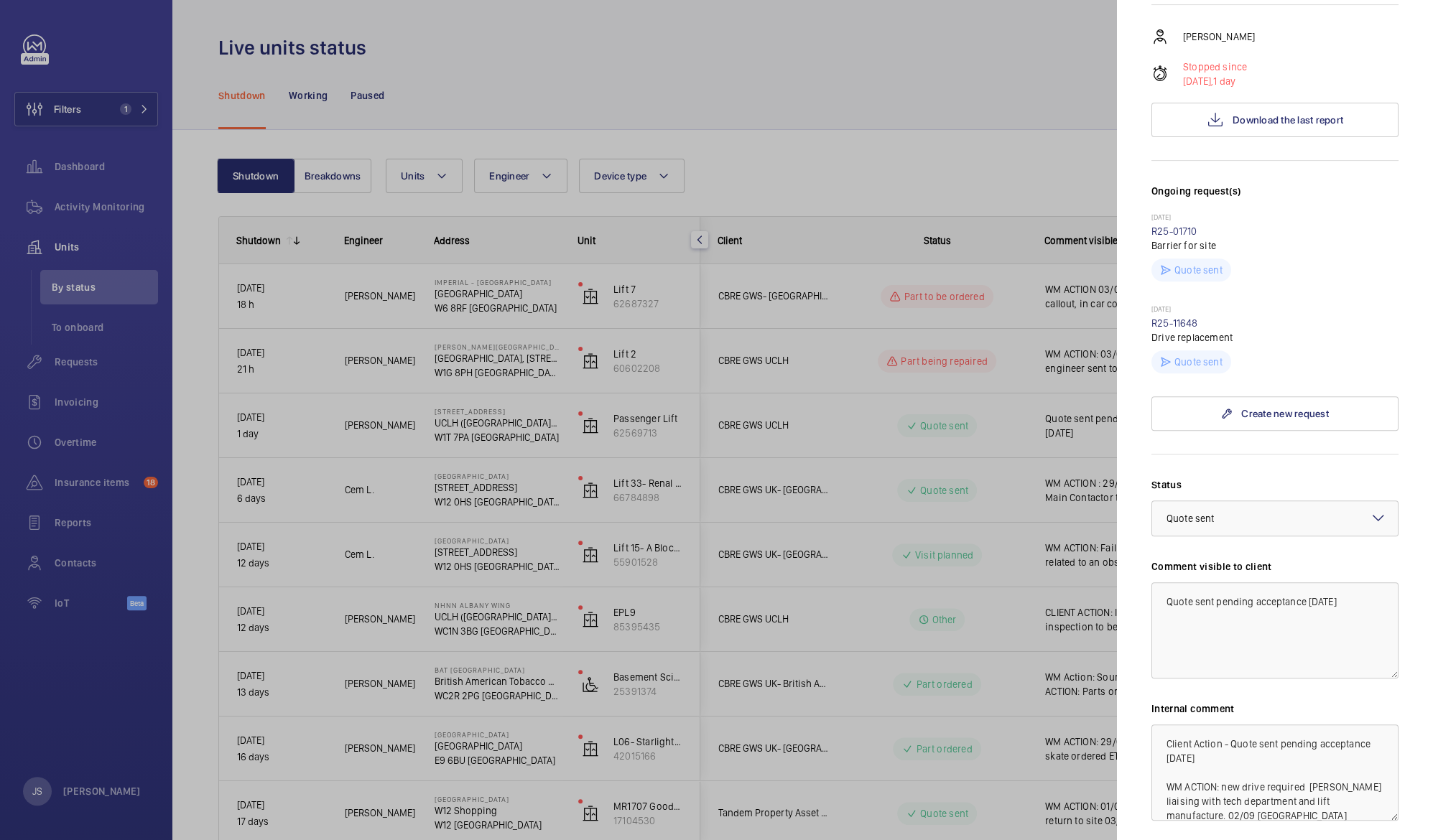
click at [817, 110] on div at bounding box center [716, 420] width 1433 height 840
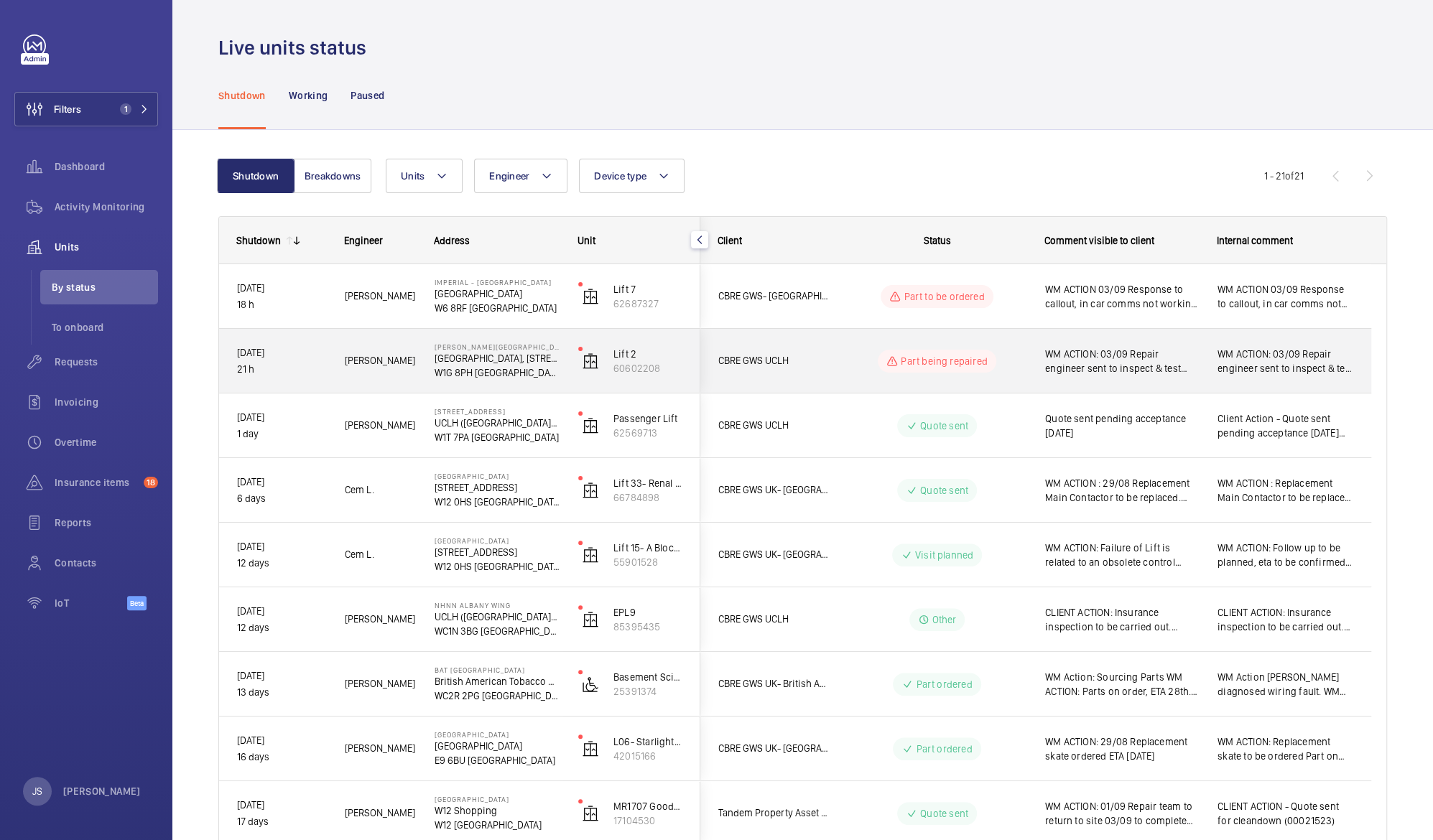
click at [1086, 353] on span "WM ACTION: 03/09 Repair engineer sent to inspect & test brake, found brake pads…" at bounding box center [1122, 361] width 153 height 29
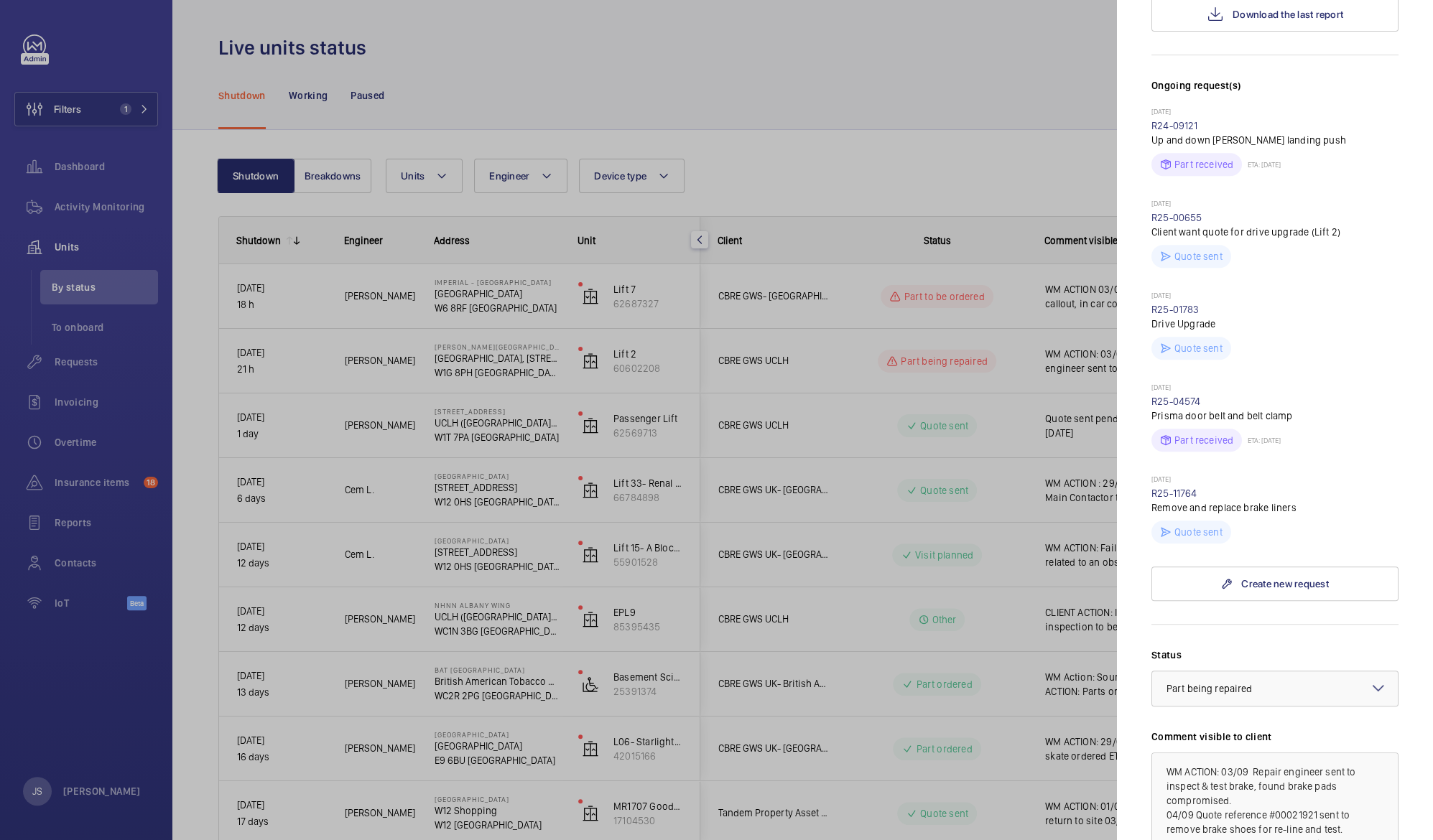
scroll to position [444, 0]
click at [1370, 677] on mat-icon at bounding box center [1378, 685] width 17 height 17
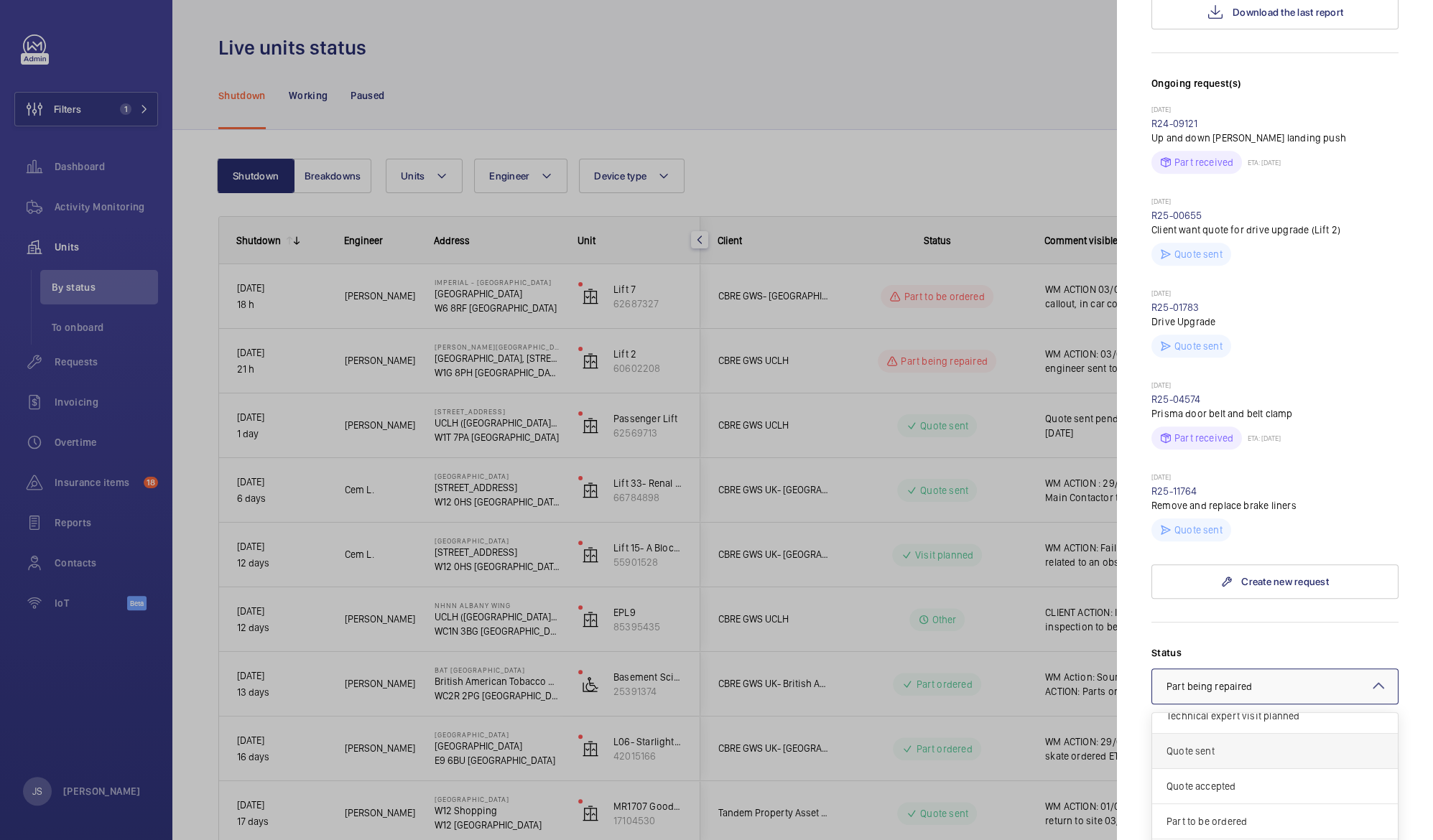
scroll to position [13, 0]
click at [1218, 745] on span "Quote sent" at bounding box center [1274, 752] width 217 height 14
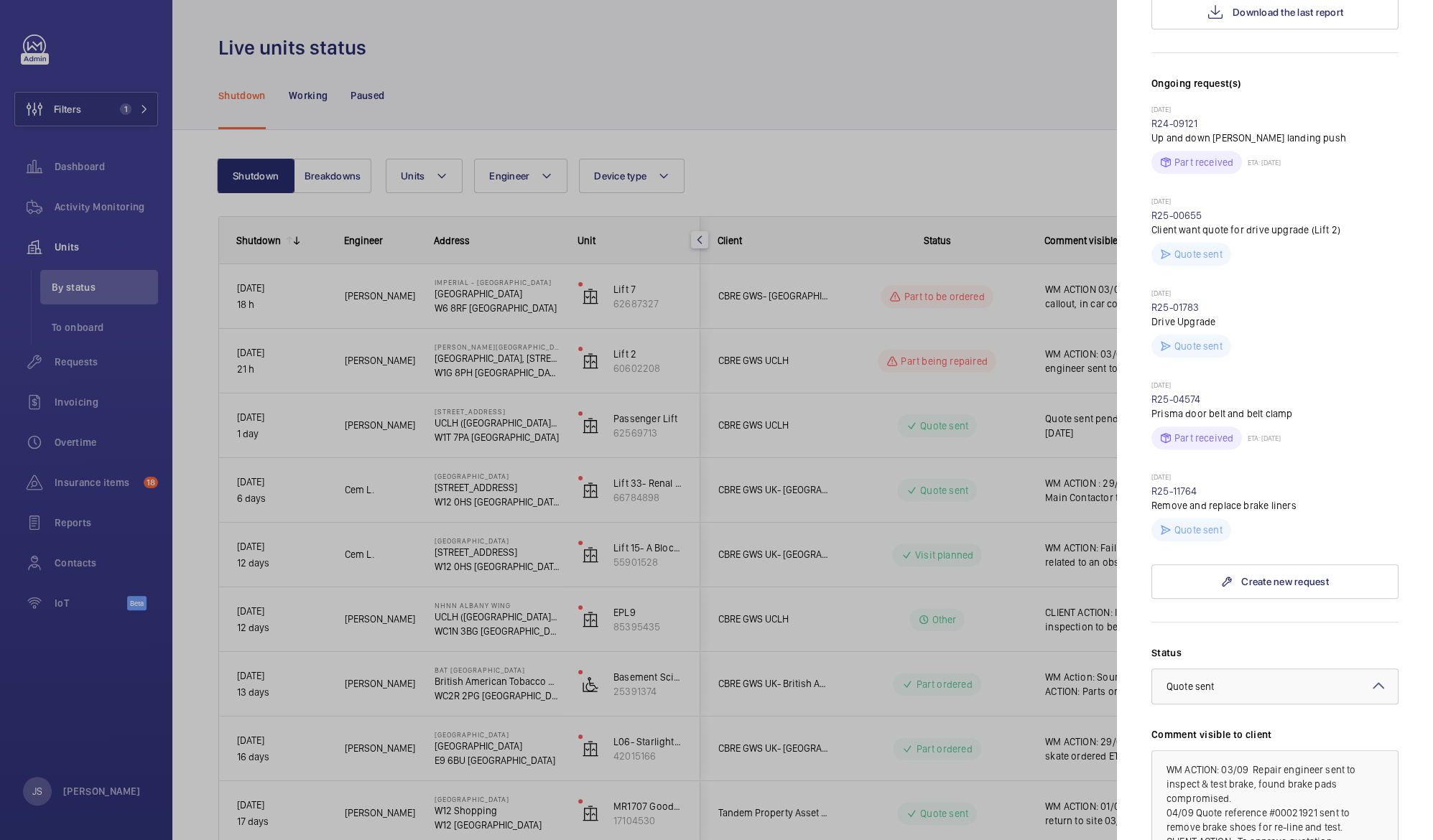
click at [1161, 622] on form "Status Select a status × Quote sent × Comment visible to client WM ACTION: 03/0…" at bounding box center [1275, 834] width 247 height 424
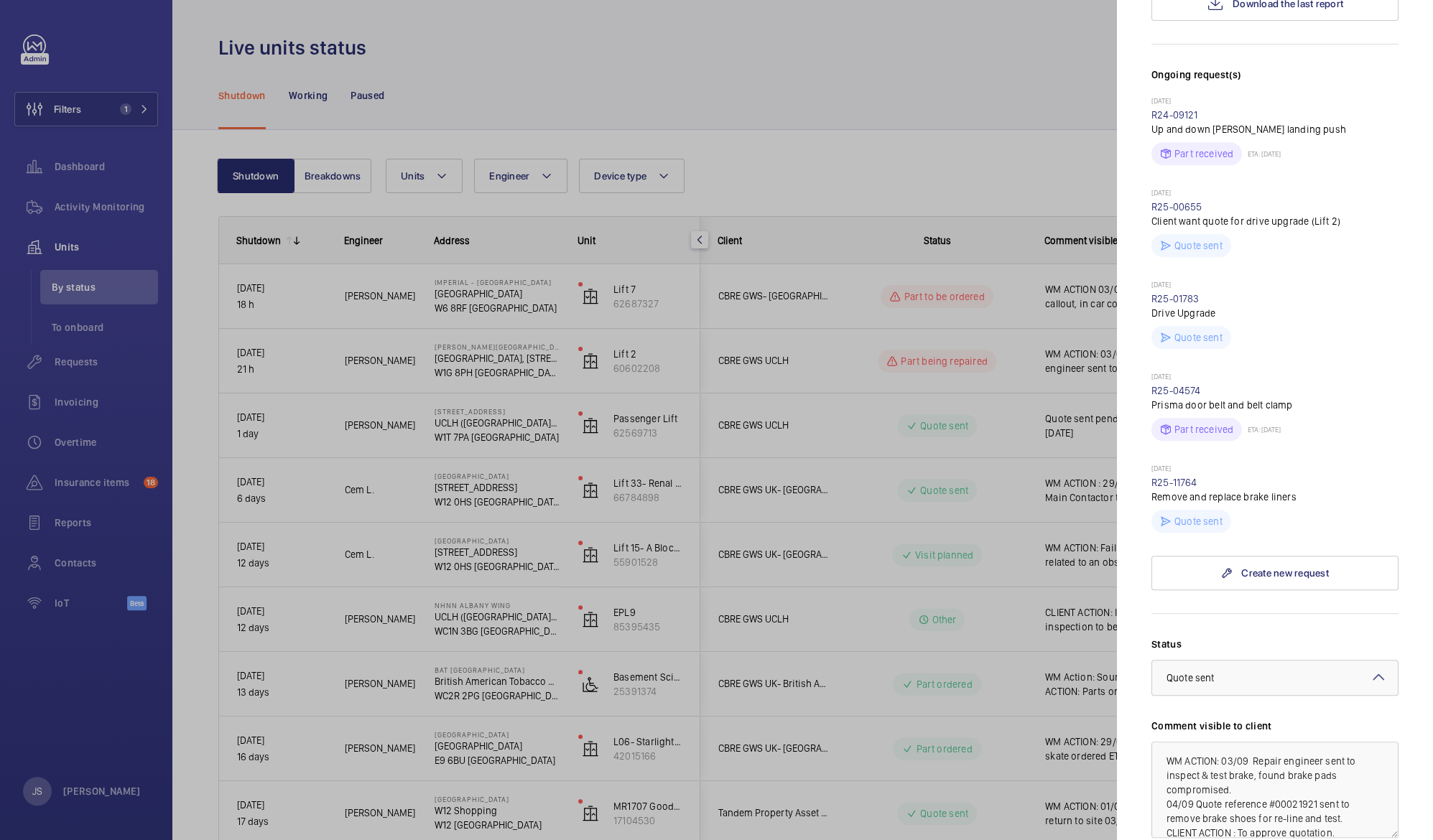
scroll to position [454, 0]
click at [709, 103] on div at bounding box center [716, 420] width 1433 height 840
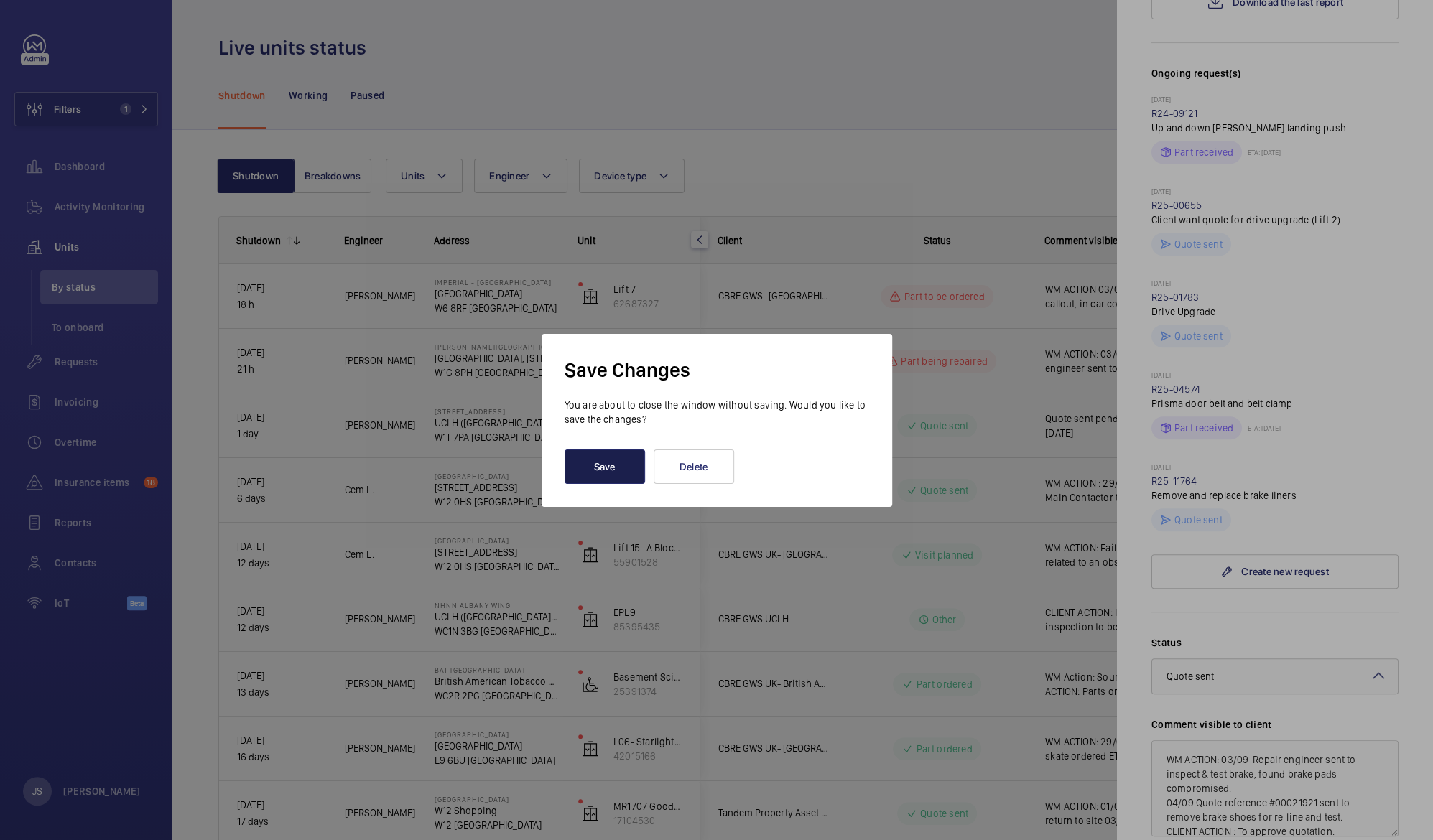
click at [606, 457] on button "Save" at bounding box center [605, 467] width 80 height 34
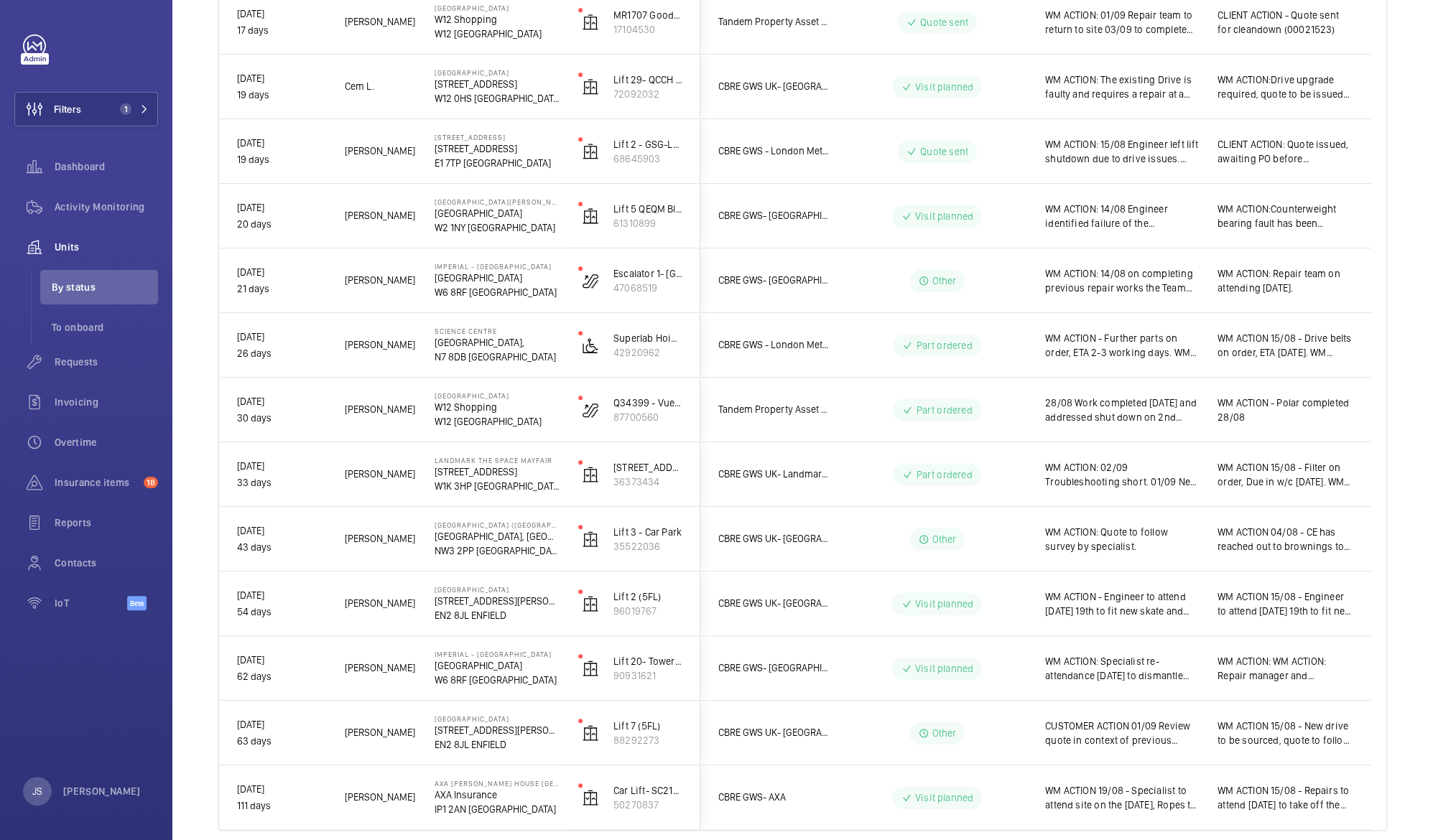
scroll to position [798, 0]
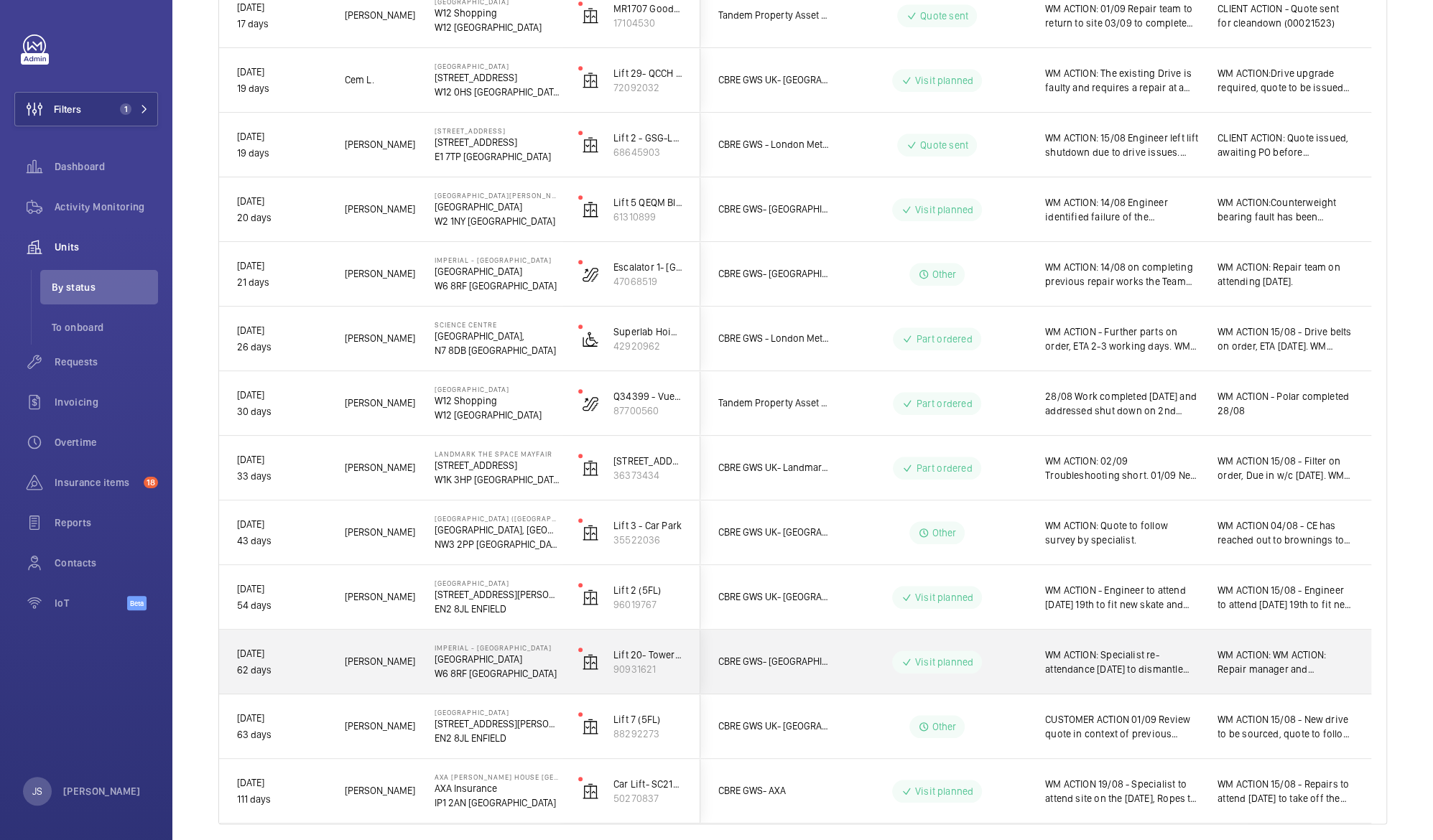
click at [1086, 661] on span "WM ACTION: Specialist re-attendance Wednesday 3rd September to dismantle and re…" at bounding box center [1122, 662] width 153 height 29
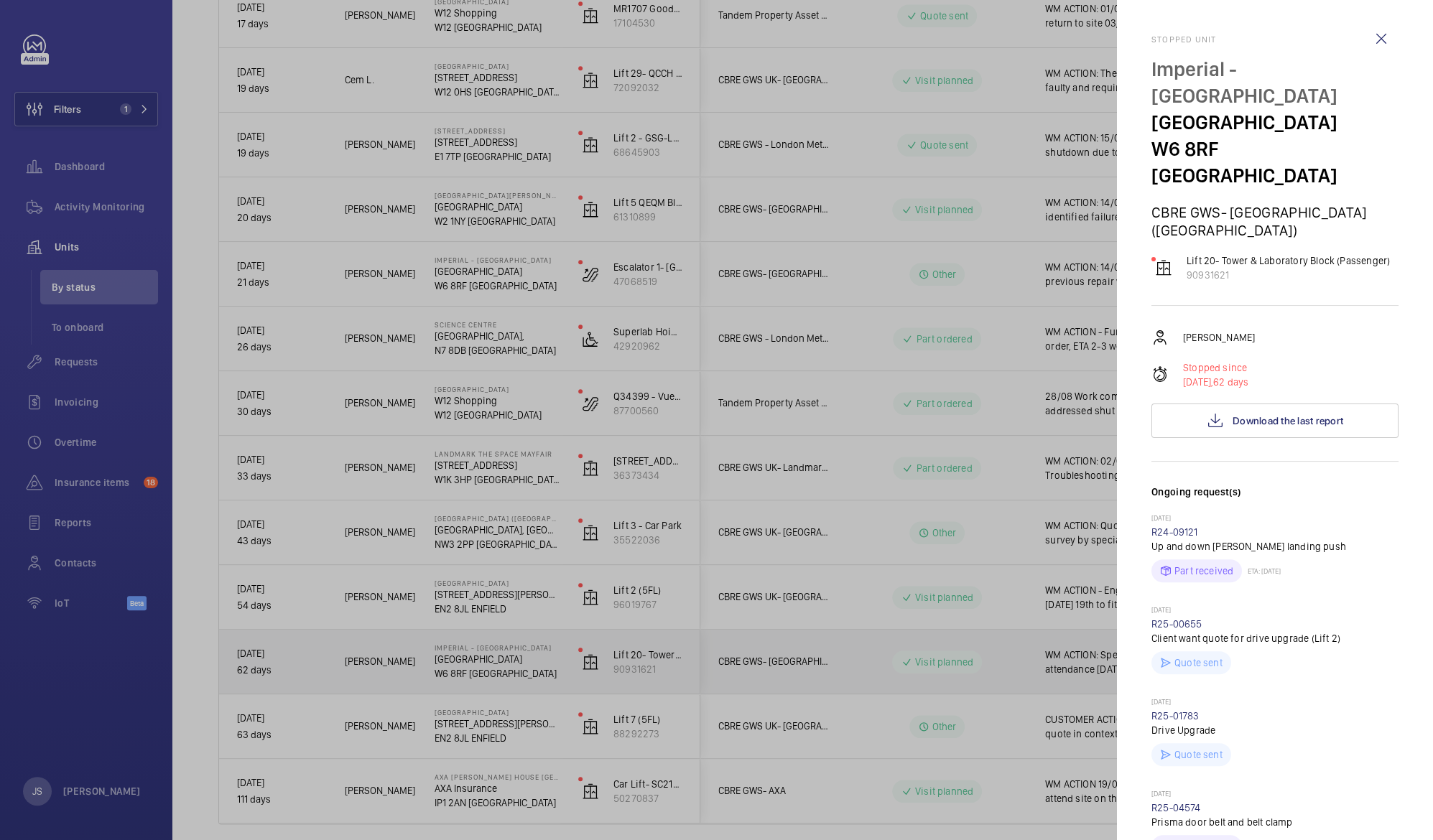
click at [1086, 661] on div at bounding box center [716, 420] width 1433 height 840
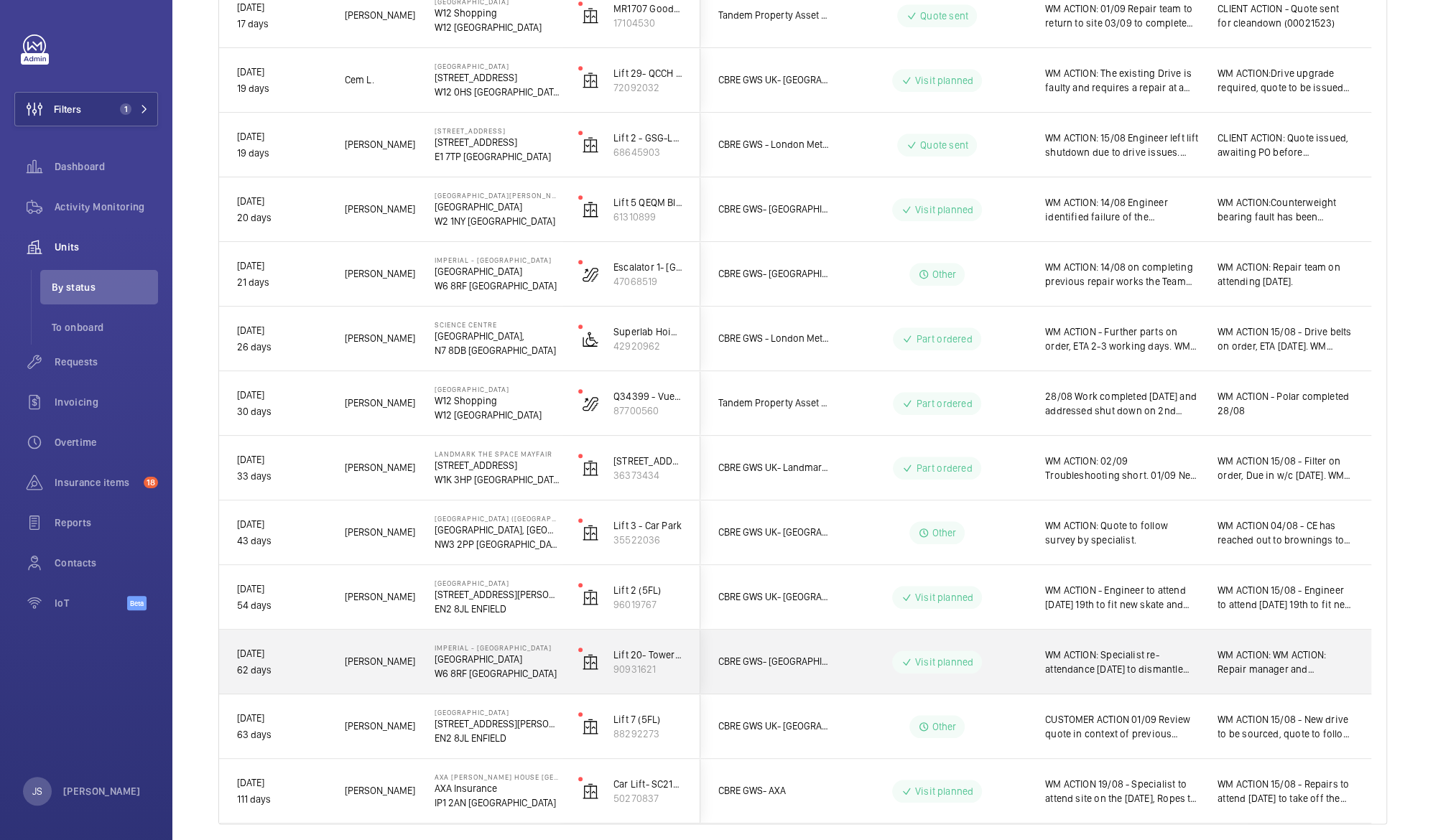
click at [1087, 664] on span "WM ACTION: Specialist re-attendance Wednesday 3rd September to dismantle and re…" at bounding box center [1122, 662] width 153 height 29
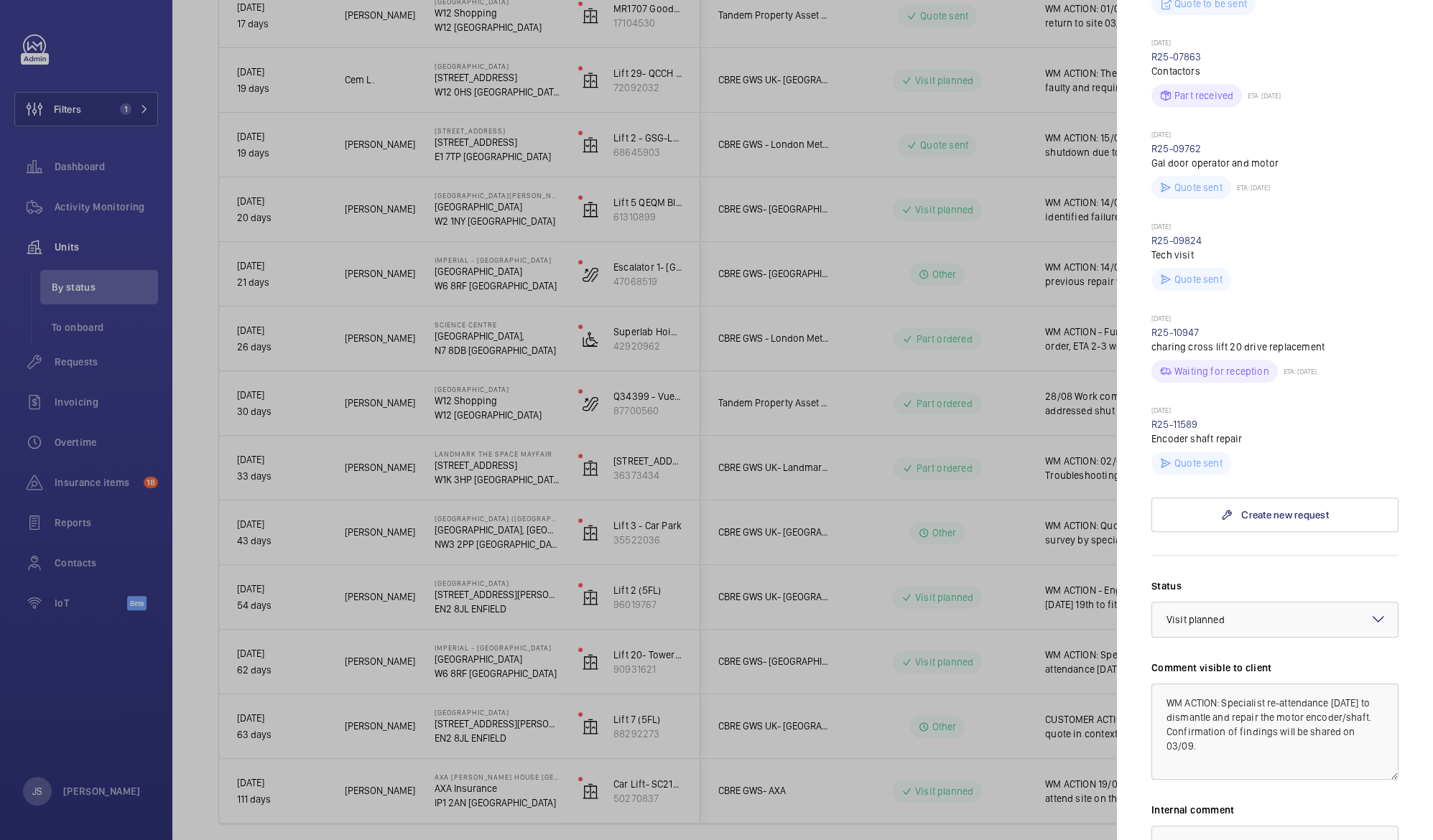
scroll to position [753, 0]
click at [1336, 710] on textarea "WM ACTION: Specialist re-attendance Wednesday 3rd September to dismantle and re…" at bounding box center [1275, 730] width 247 height 96
click at [1222, 682] on textarea "WM ACTION: Specialist re-attendance Wednesday 3rd September to dismantle and re…" at bounding box center [1275, 730] width 247 height 96
click at [1204, 684] on textarea "WM ACTION: 04/09 Confirmation that lift has been resored to service. Specialist…" at bounding box center [1275, 730] width 247 height 96
drag, startPoint x: 1163, startPoint y: 672, endPoint x: 1302, endPoint y: 797, distance: 186.9
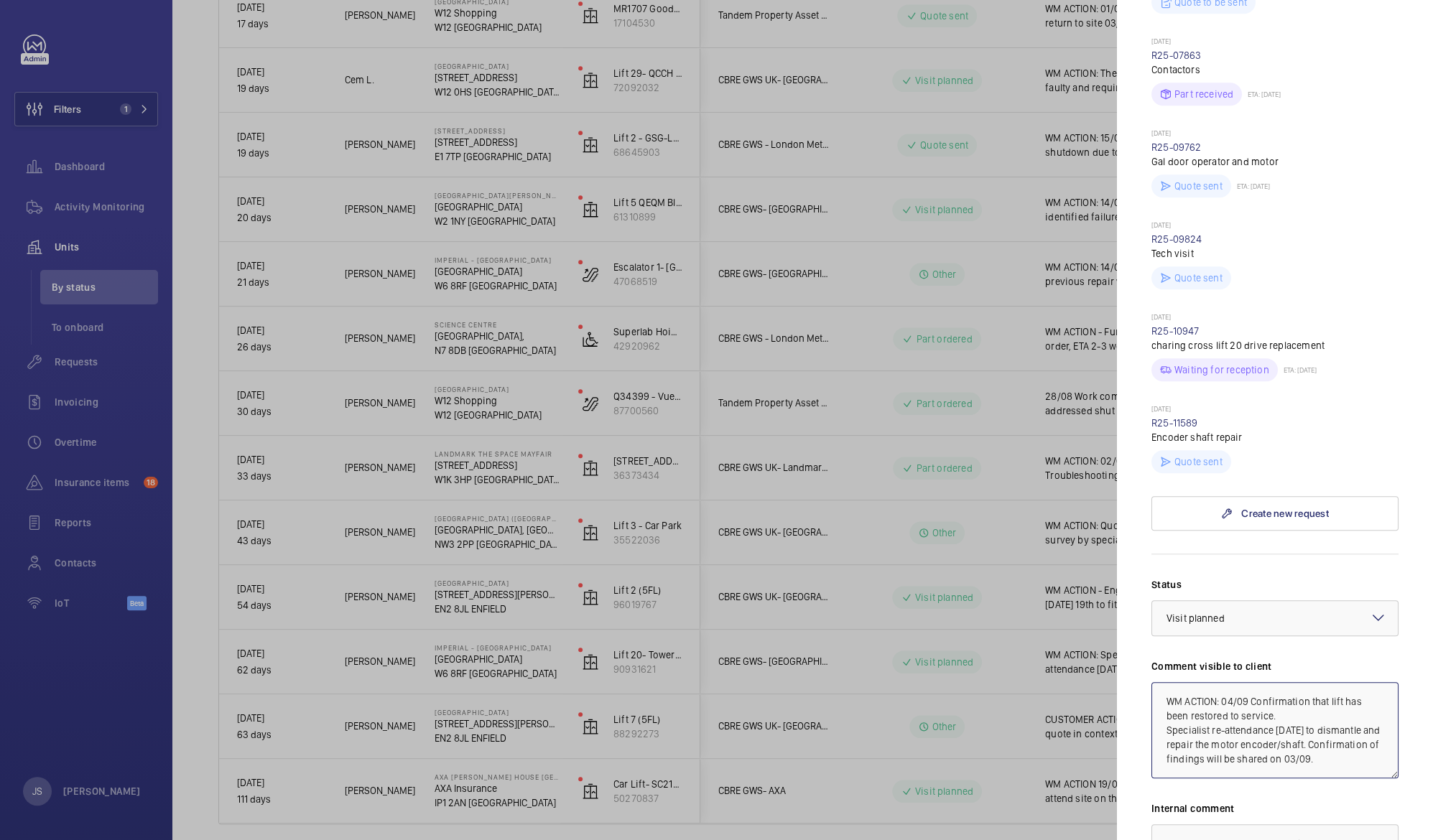
click at [1302, 797] on div "Status Select a status × Visit planned × Comment visible to client WM ACTION: 0…" at bounding box center [1275, 777] width 247 height 401
type textarea "WM ACTION: 04/09 Confirmation that lift has been restored to service. Specialis…"
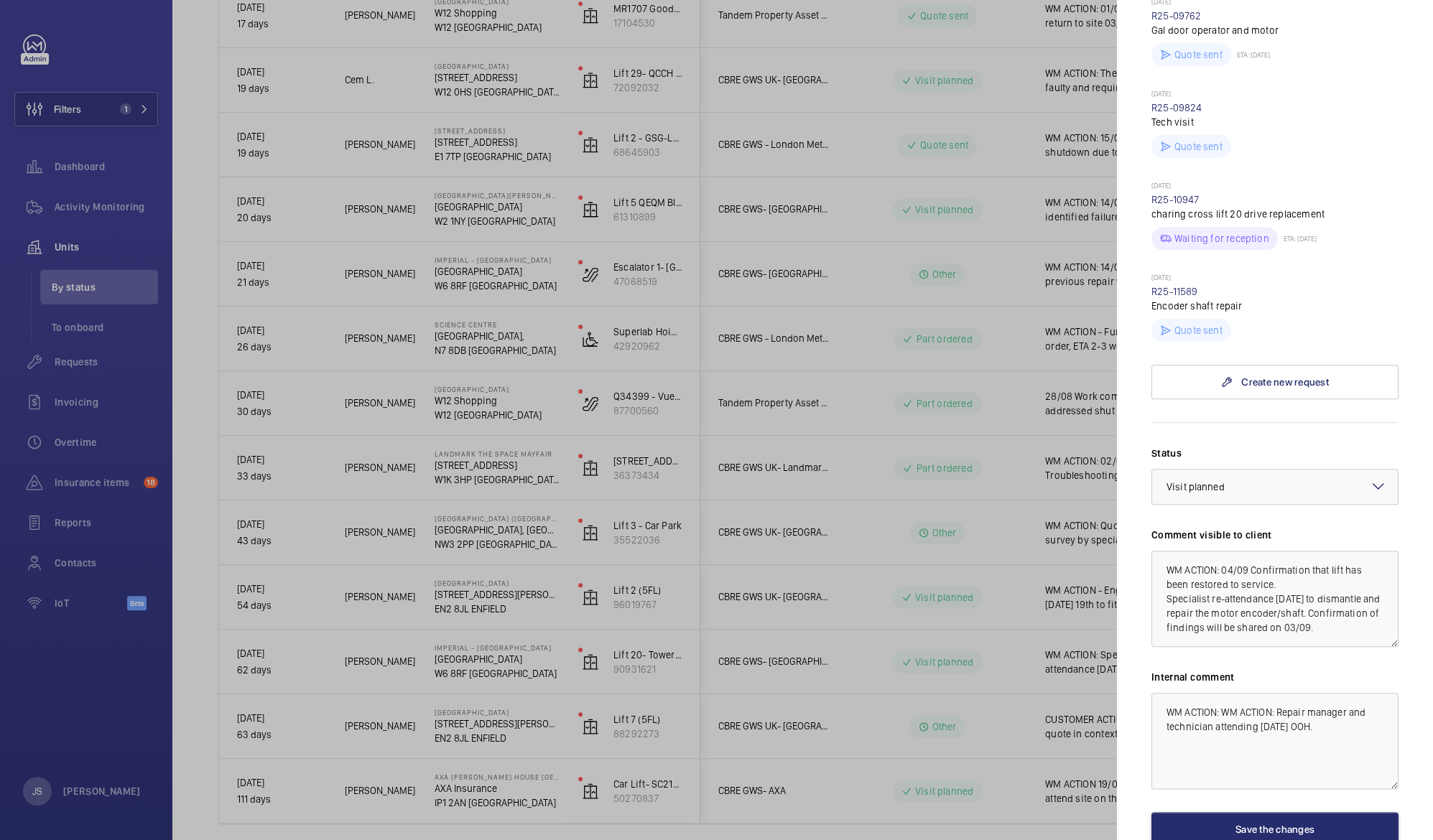
scroll to position [891, 0]
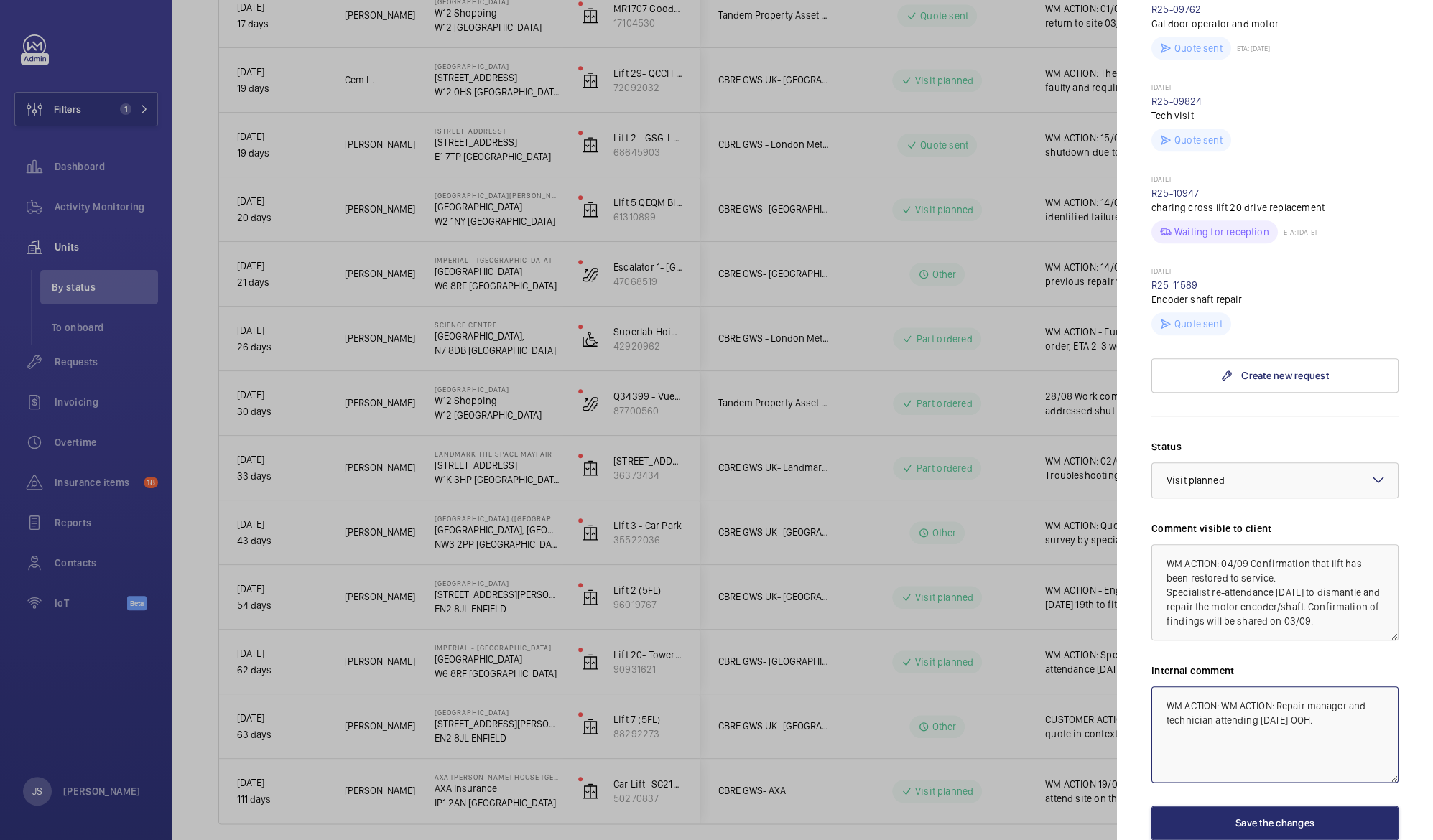
drag, startPoint x: 1166, startPoint y: 679, endPoint x: 1198, endPoint y: 734, distance: 63.6
click at [1198, 734] on textarea "WM ACTION: WM ACTION: Repair manager and technician attending Wednesday 20th Au…" at bounding box center [1275, 734] width 247 height 96
paste textarea "04/09 Confirmation that lift has been restored to service. Specialist re-attend…"
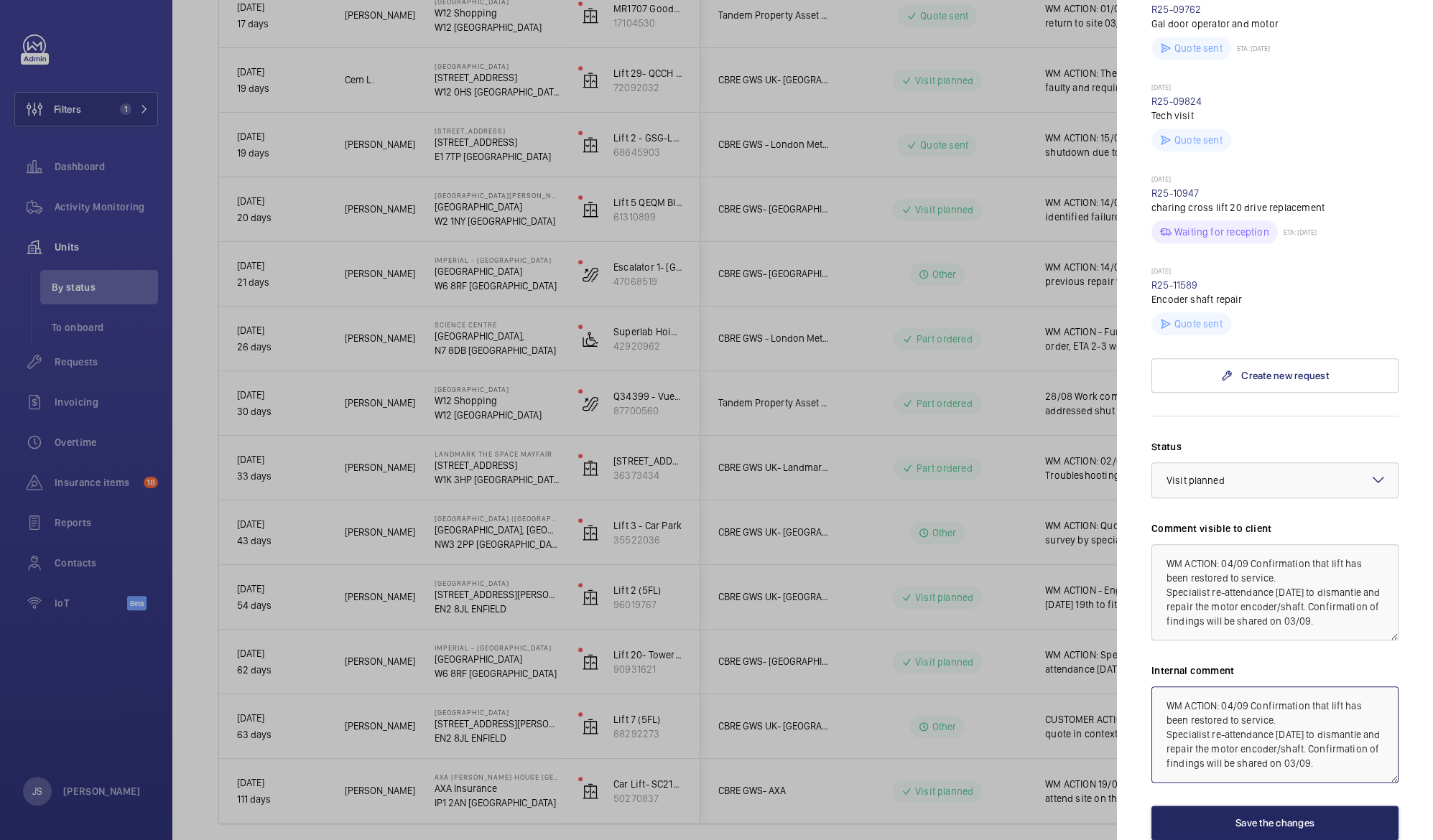
type textarea "WM ACTION: 04/09 Confirmation that lift has been restored to service. Specialis…"
click at [1258, 806] on button "Save the changes" at bounding box center [1275, 823] width 247 height 34
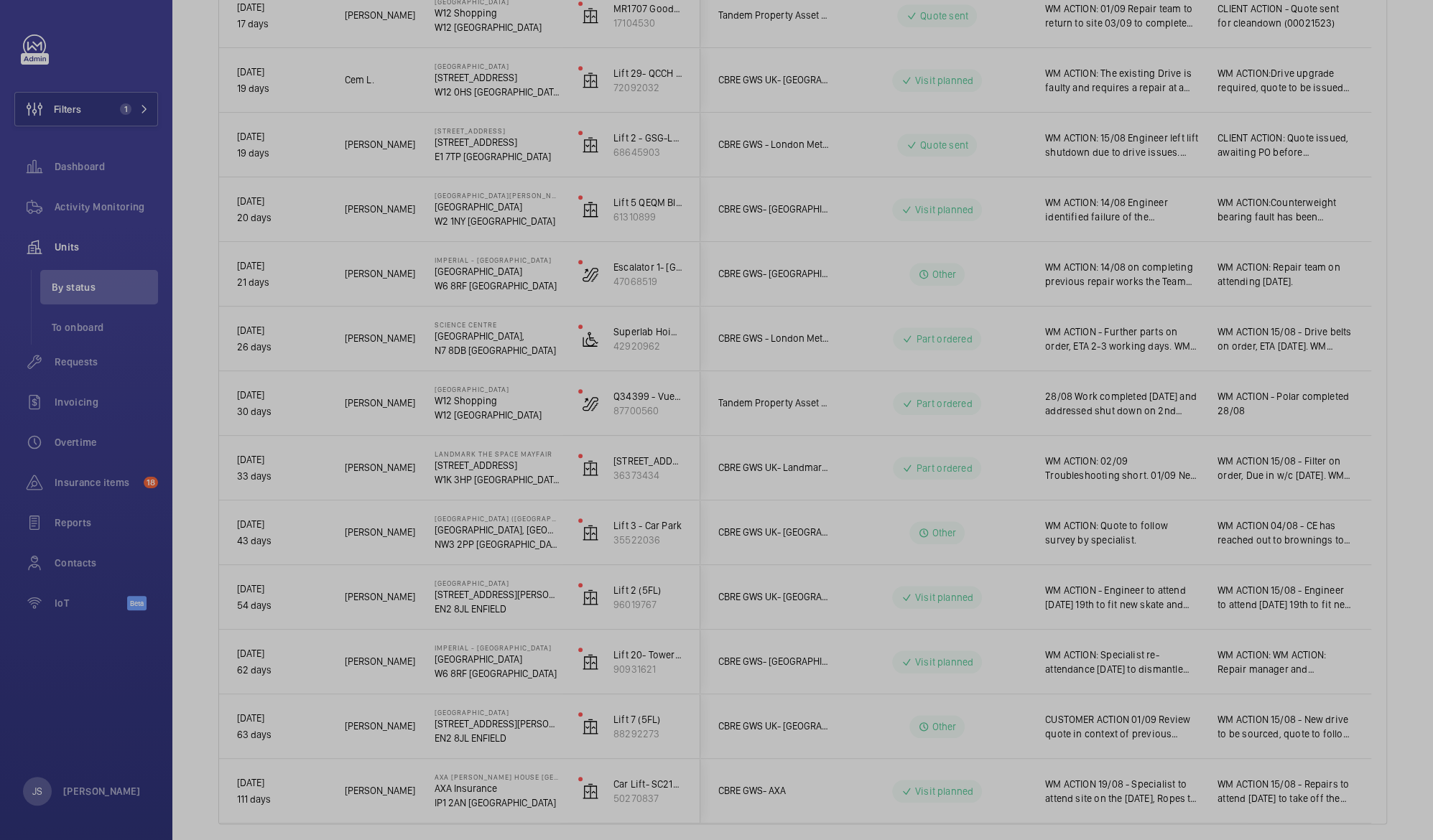
scroll to position [0, 0]
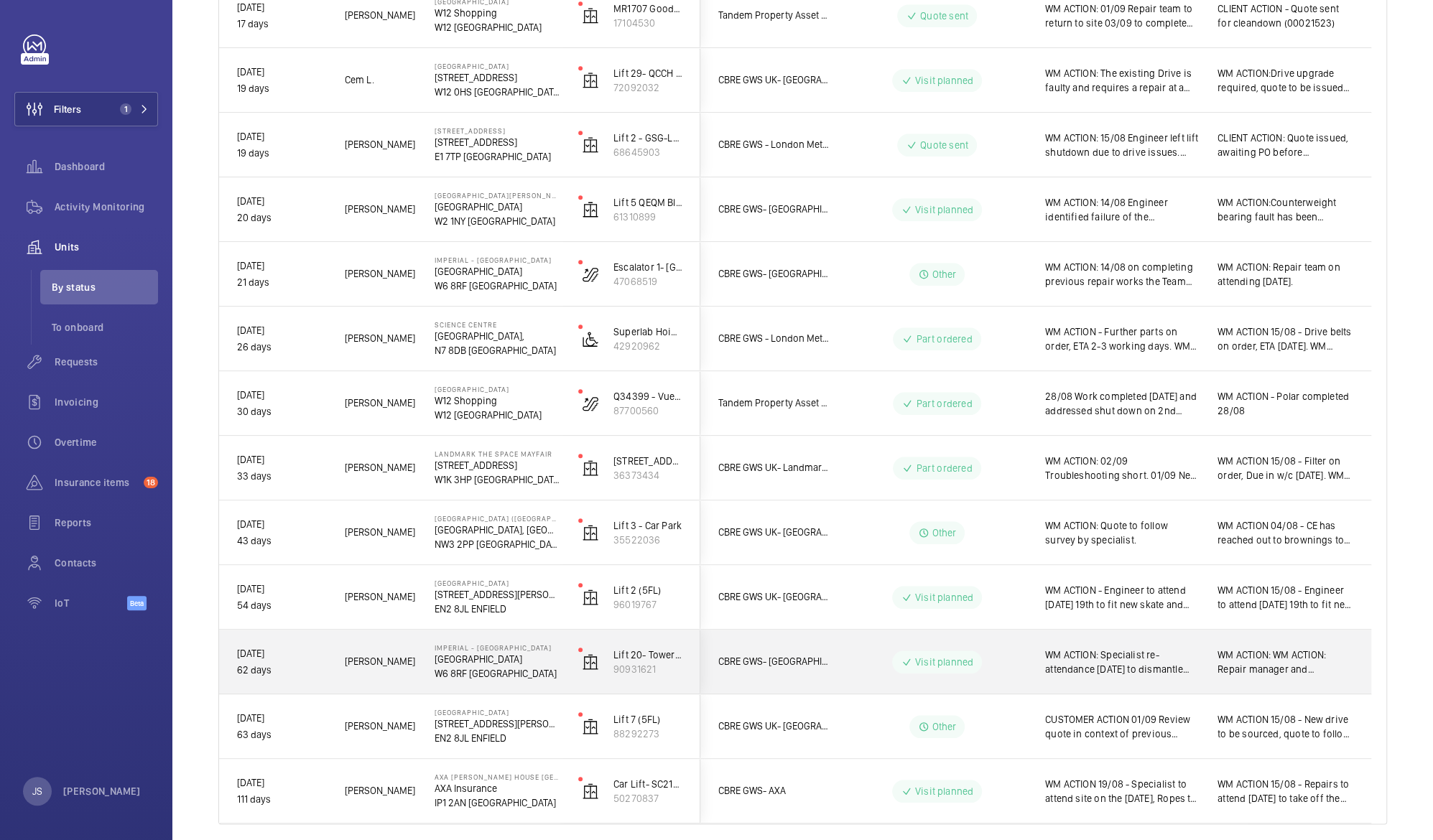
click at [970, 657] on p "Visit planned" at bounding box center [944, 661] width 58 height 14
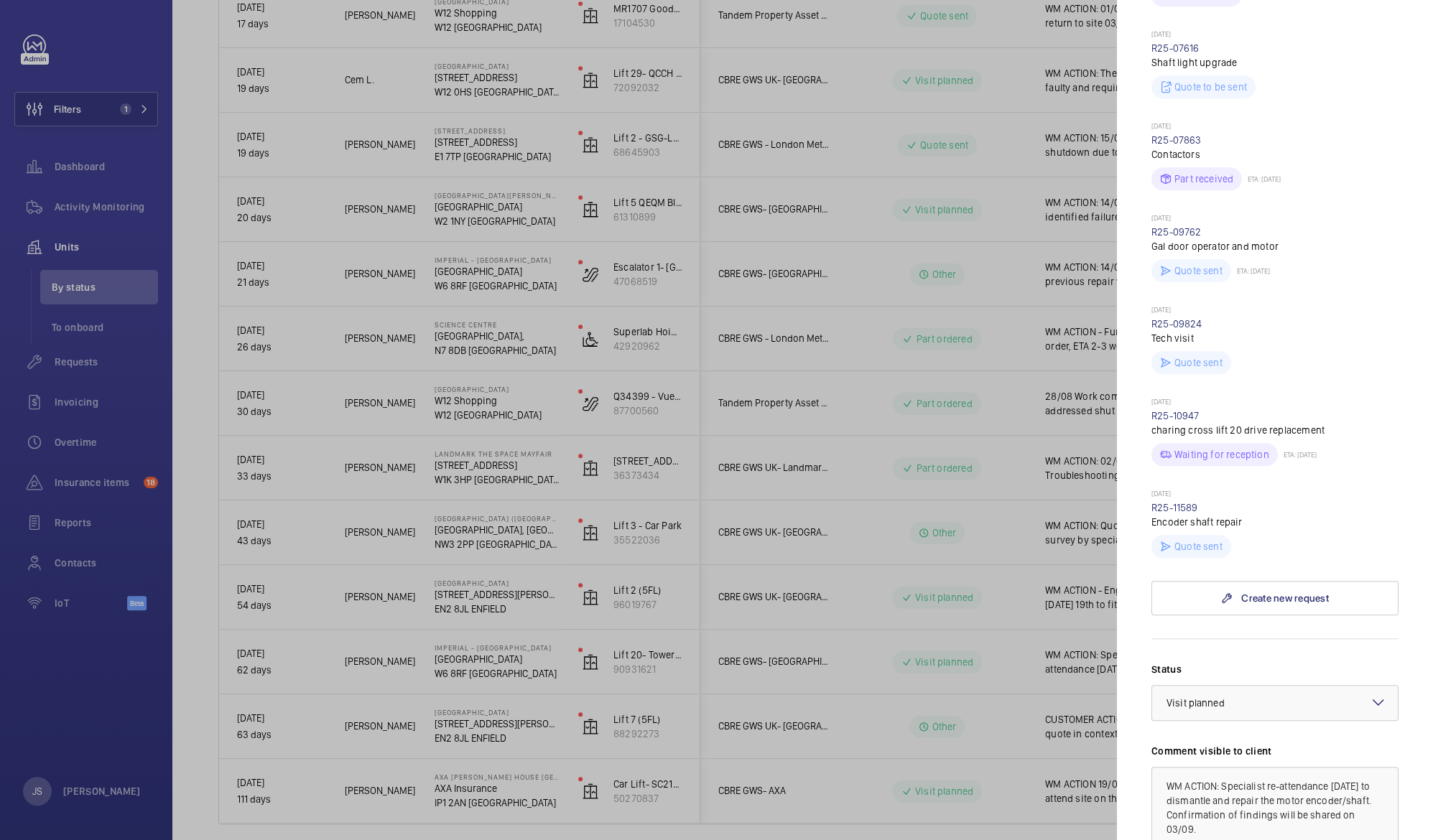
scroll to position [672, 0]
click at [1275, 682] on div at bounding box center [1275, 699] width 246 height 34
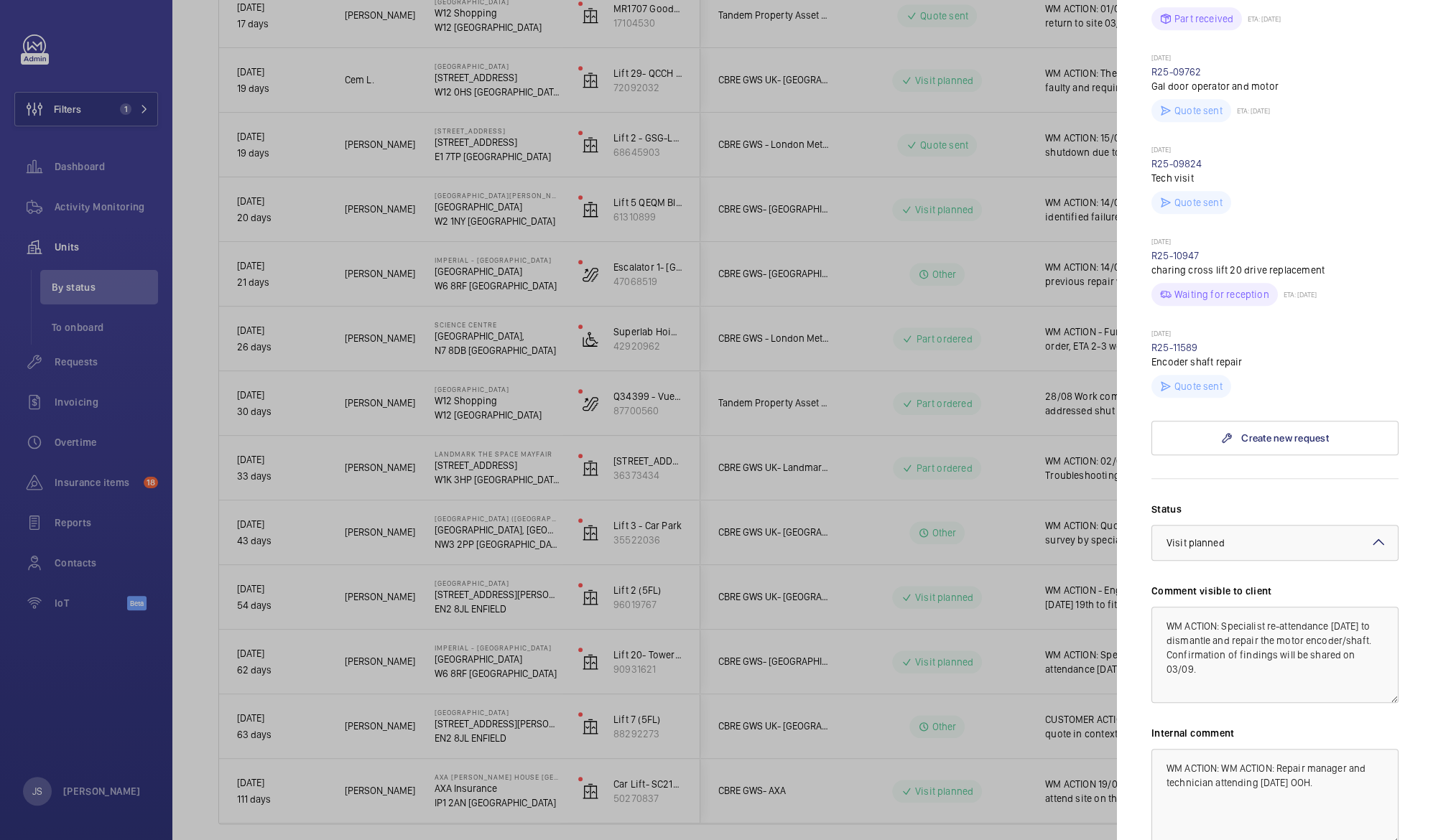
scroll to position [830, 0]
click at [1370, 532] on mat-icon at bounding box center [1378, 540] width 17 height 17
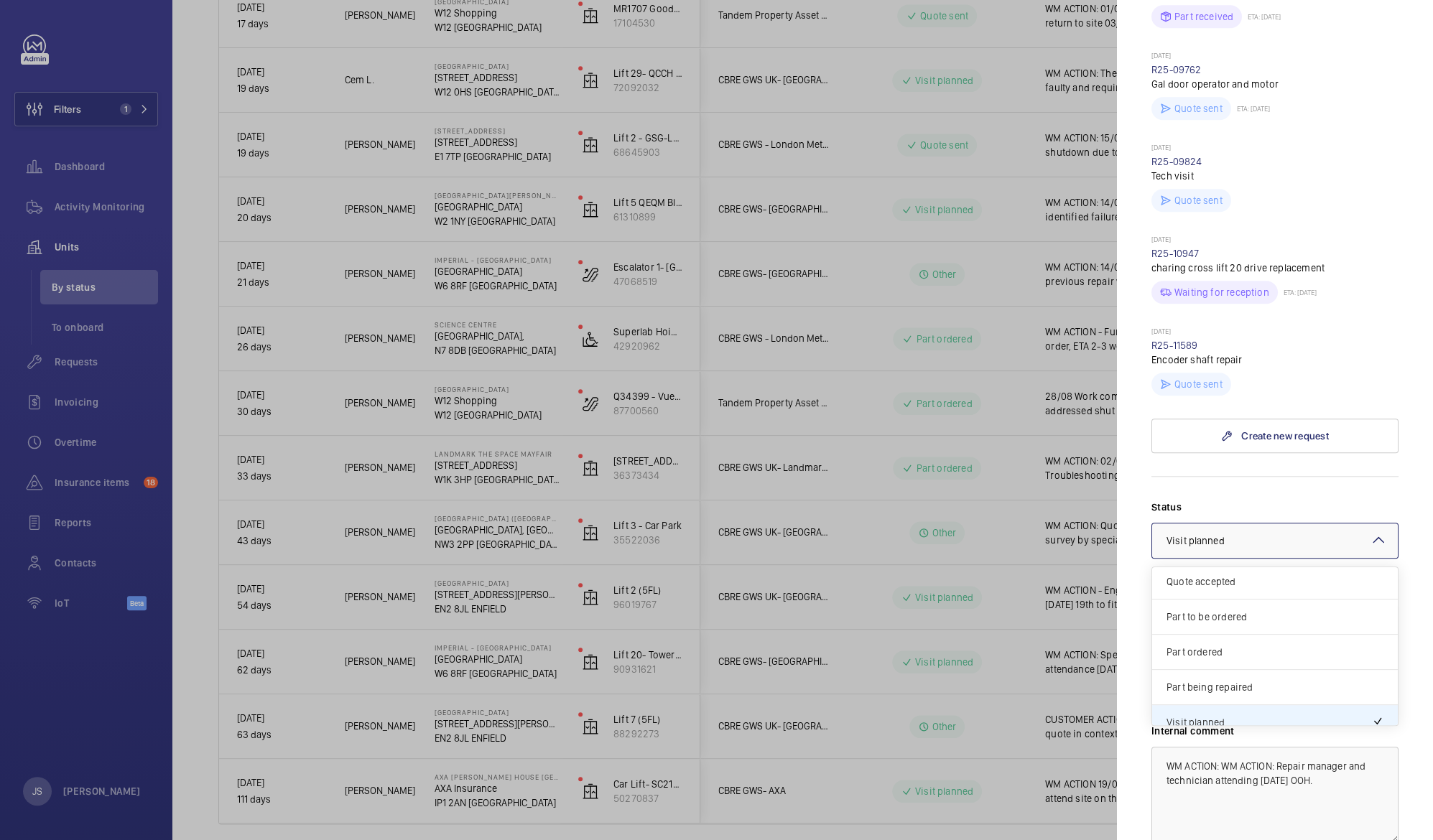
scroll to position [121, 0]
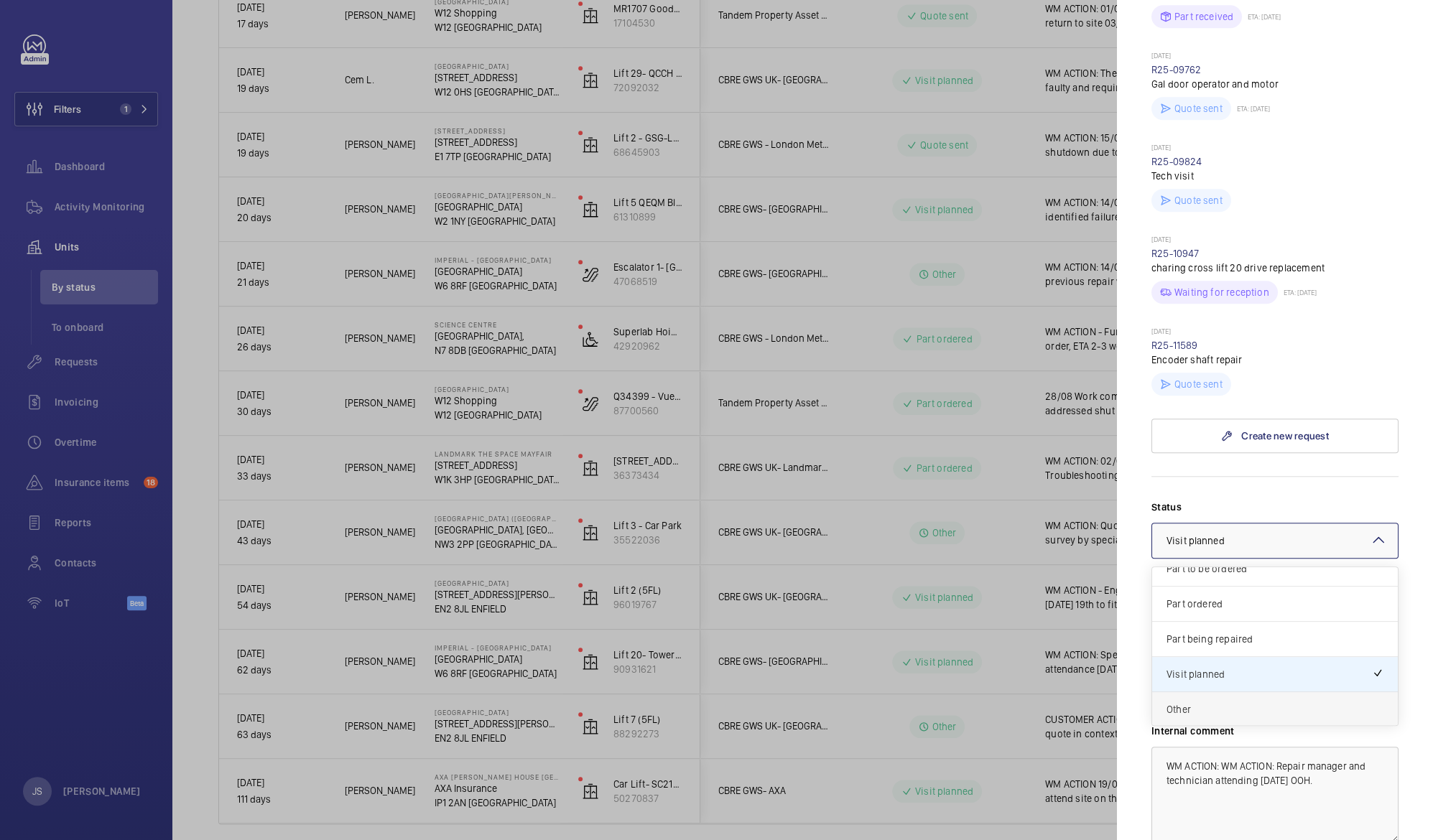
click at [1335, 702] on span "Other" at bounding box center [1274, 709] width 217 height 14
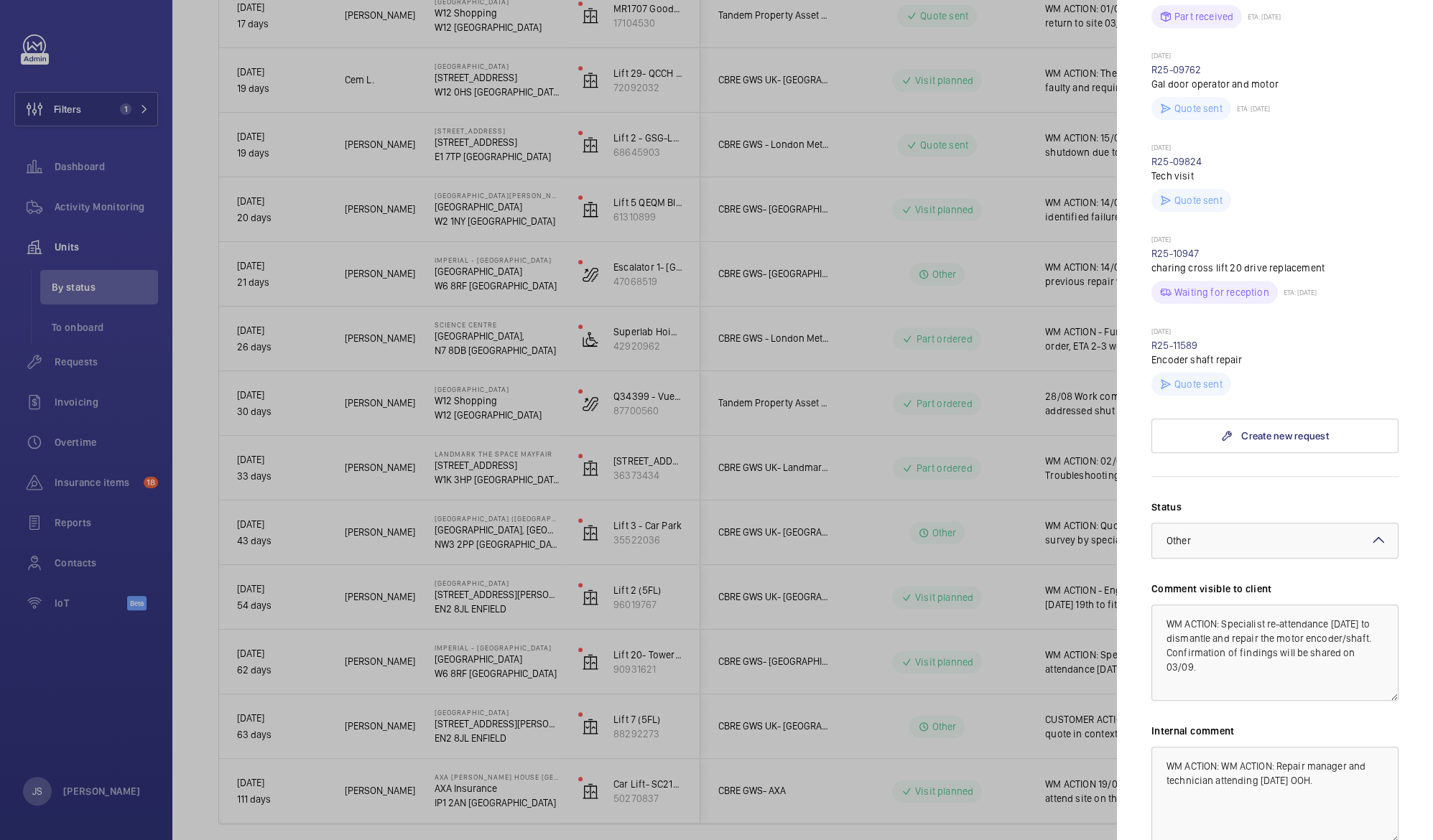
click at [1035, 571] on div at bounding box center [716, 420] width 1433 height 840
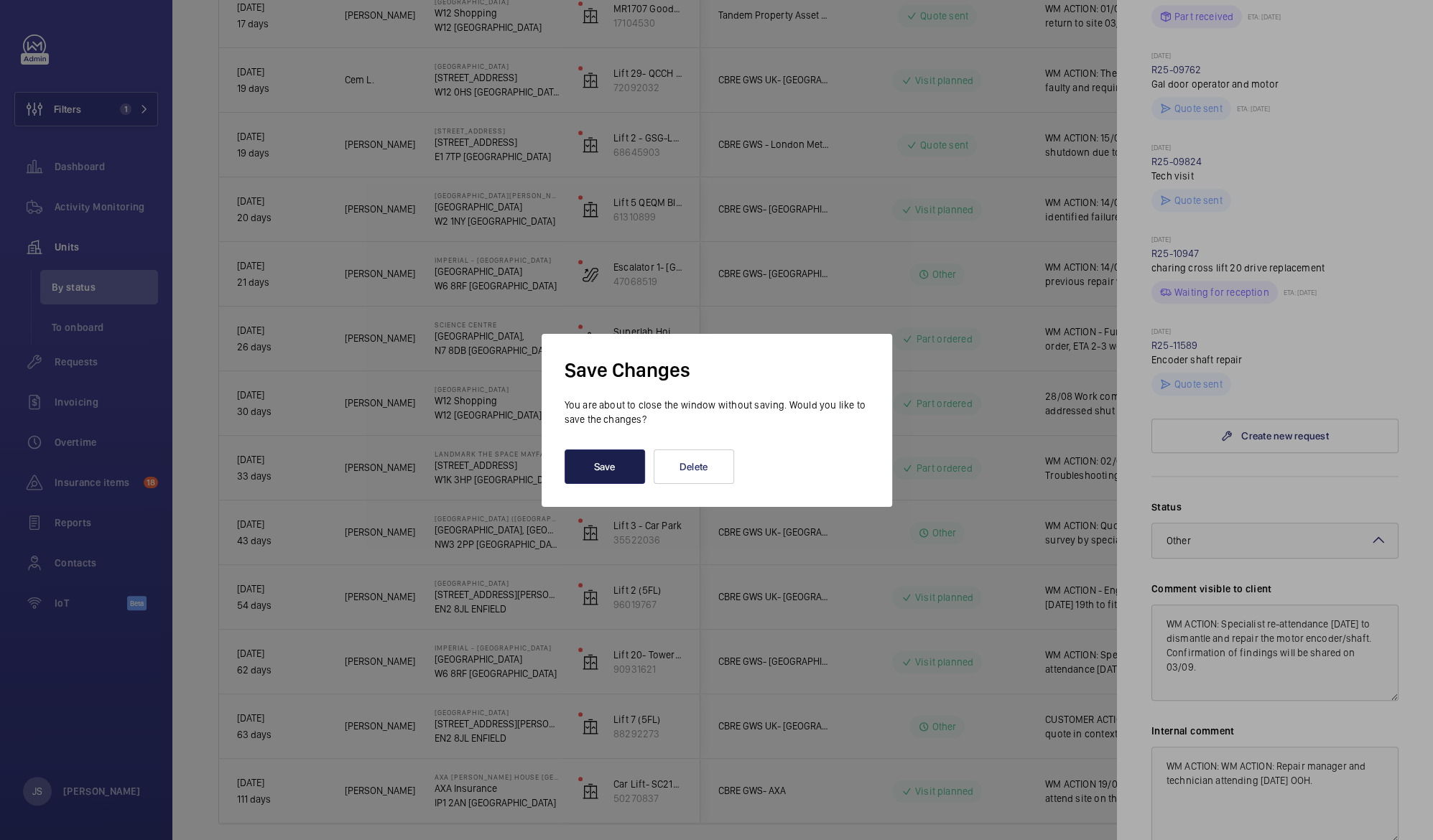
click at [620, 467] on button "Save" at bounding box center [605, 467] width 80 height 34
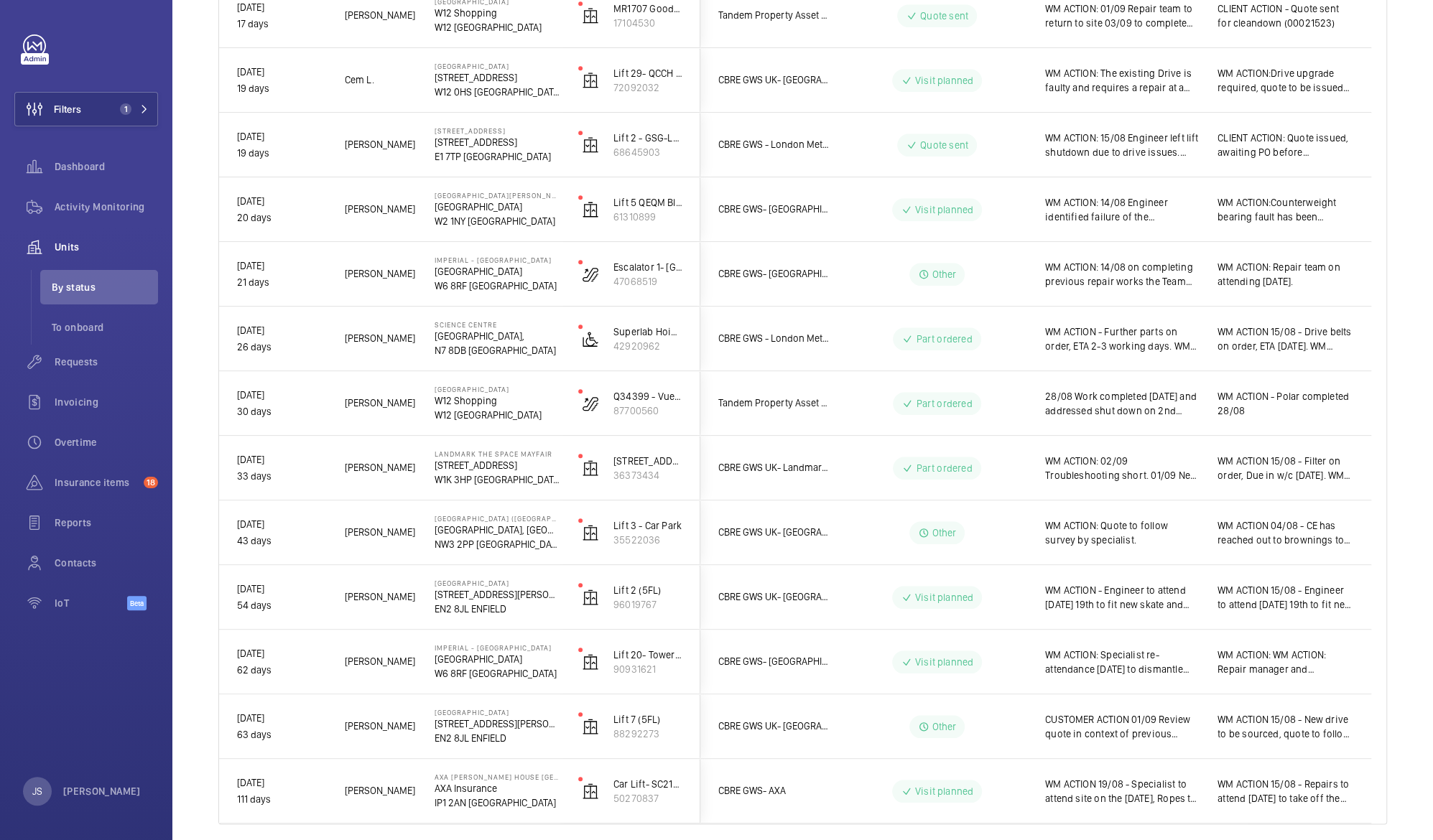
scroll to position [0, 0]
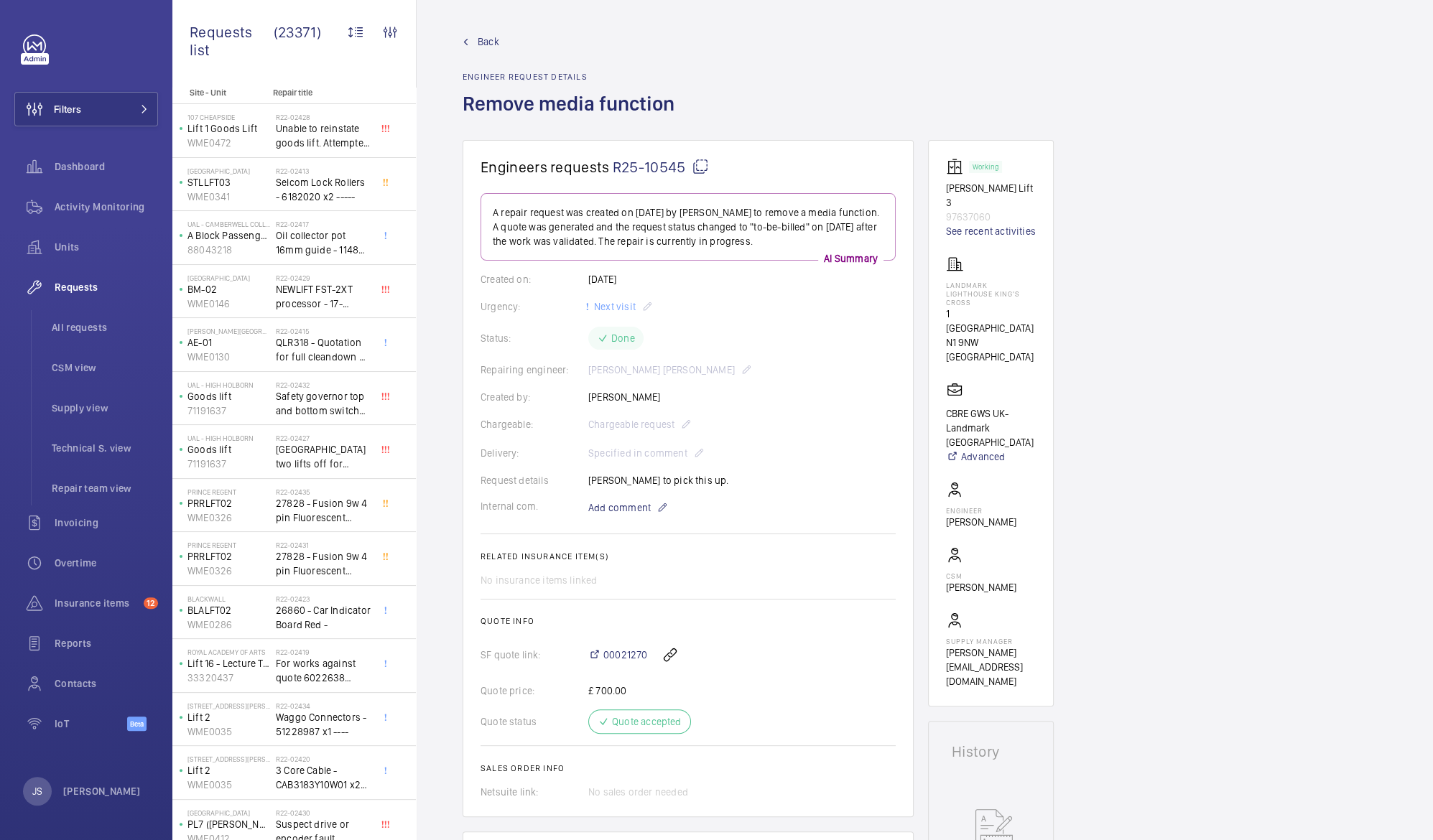
click at [652, 162] on span "R25-10545" at bounding box center [661, 167] width 96 height 18
click at [982, 210] on p "97637060" at bounding box center [991, 217] width 90 height 14
drag, startPoint x: 945, startPoint y: 299, endPoint x: 1017, endPoint y: 313, distance: 73.3
click at [1017, 313] on div "Landmark Lighthouse King's Cross [STREET_ADDRESS]" at bounding box center [991, 310] width 90 height 109
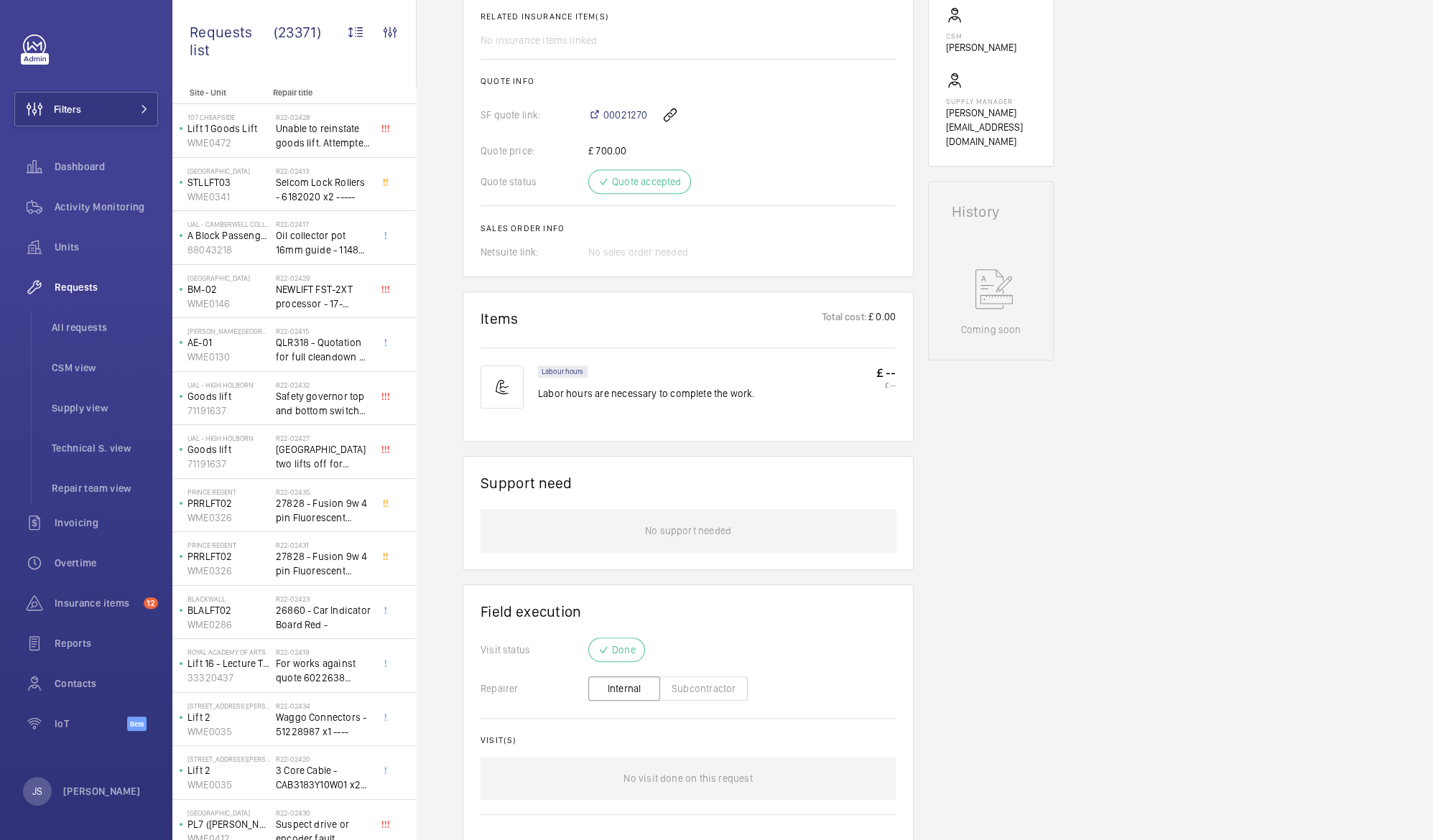
scroll to position [595, 0]
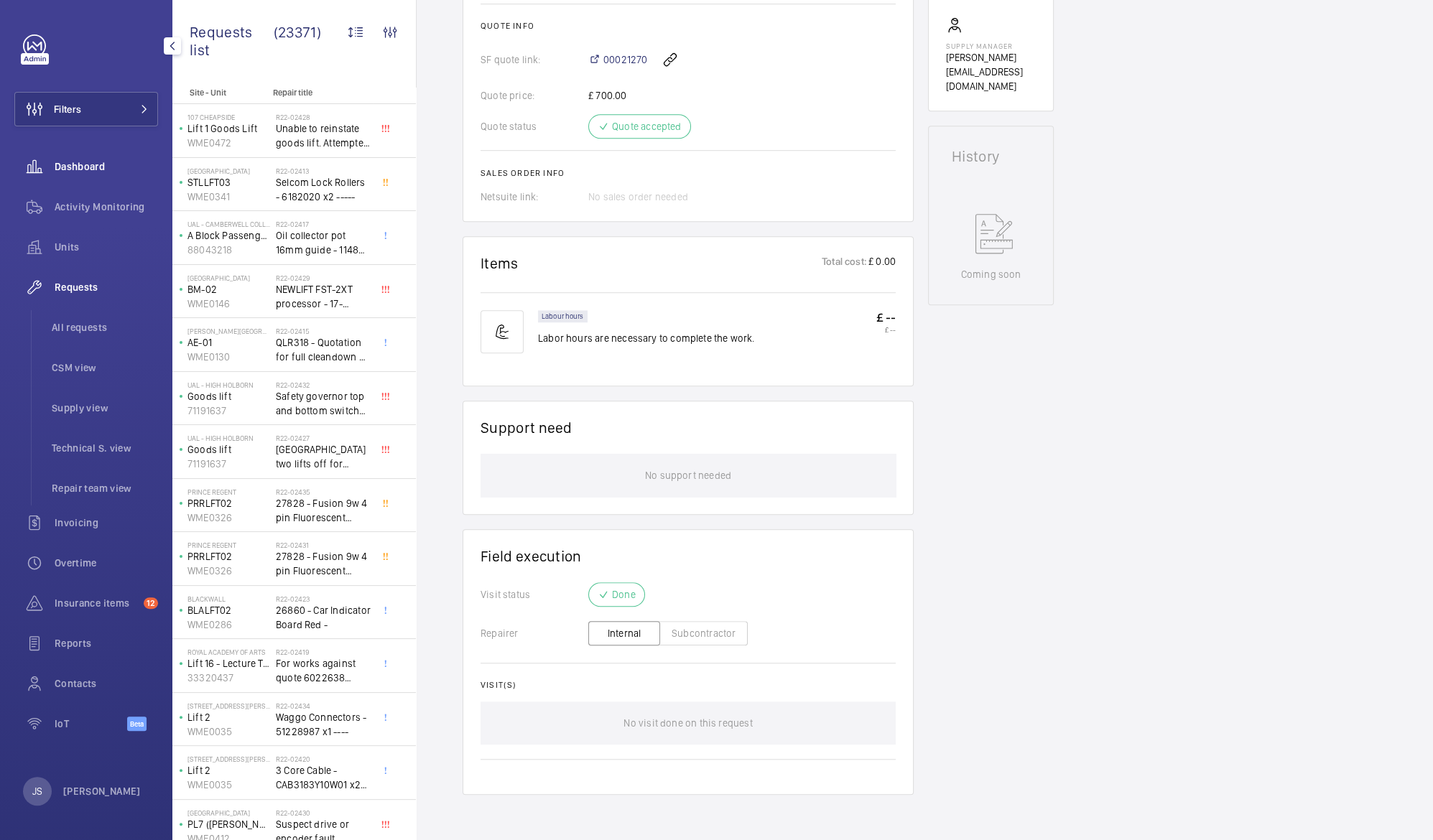
click at [71, 168] on span "Dashboard" at bounding box center [106, 166] width 104 height 14
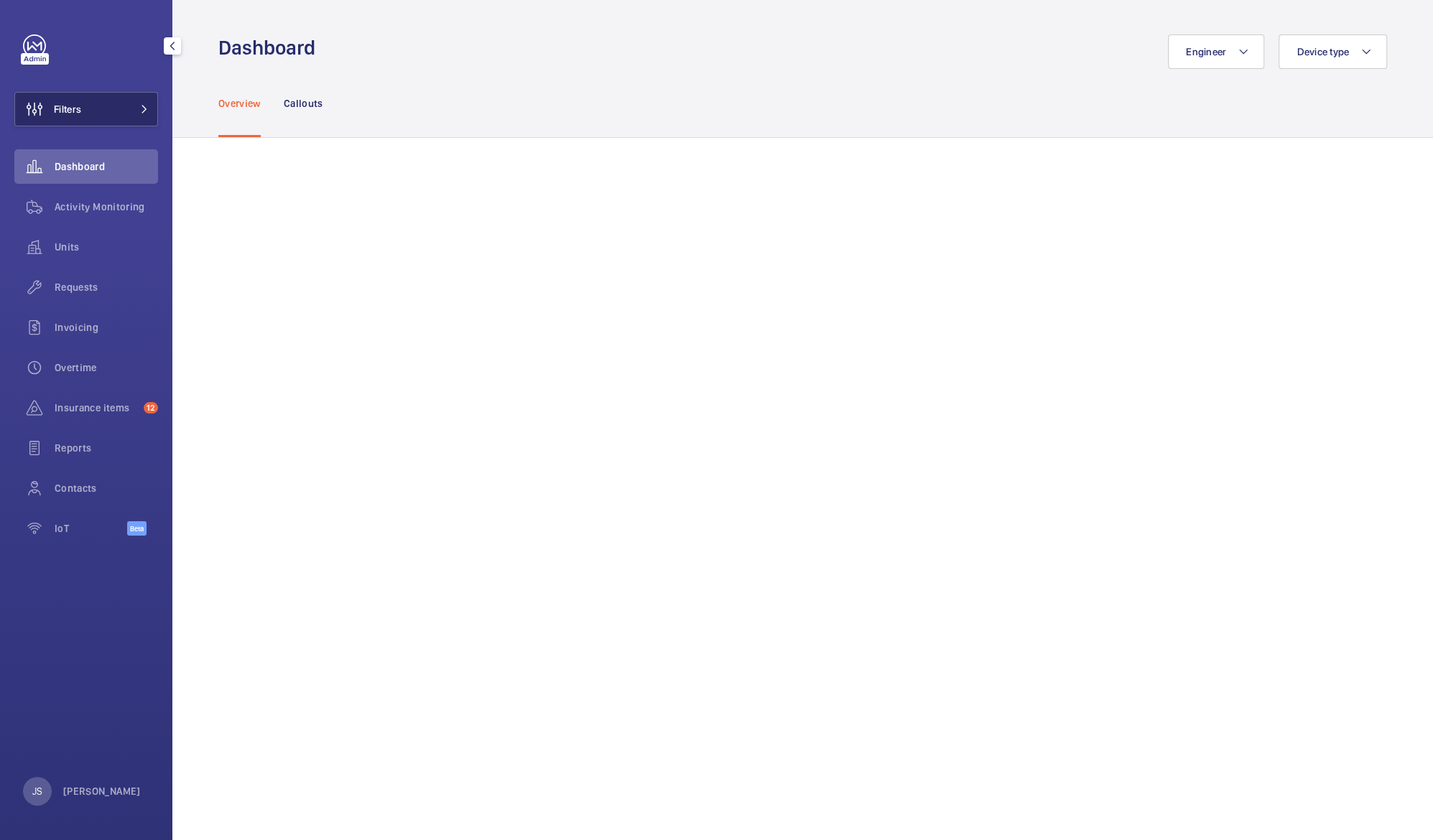
click at [77, 109] on span "Filters" at bounding box center [67, 109] width 28 height 14
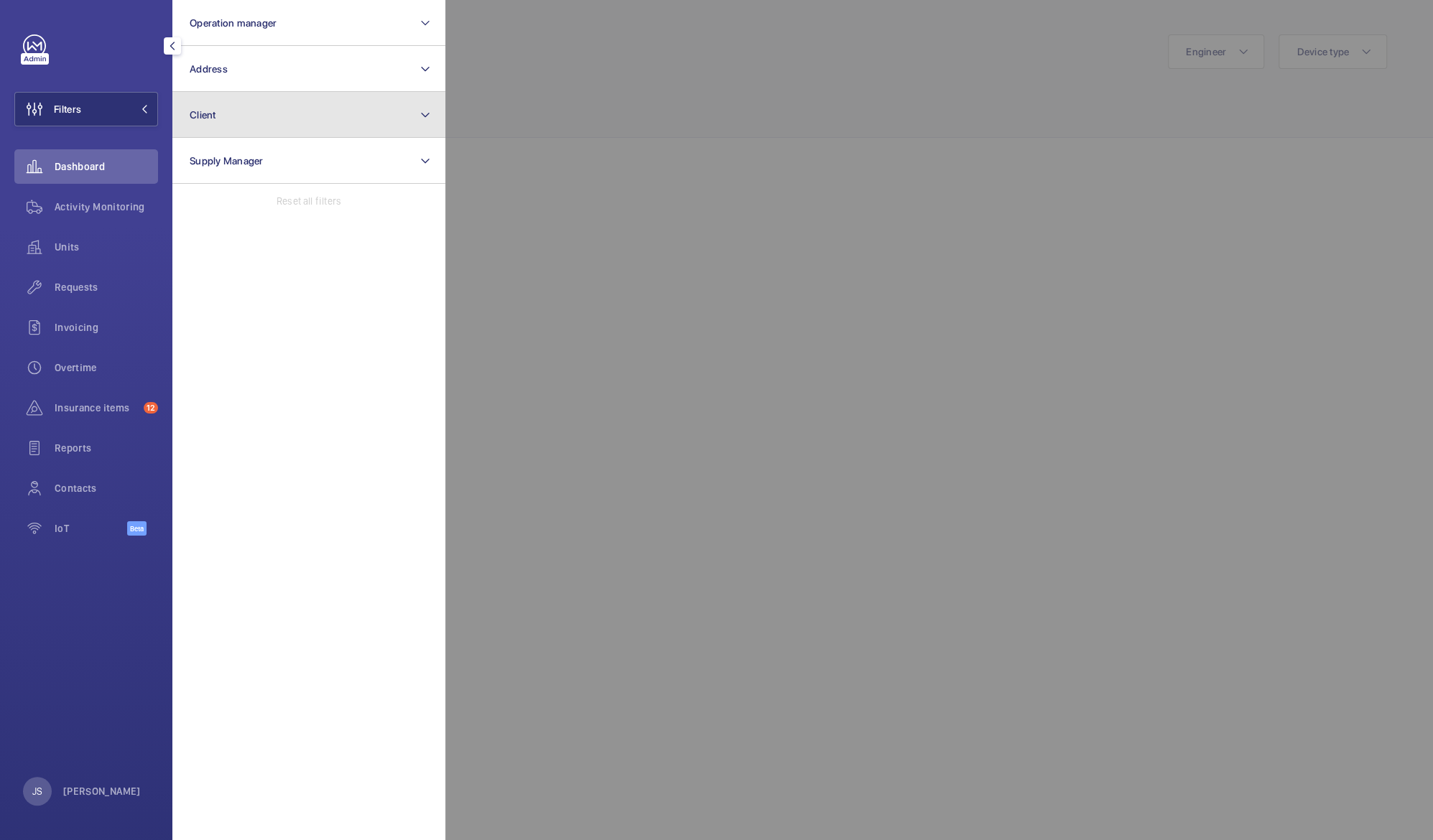
click at [190, 112] on span "Client" at bounding box center [203, 115] width 27 height 11
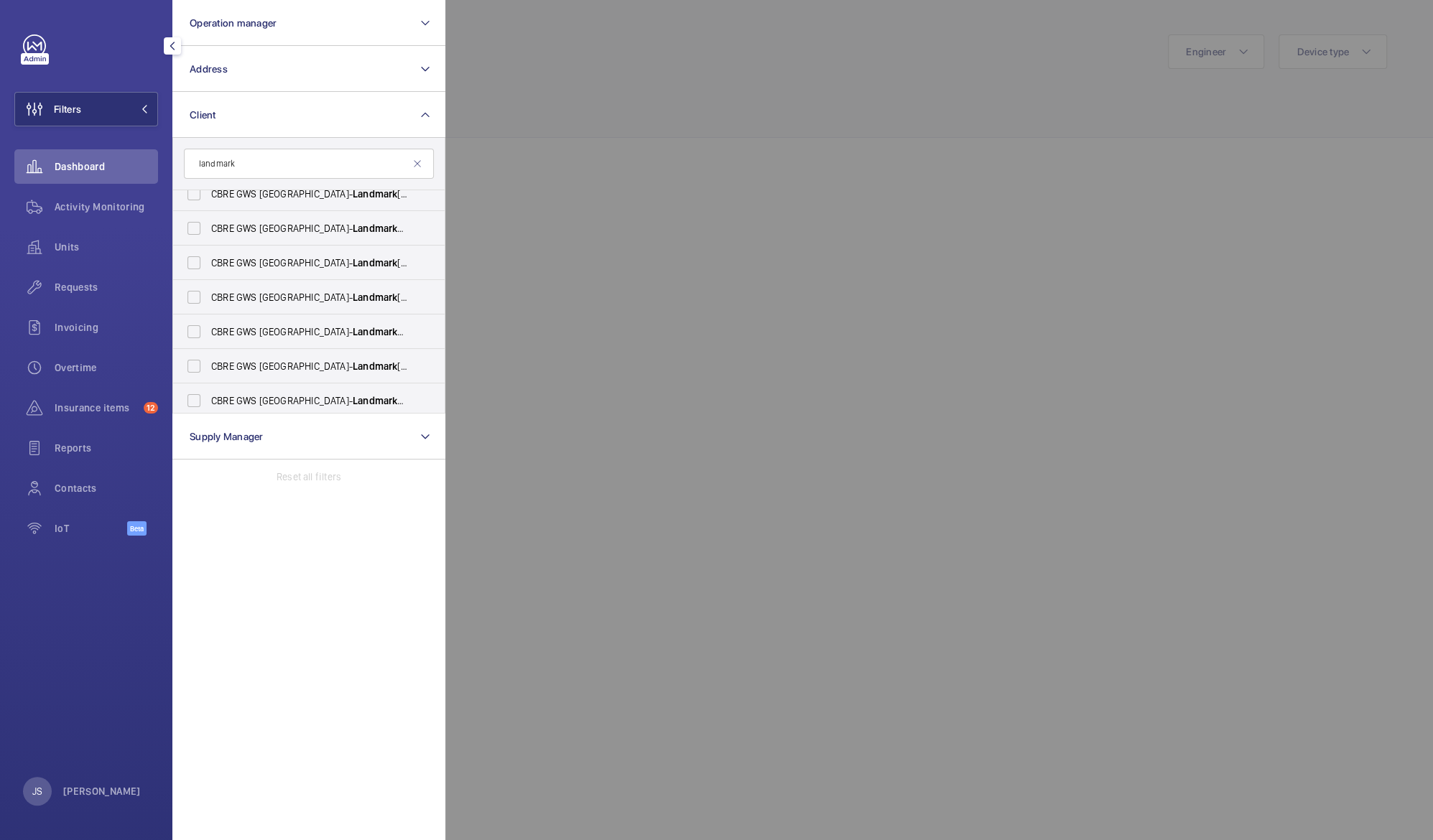
scroll to position [326, 0]
type input "landmark"
click at [352, 296] on span "Landmark" at bounding box center [375, 295] width 45 height 11
click at [209, 296] on input "CBRE GWS UK- Landmark [GEOGRAPHIC_DATA]" at bounding box center [194, 295] width 29 height 29
checkbox input "true"
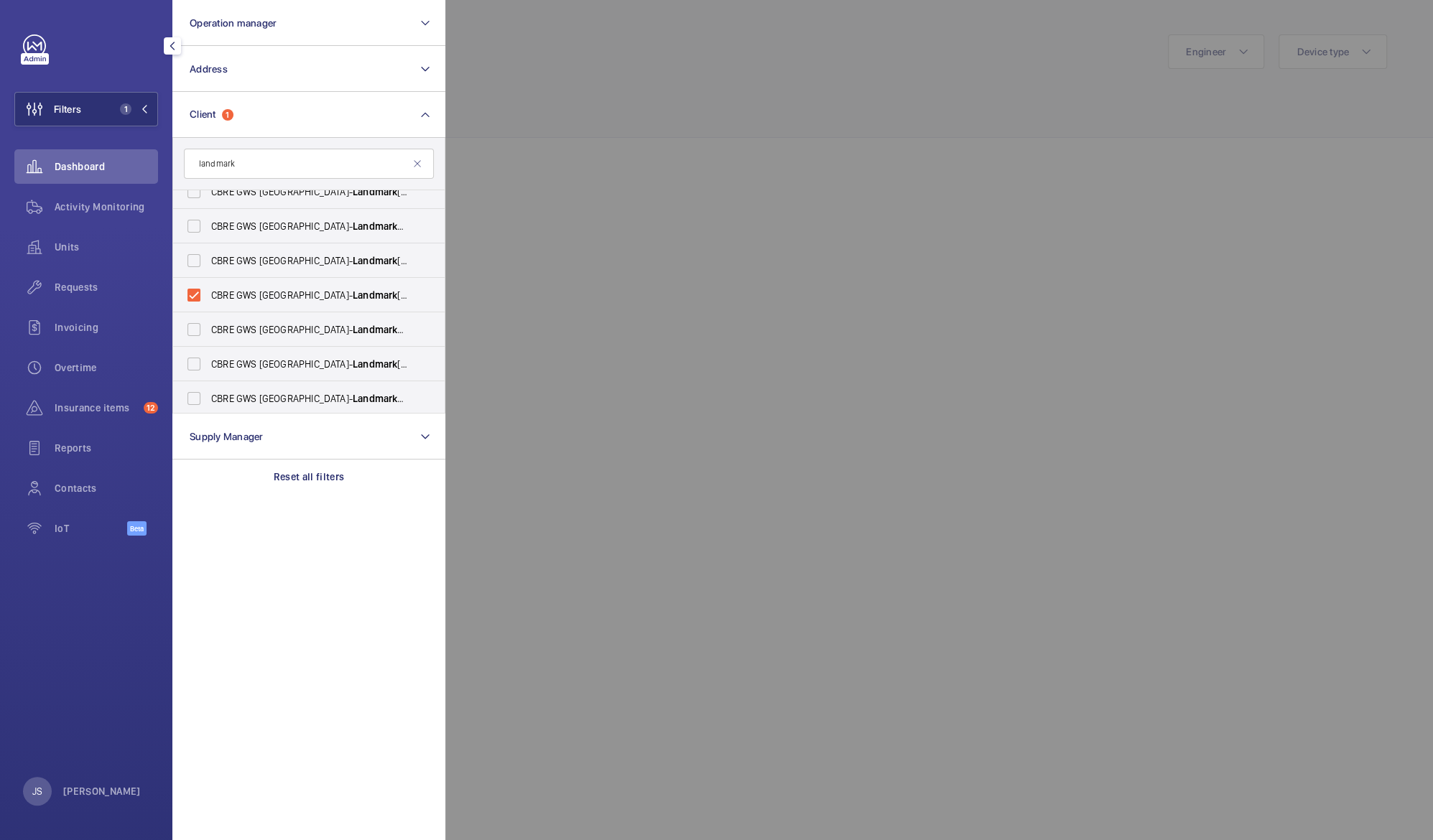
click at [542, 109] on div at bounding box center [1162, 420] width 1433 height 840
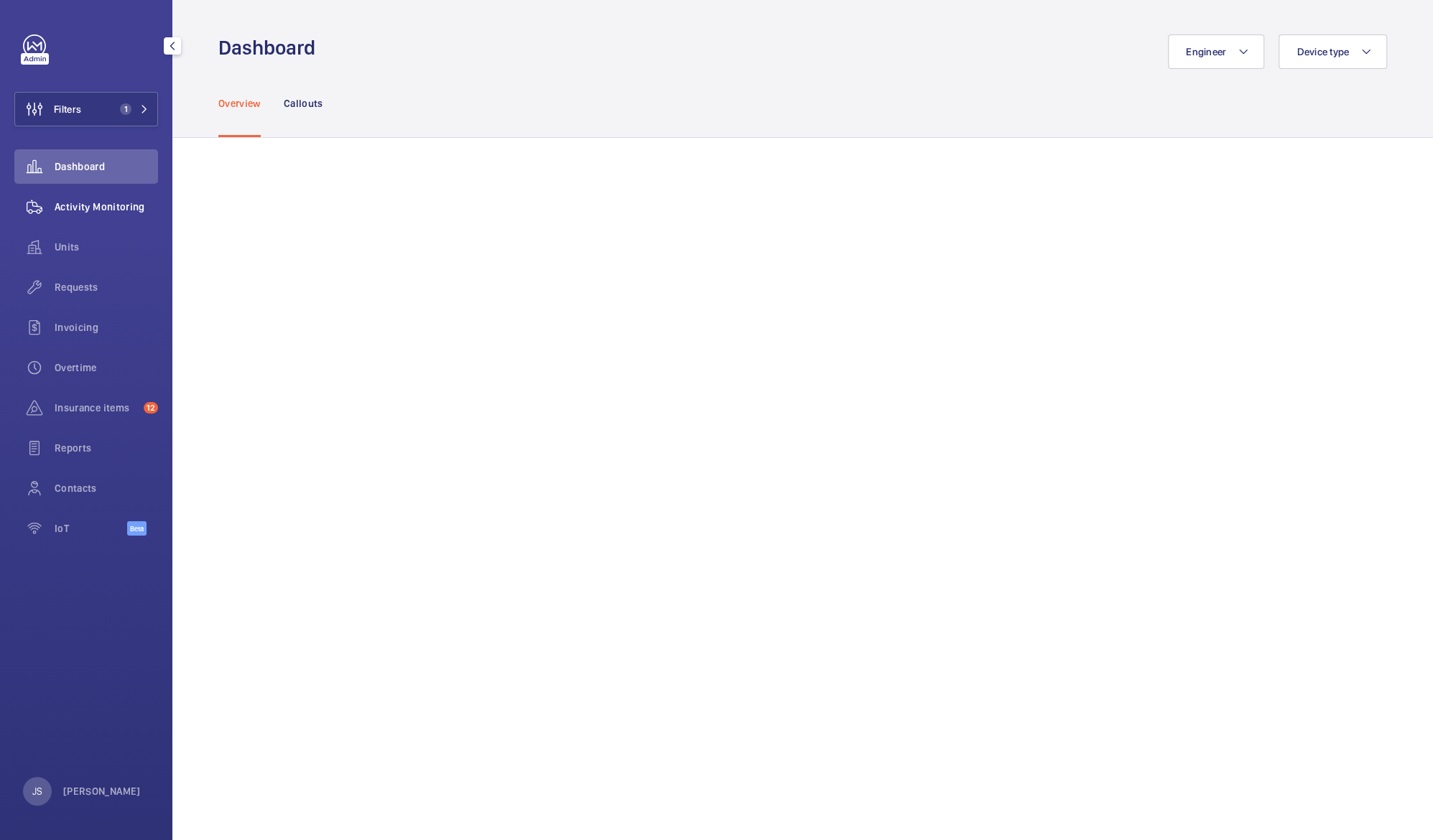
click at [74, 214] on div "Activity Monitoring" at bounding box center [86, 207] width 144 height 34
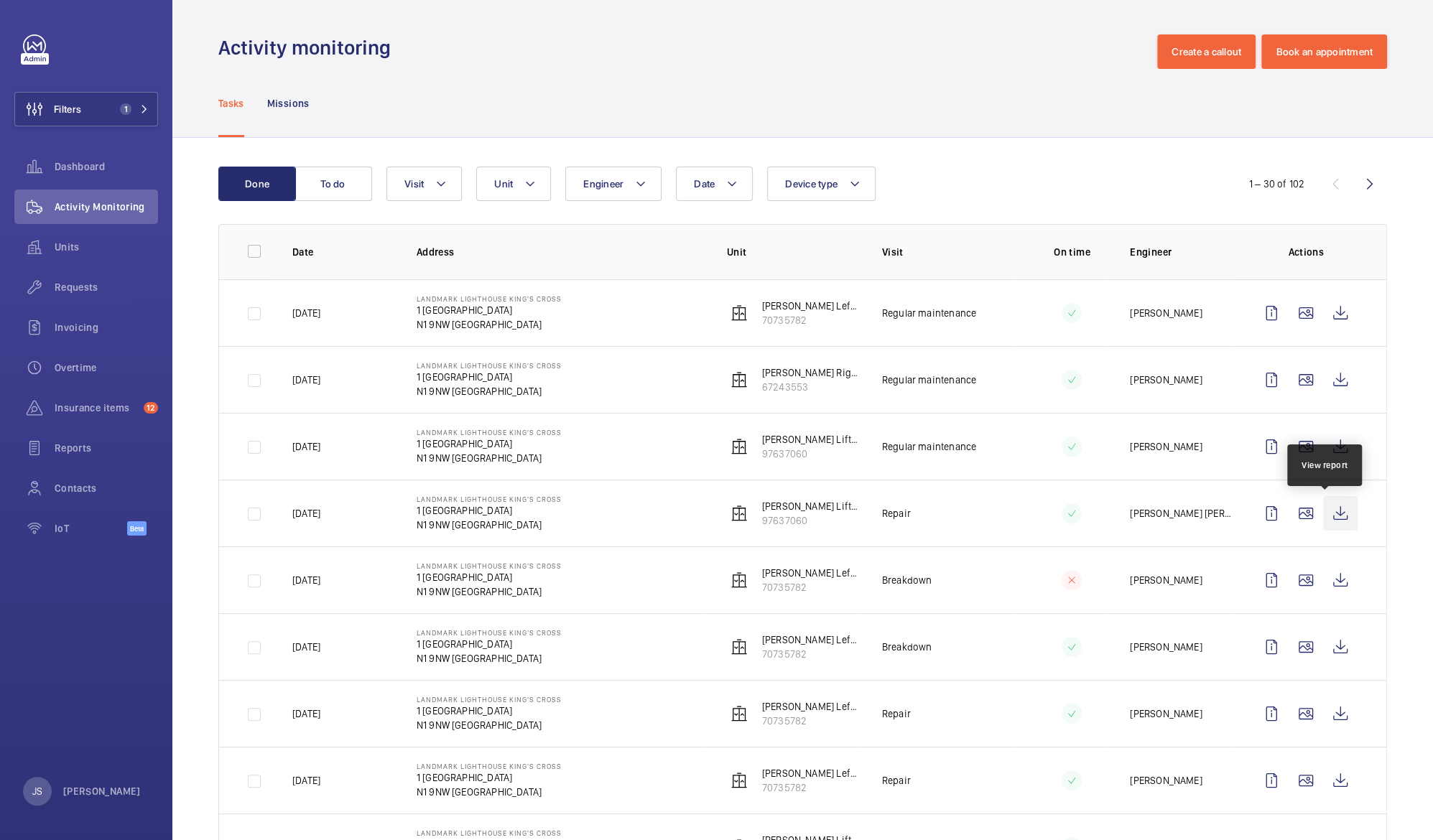
click at [1326, 518] on wm-front-icon-button at bounding box center [1340, 513] width 34 height 34
click at [1329, 582] on wm-front-icon-button at bounding box center [1340, 580] width 34 height 34
click at [1323, 448] on wm-front-icon-button at bounding box center [1340, 447] width 34 height 34
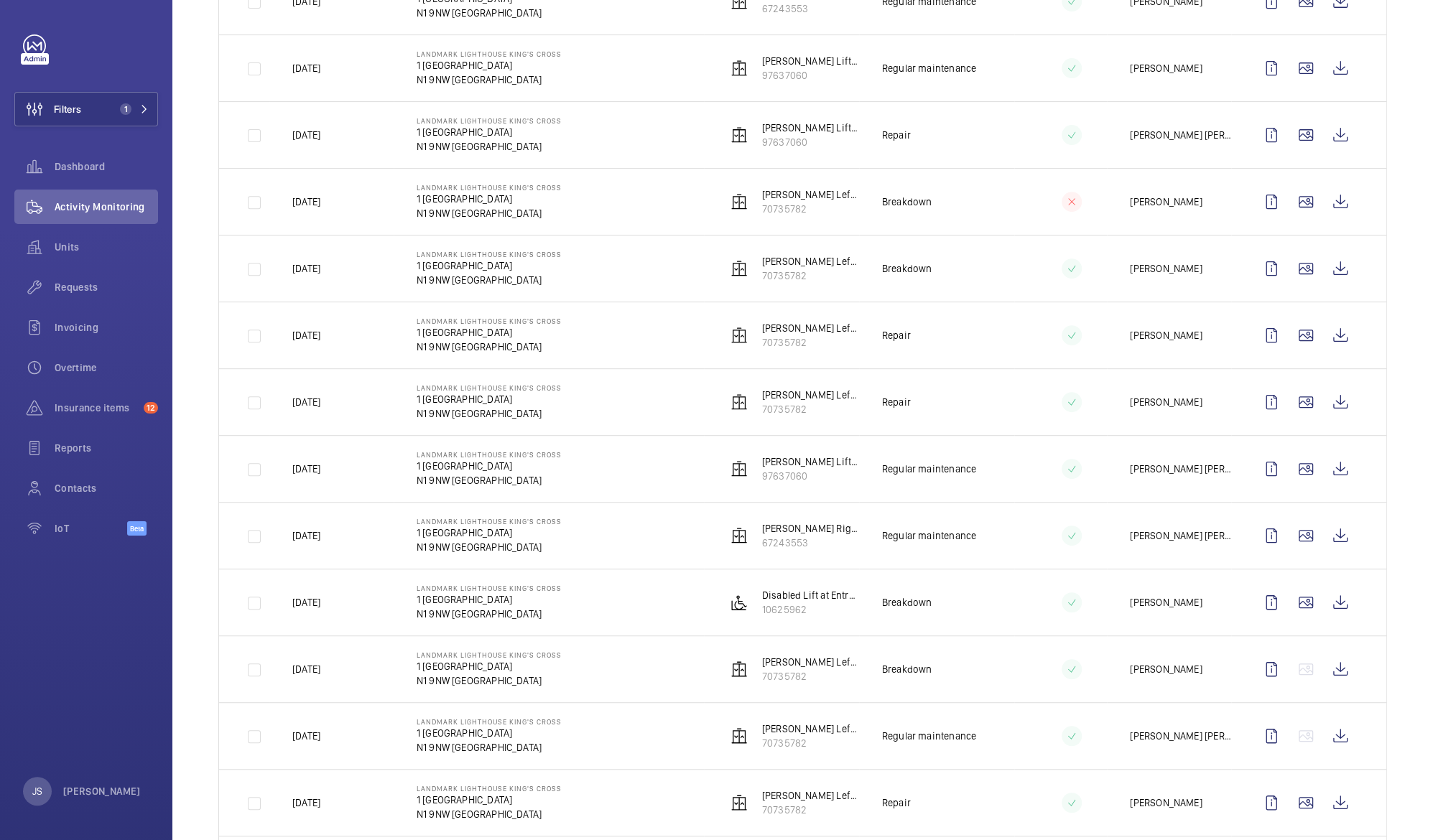
scroll to position [380, 0]
click at [1330, 473] on wm-front-icon-button at bounding box center [1340, 468] width 34 height 34
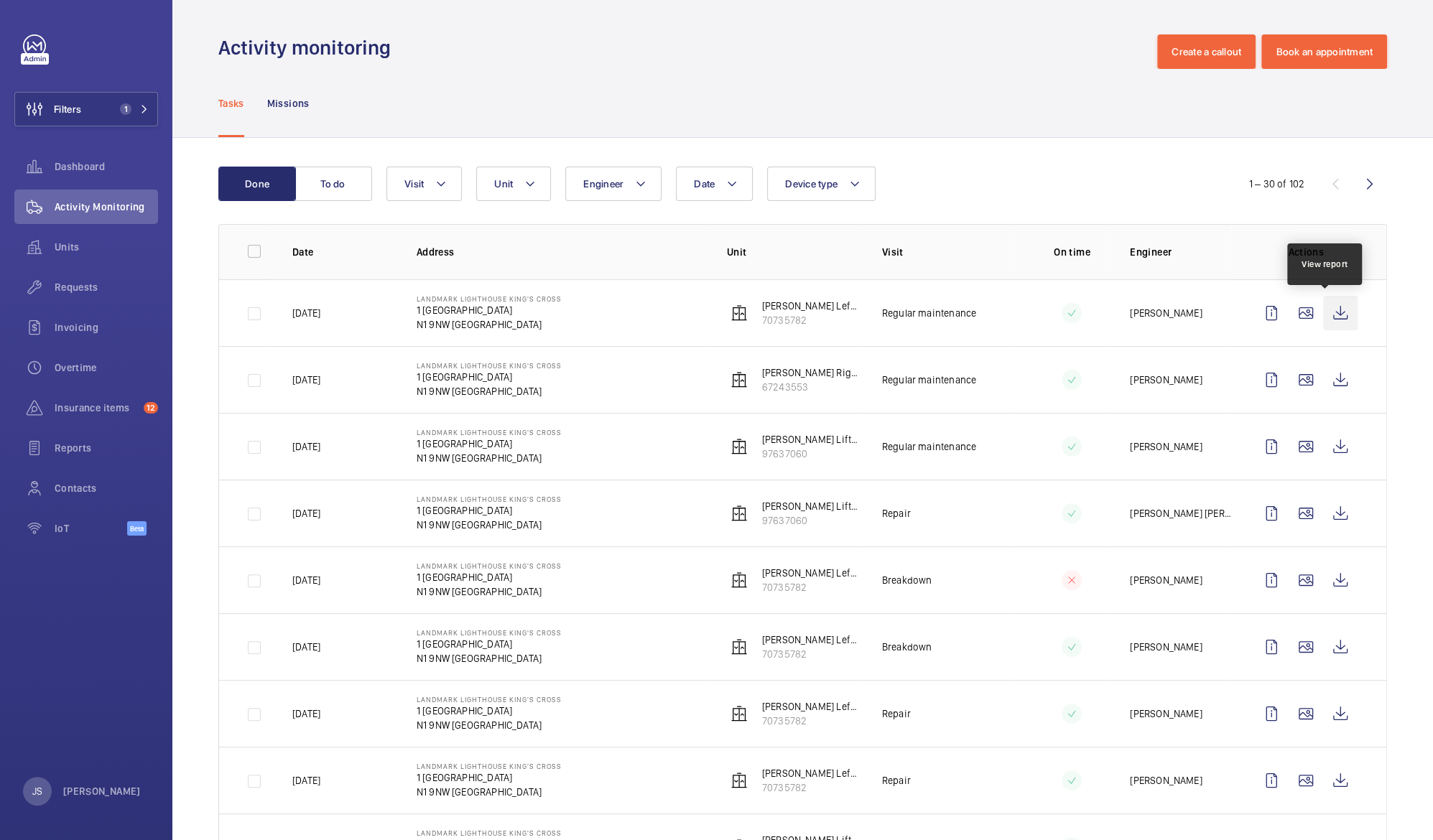
click at [1328, 313] on wm-front-icon-button at bounding box center [1340, 313] width 34 height 34
click at [527, 191] on mat-icon at bounding box center [530, 183] width 11 height 17
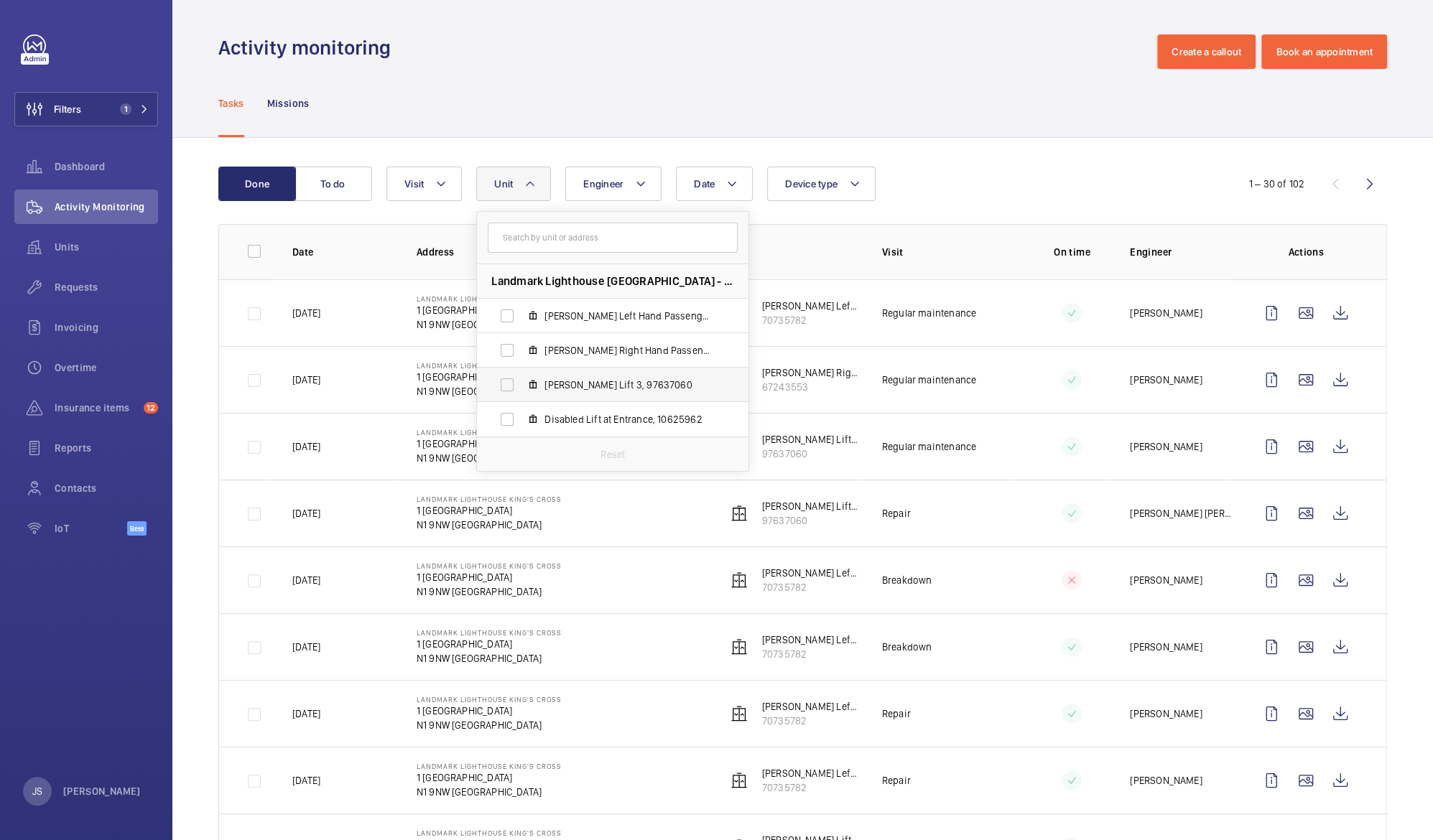
click at [589, 379] on span "[PERSON_NAME] Lift 3, 97637060" at bounding box center [628, 384] width 167 height 14
click at [521, 379] on input "[PERSON_NAME] Lift 3, 97637060" at bounding box center [507, 385] width 29 height 29
checkbox input "true"
click at [863, 46] on div "Activity monitoring Create a callout Book an appointment" at bounding box center [802, 51] width 1169 height 34
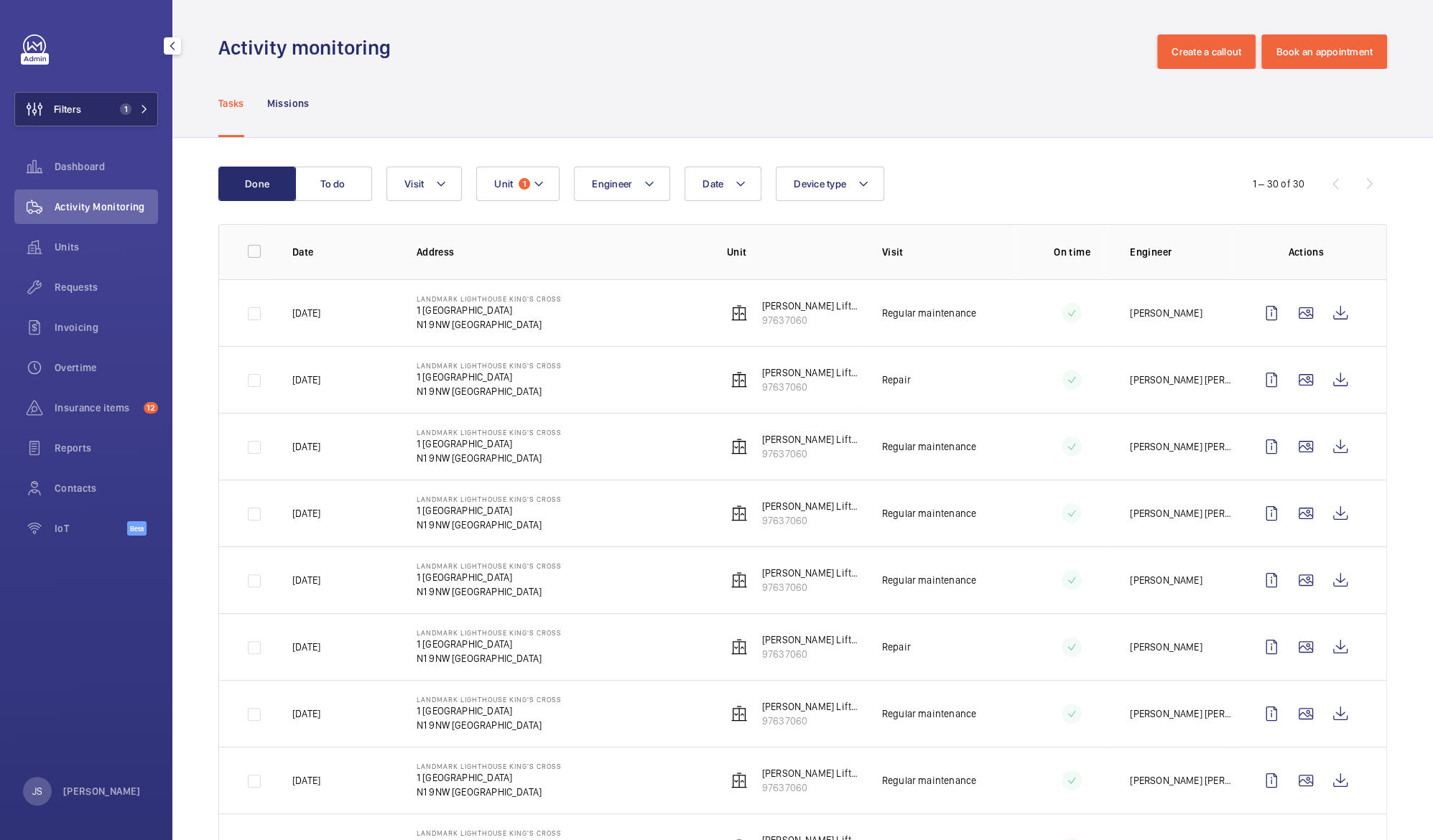
click at [89, 112] on button "Filters 1" at bounding box center [86, 109] width 144 height 34
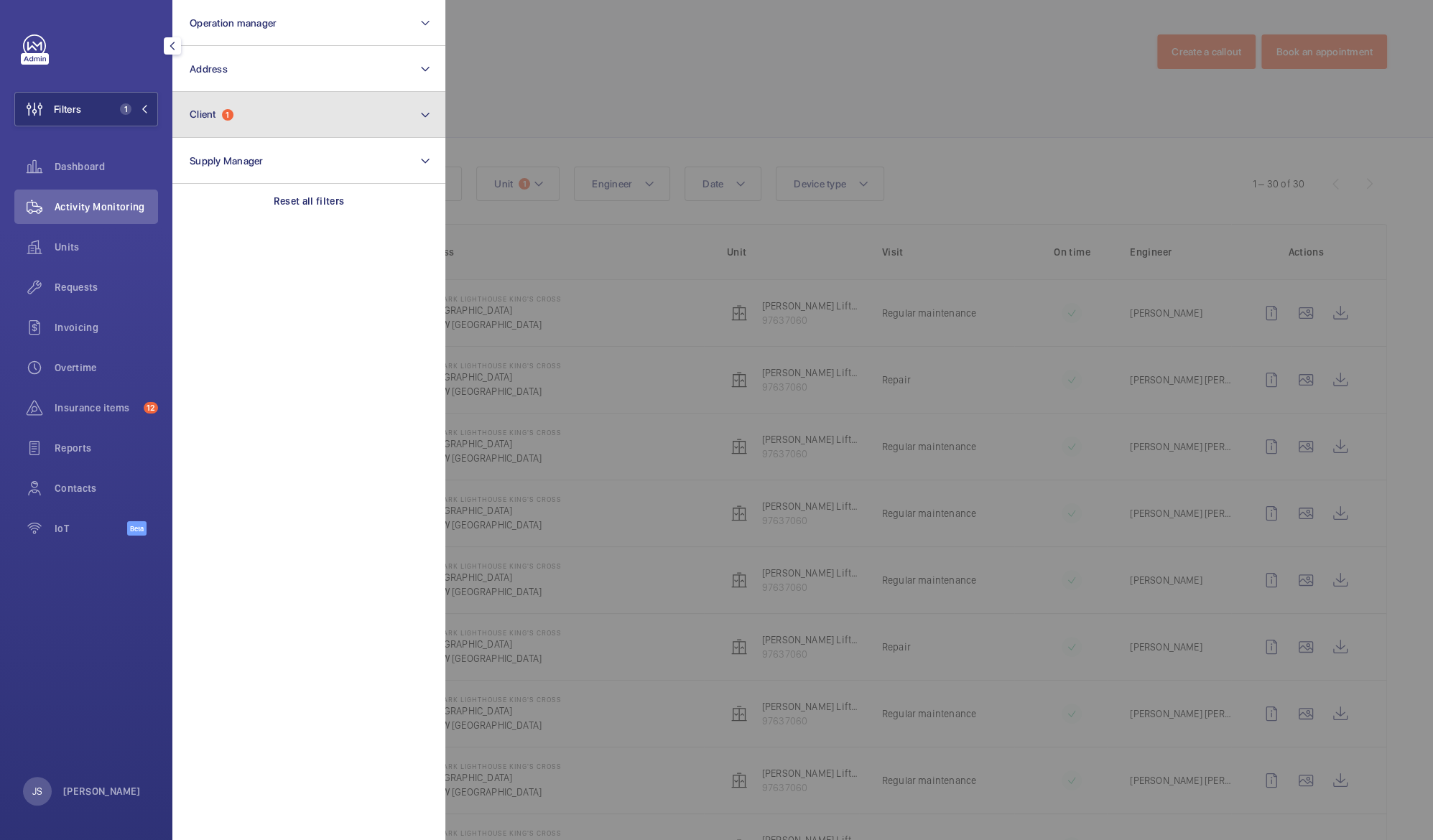
click at [200, 116] on span "Client" at bounding box center [203, 114] width 27 height 11
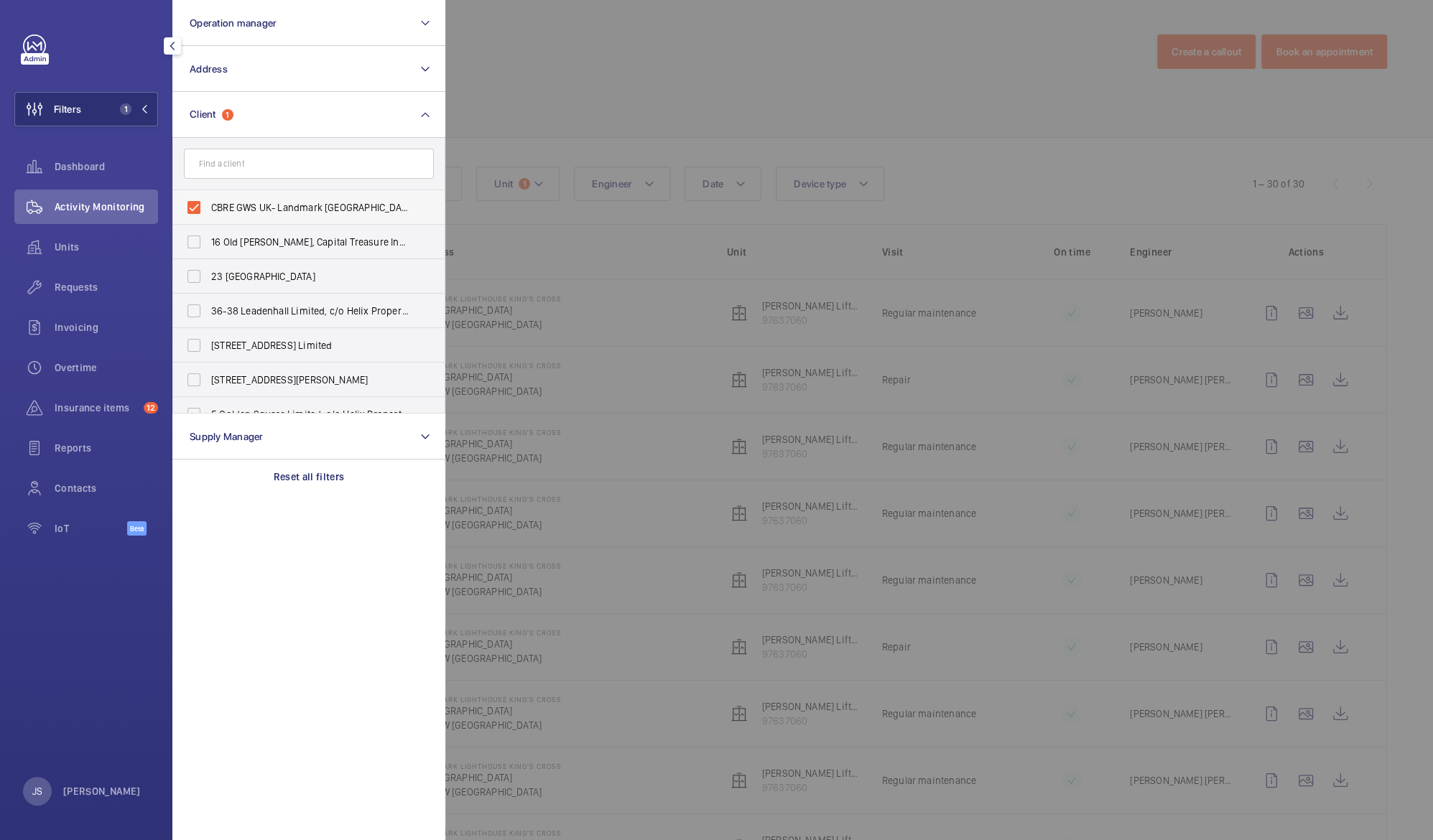
click at [196, 209] on label "CBRE GWS UK- Landmark [GEOGRAPHIC_DATA]" at bounding box center [298, 208] width 250 height 34
click at [196, 209] on input "CBRE GWS UK- Landmark [GEOGRAPHIC_DATA]" at bounding box center [194, 207] width 29 height 29
checkbox input "false"
click at [197, 161] on input "text" at bounding box center [309, 164] width 250 height 31
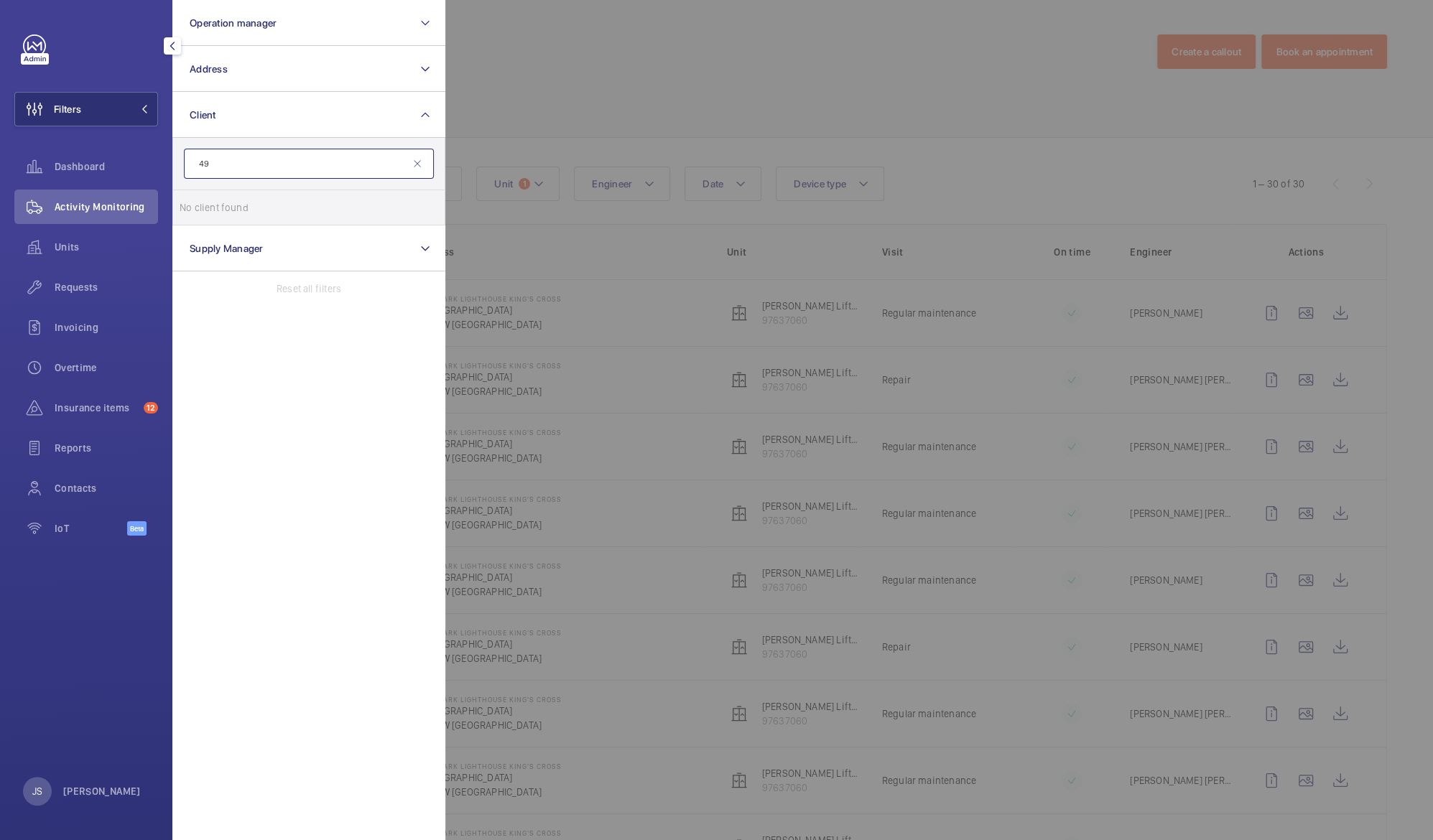
click at [252, 151] on input "49" at bounding box center [309, 164] width 250 height 31
type input "4"
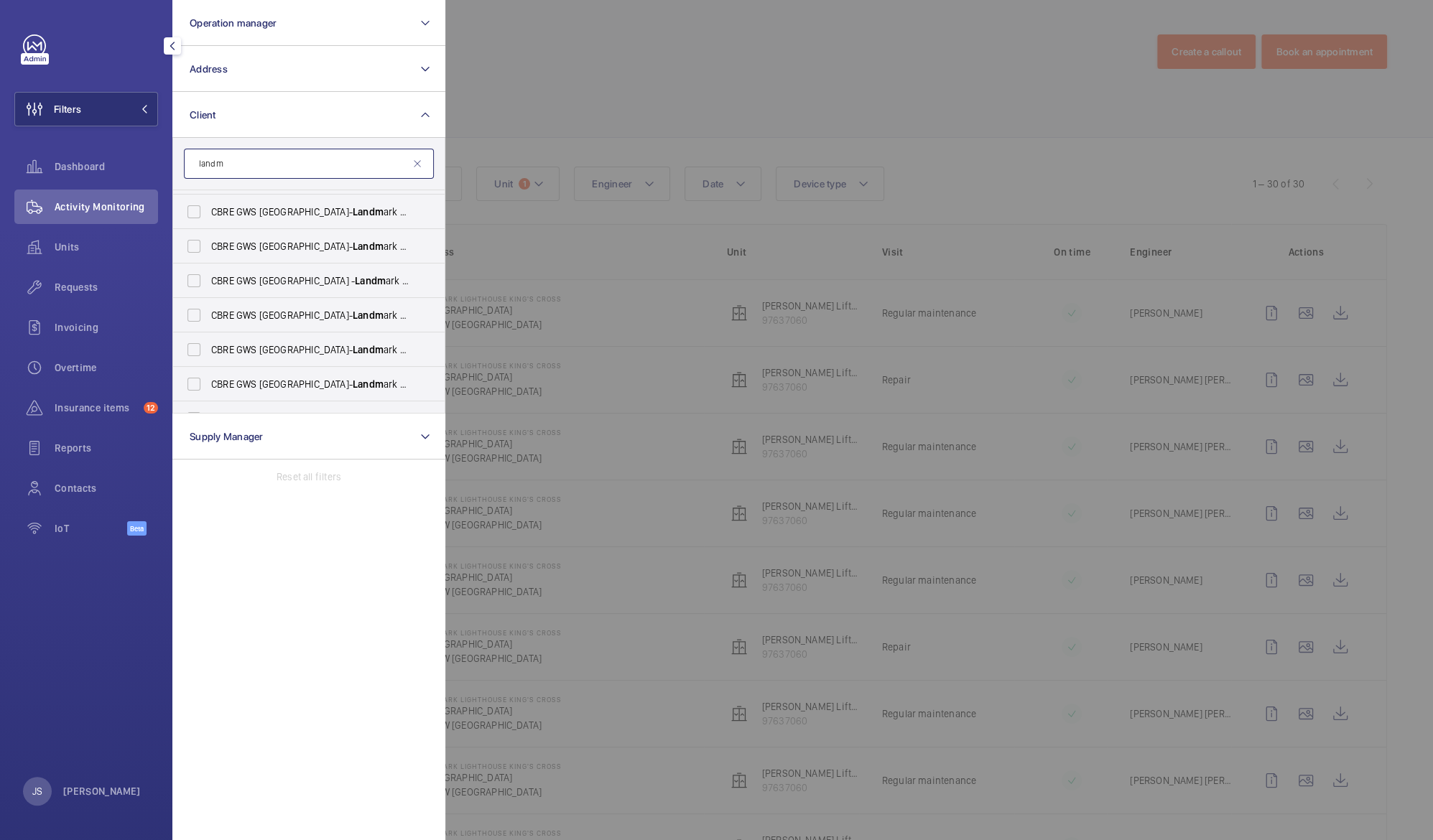
scroll to position [170, 0]
type input "landm"
click at [291, 321] on label "CBRE GWS UK- Landm ark - [STREET_ADDRESS]" at bounding box center [298, 314] width 250 height 34
click at [209, 321] on input "CBRE GWS UK- Landm ark - [STREET_ADDRESS]" at bounding box center [194, 314] width 29 height 29
checkbox input "true"
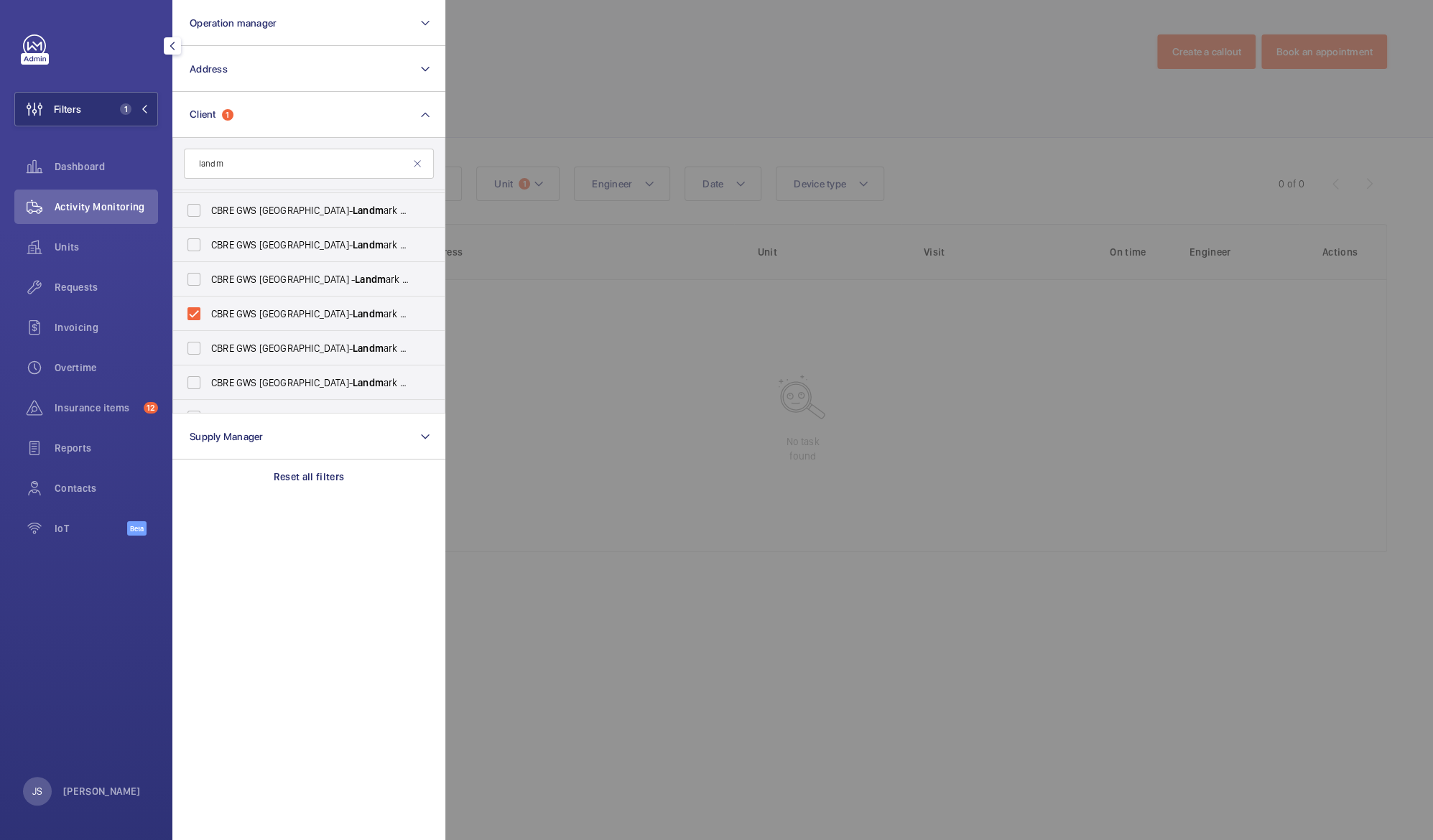
click at [537, 76] on div at bounding box center [1162, 420] width 1433 height 840
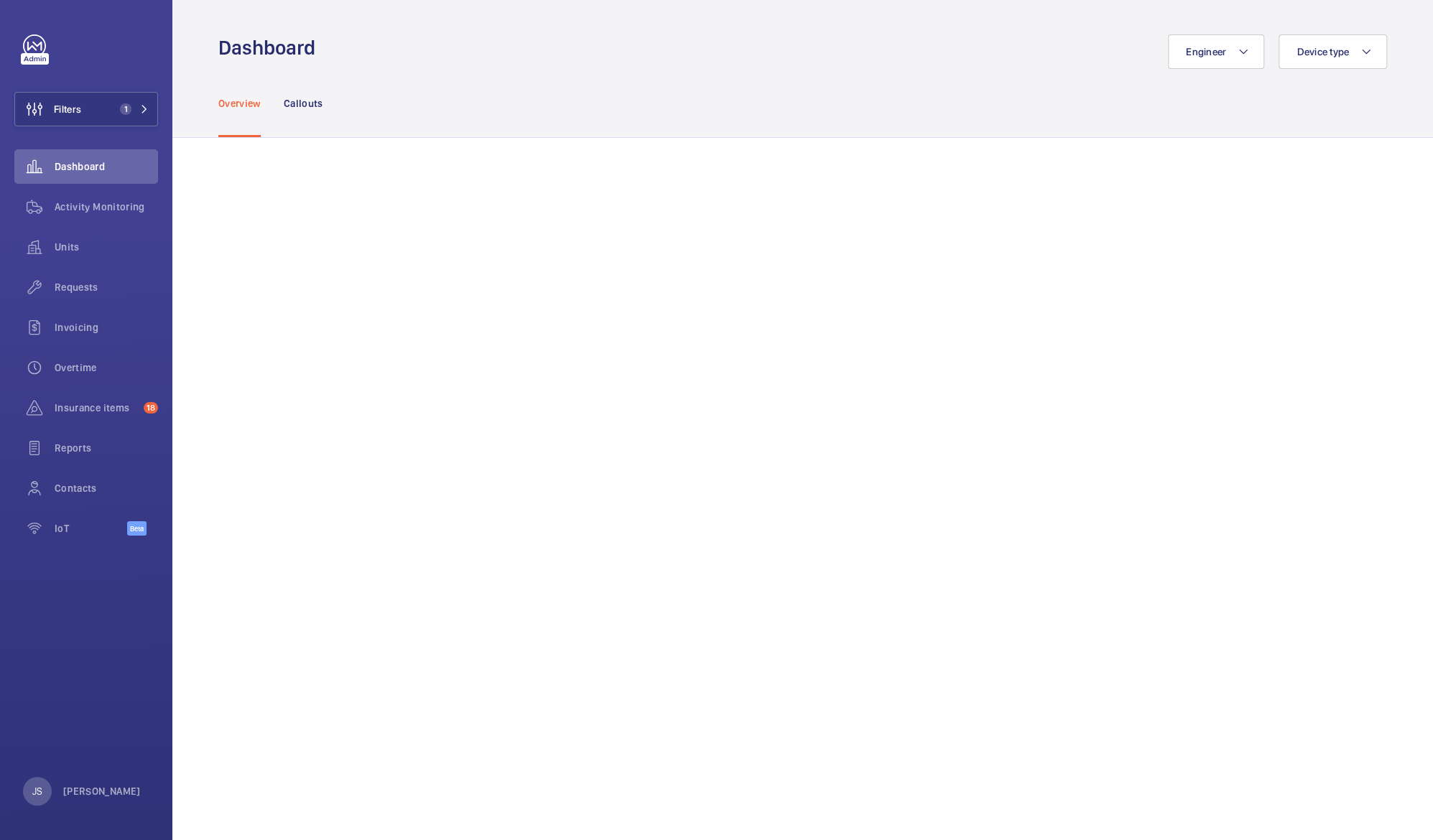
scroll to position [1583, 0]
